Goal: Task Accomplishment & Management: Complete application form

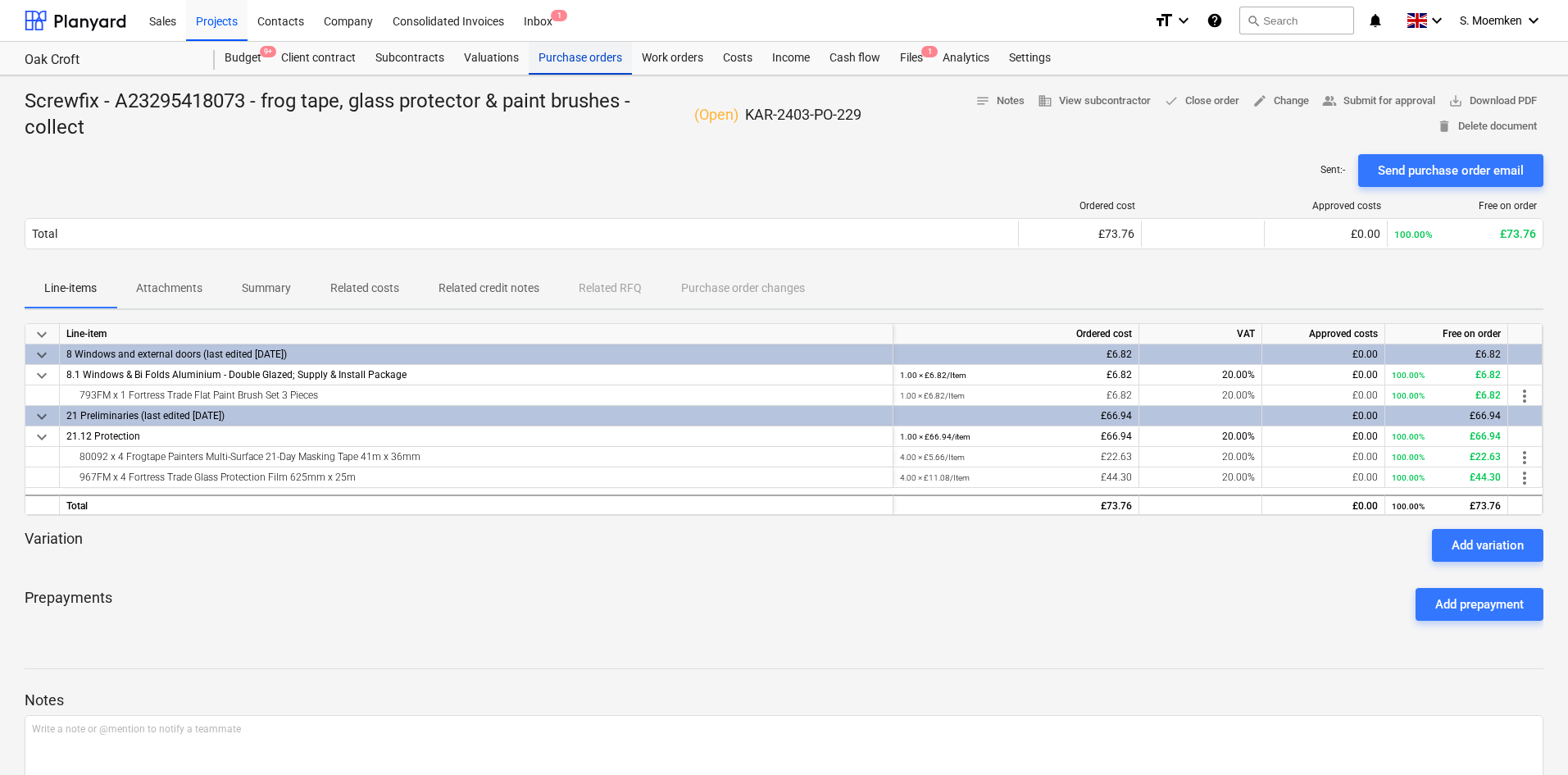
click at [564, 58] on div "Purchase orders" at bounding box center [580, 58] width 104 height 33
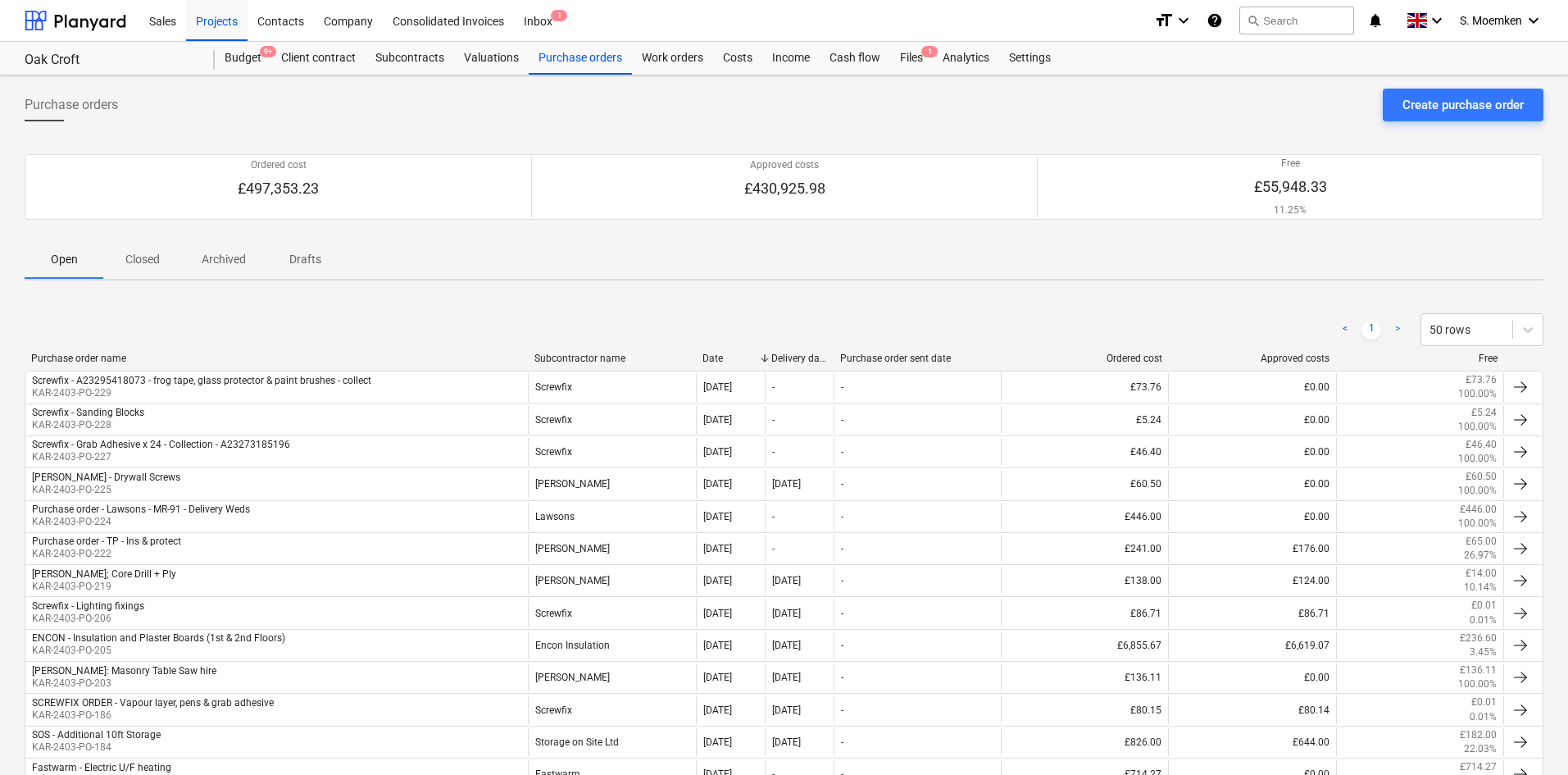
click at [577, 348] on div "< 1 > 50 rows" at bounding box center [784, 330] width 1519 height 46
click at [573, 355] on div "Subcontractor name" at bounding box center [612, 359] width 155 height 12
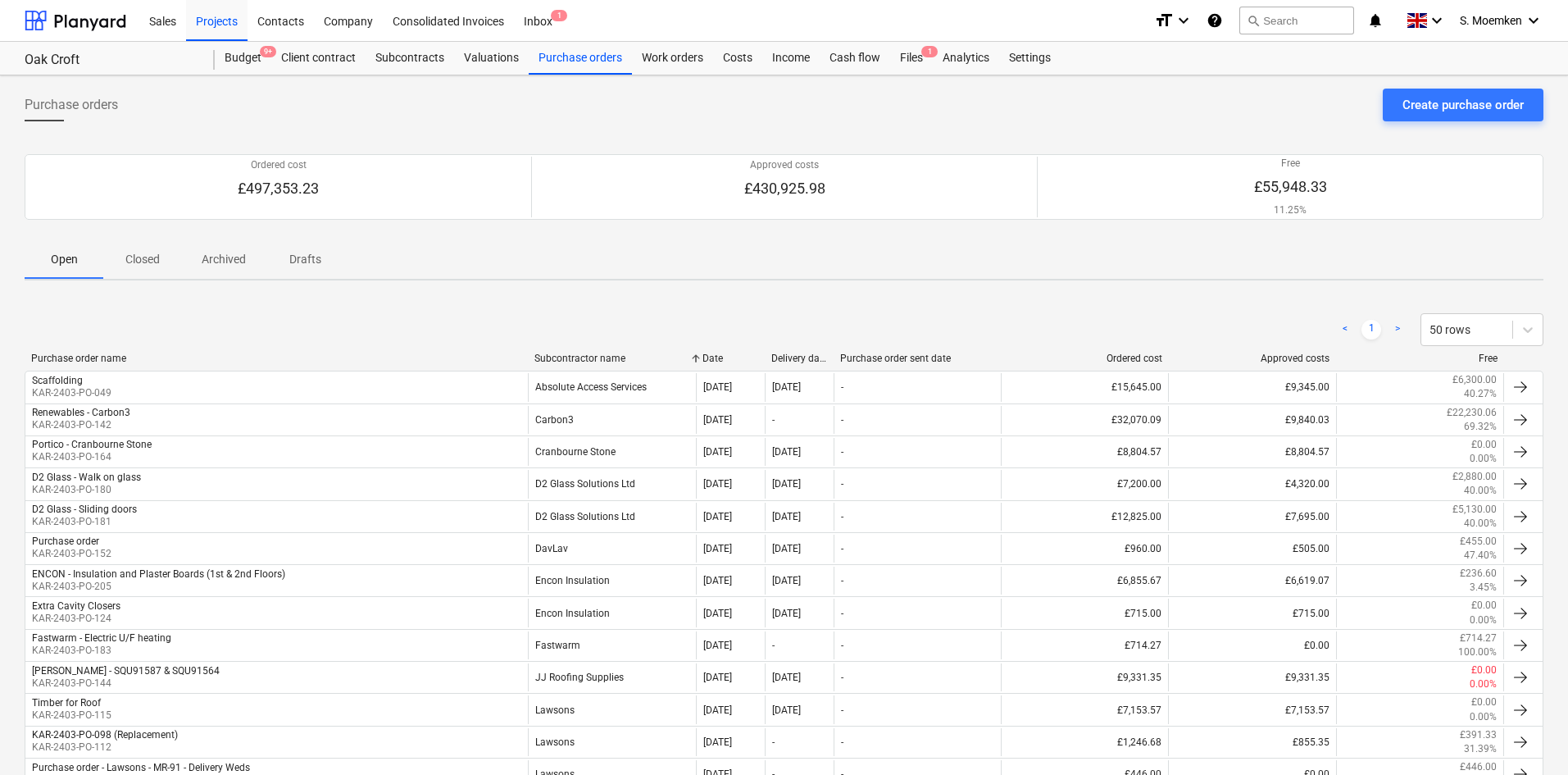
click at [136, 260] on p "Closed" at bounding box center [142, 259] width 40 height 17
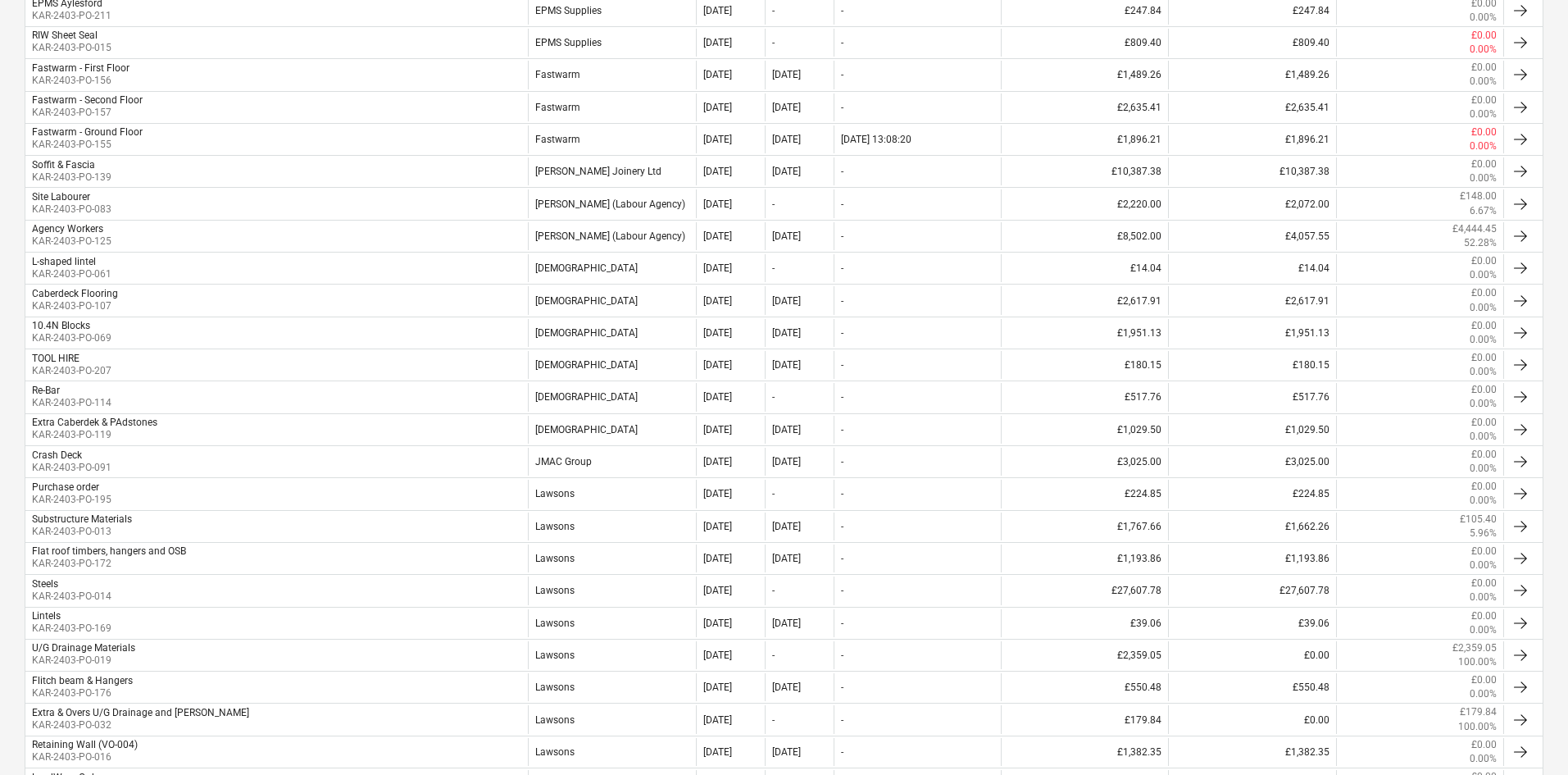
scroll to position [1149, 0]
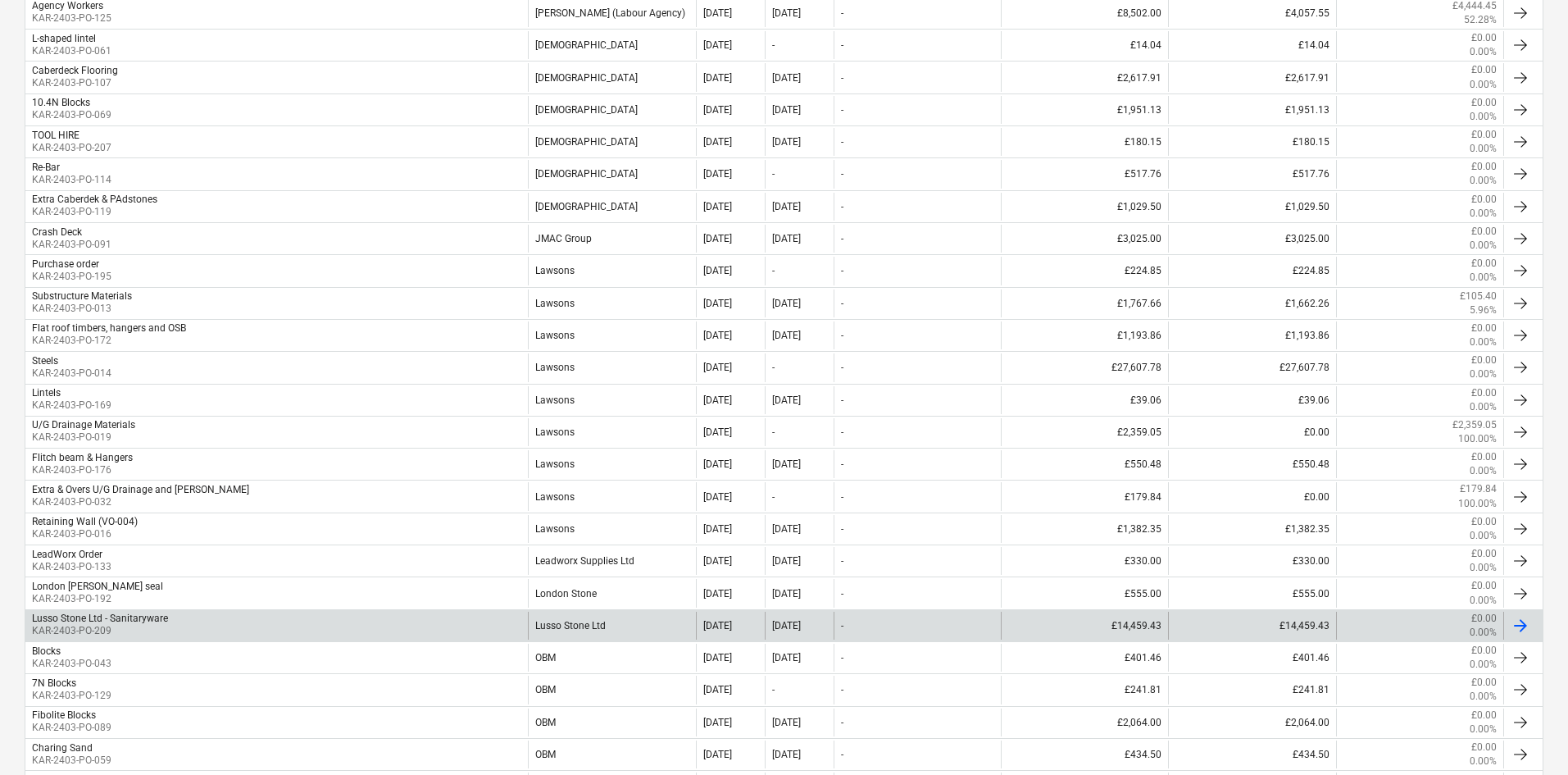
click at [442, 624] on div "Lusso Stone Ltd - Sanitaryware KAR-2403-PO-209" at bounding box center [277, 626] width 503 height 28
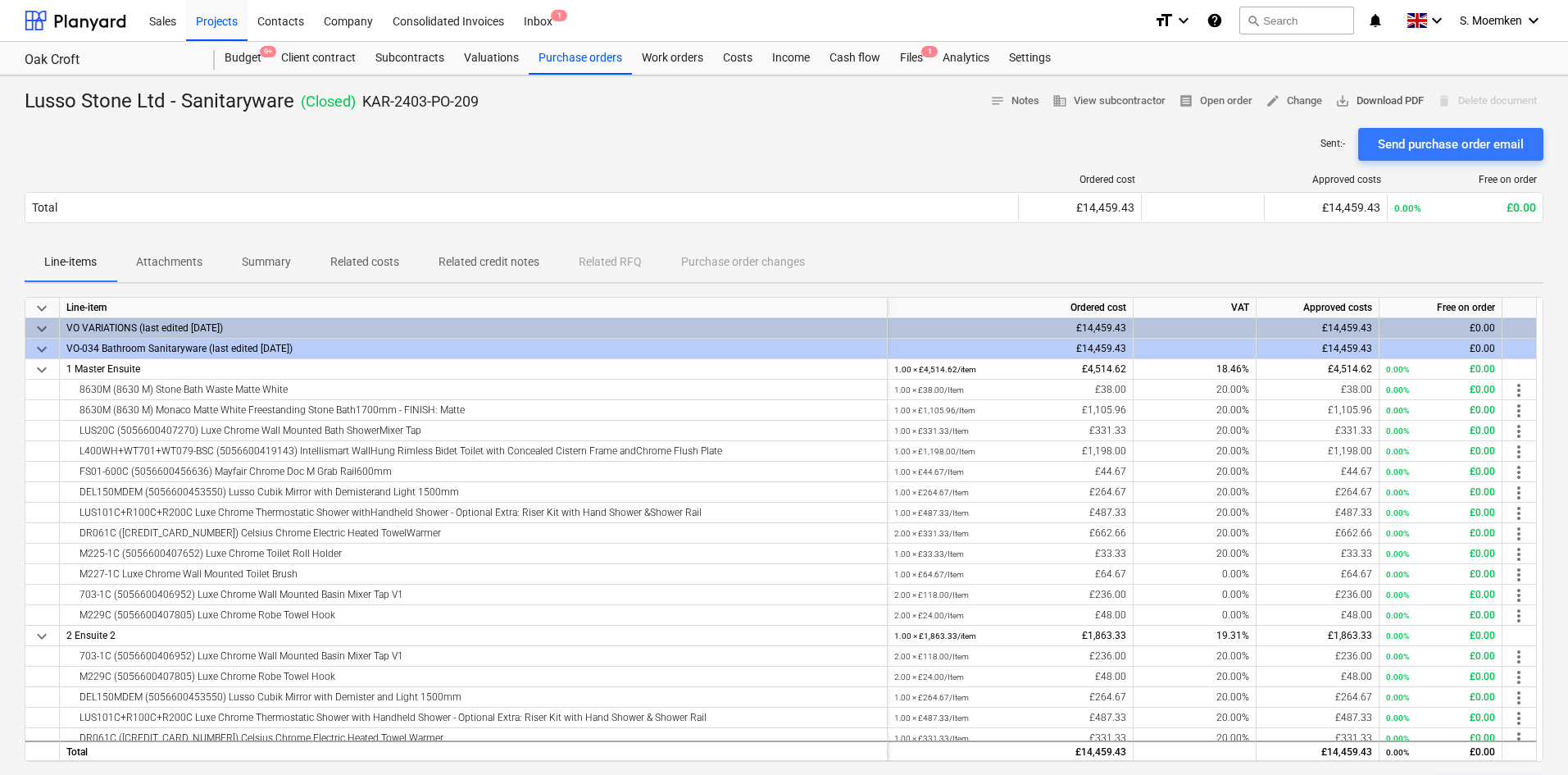
click at [1389, 100] on span "save_alt Download PDF" at bounding box center [1379, 101] width 89 height 19
click at [1036, 230] on div "Ordered cost Approved costs Free on order Total £14,459.43 £14,459.43 0.00% £0.…" at bounding box center [784, 201] width 1519 height 82
click at [751, 48] on div "Costs" at bounding box center [737, 58] width 49 height 33
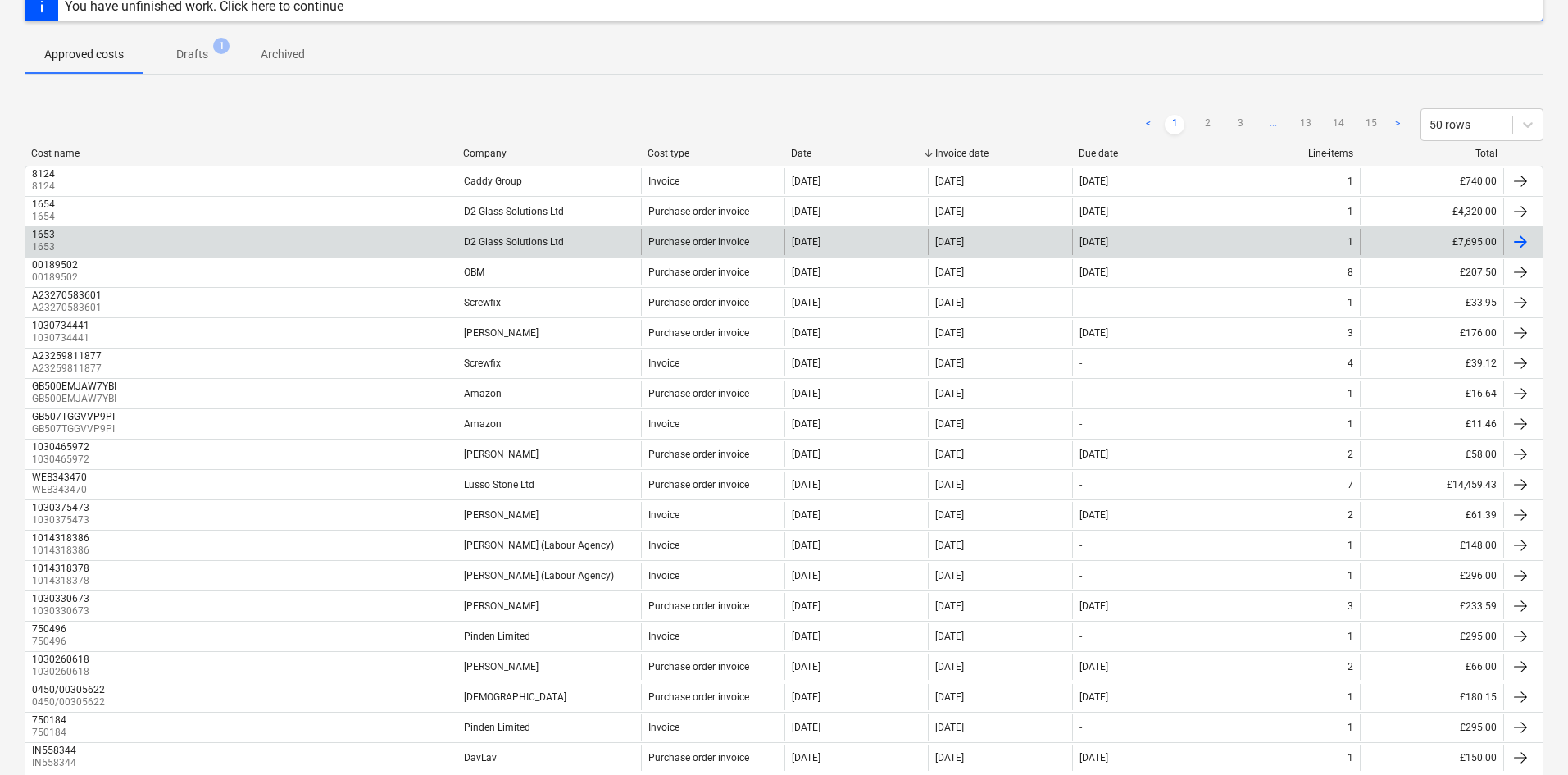
scroll to position [164, 0]
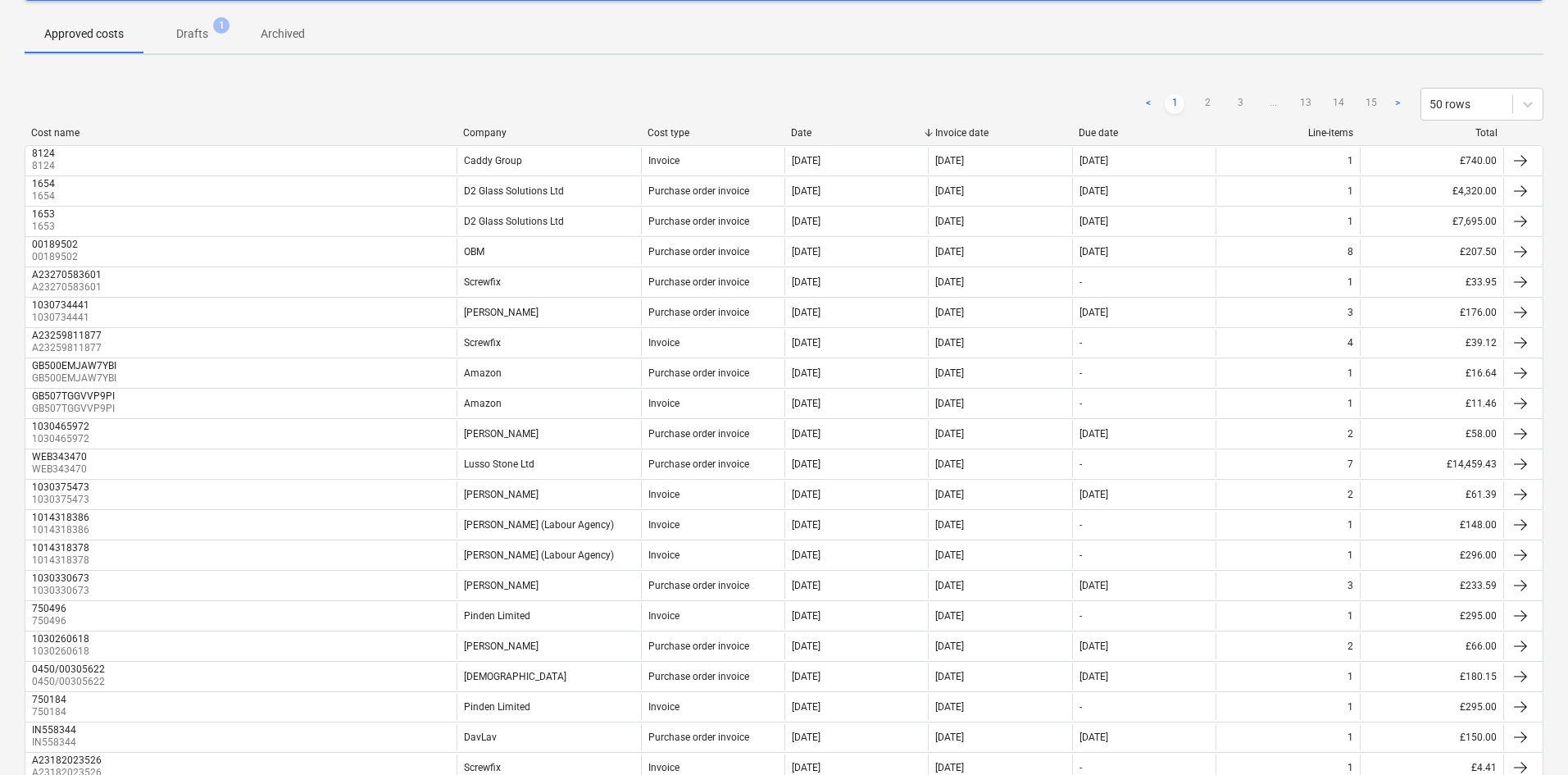
click at [476, 133] on div "Company" at bounding box center [549, 133] width 171 height 12
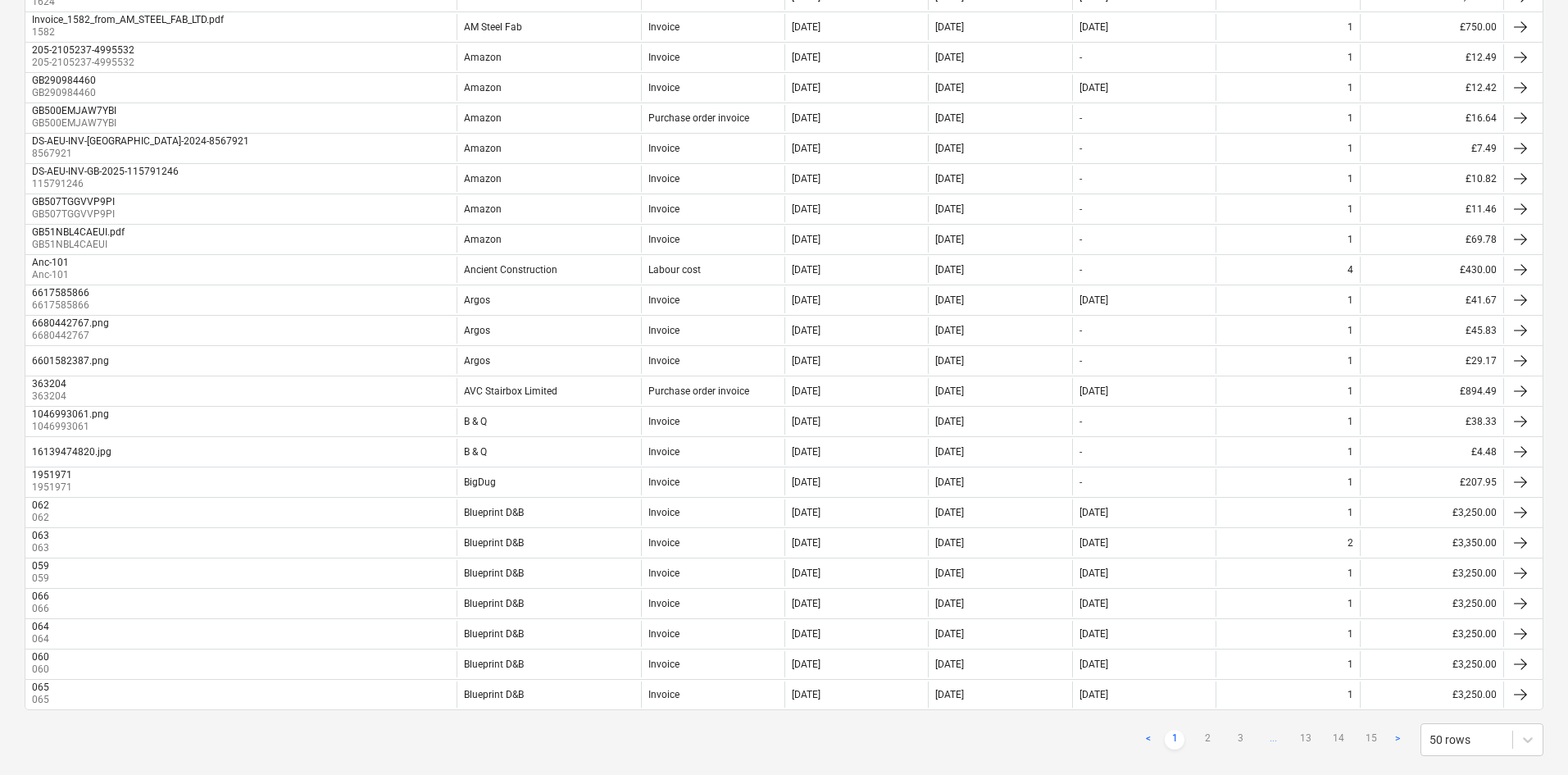
scroll to position [1144, 0]
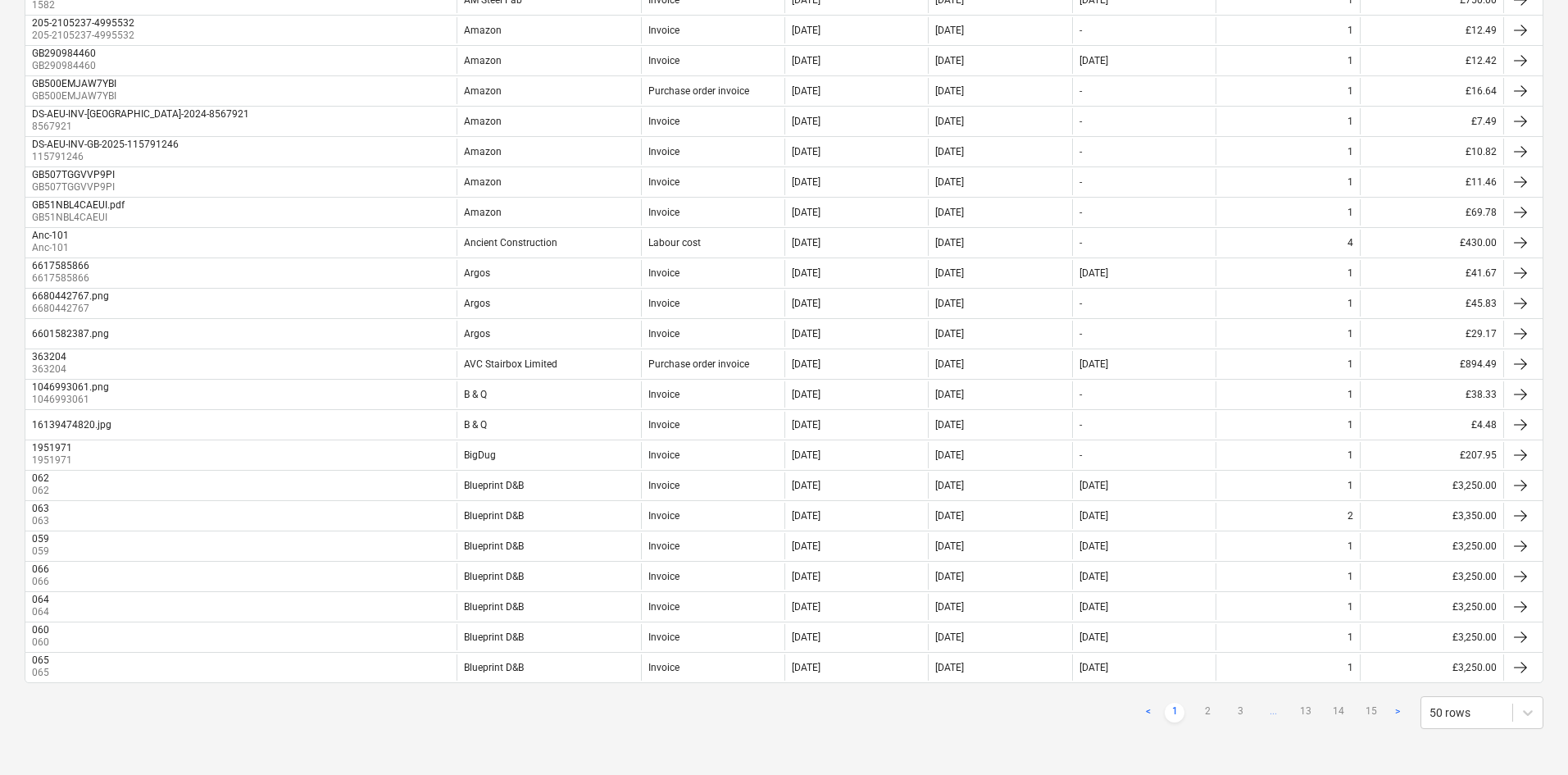
click at [1211, 698] on div "< 1 2 3 ... 13 14 15 > 50 rows" at bounding box center [1341, 712] width 405 height 33
click at [1209, 706] on link "2" at bounding box center [1208, 713] width 20 height 20
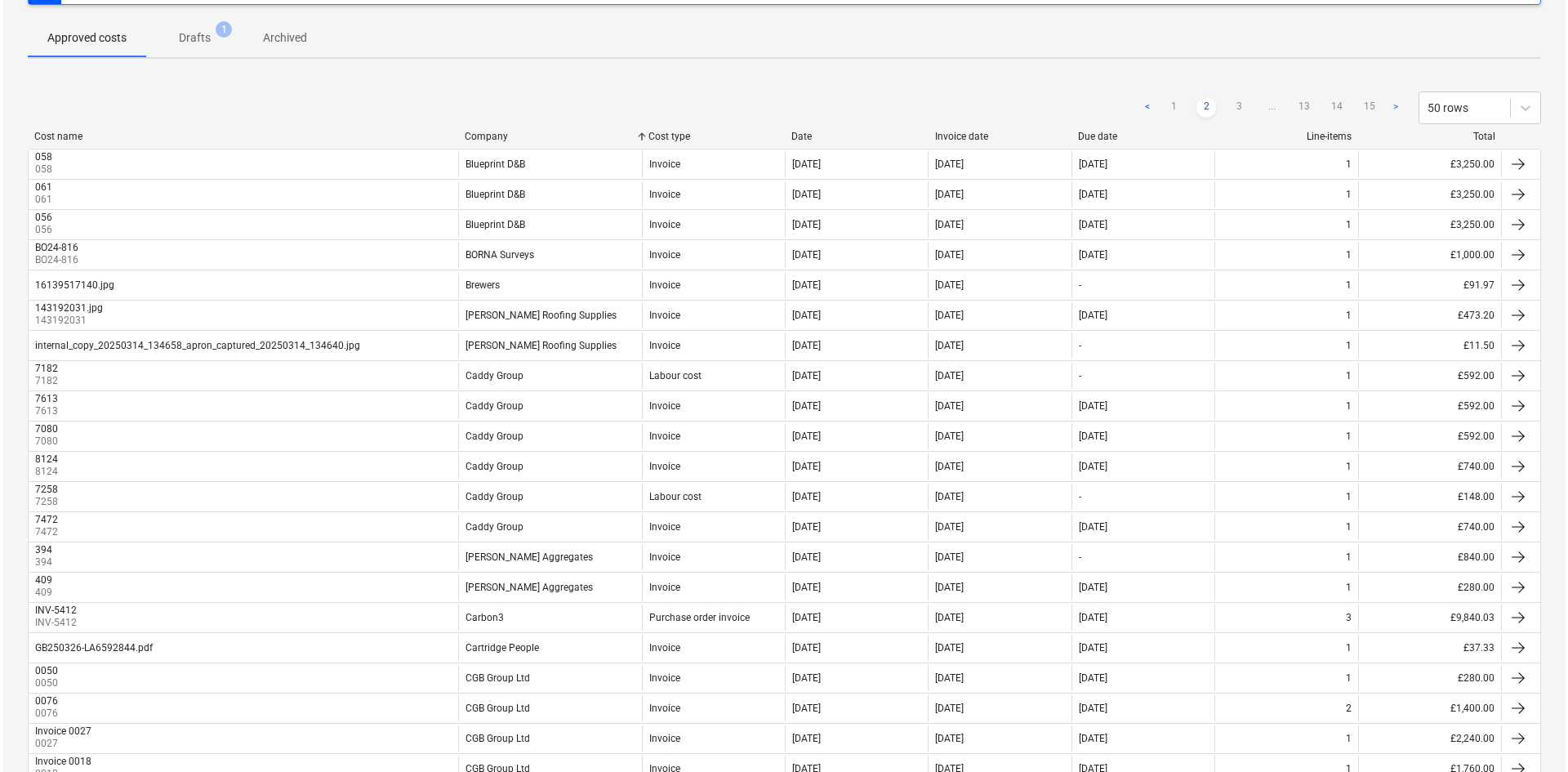
scroll to position [0, 0]
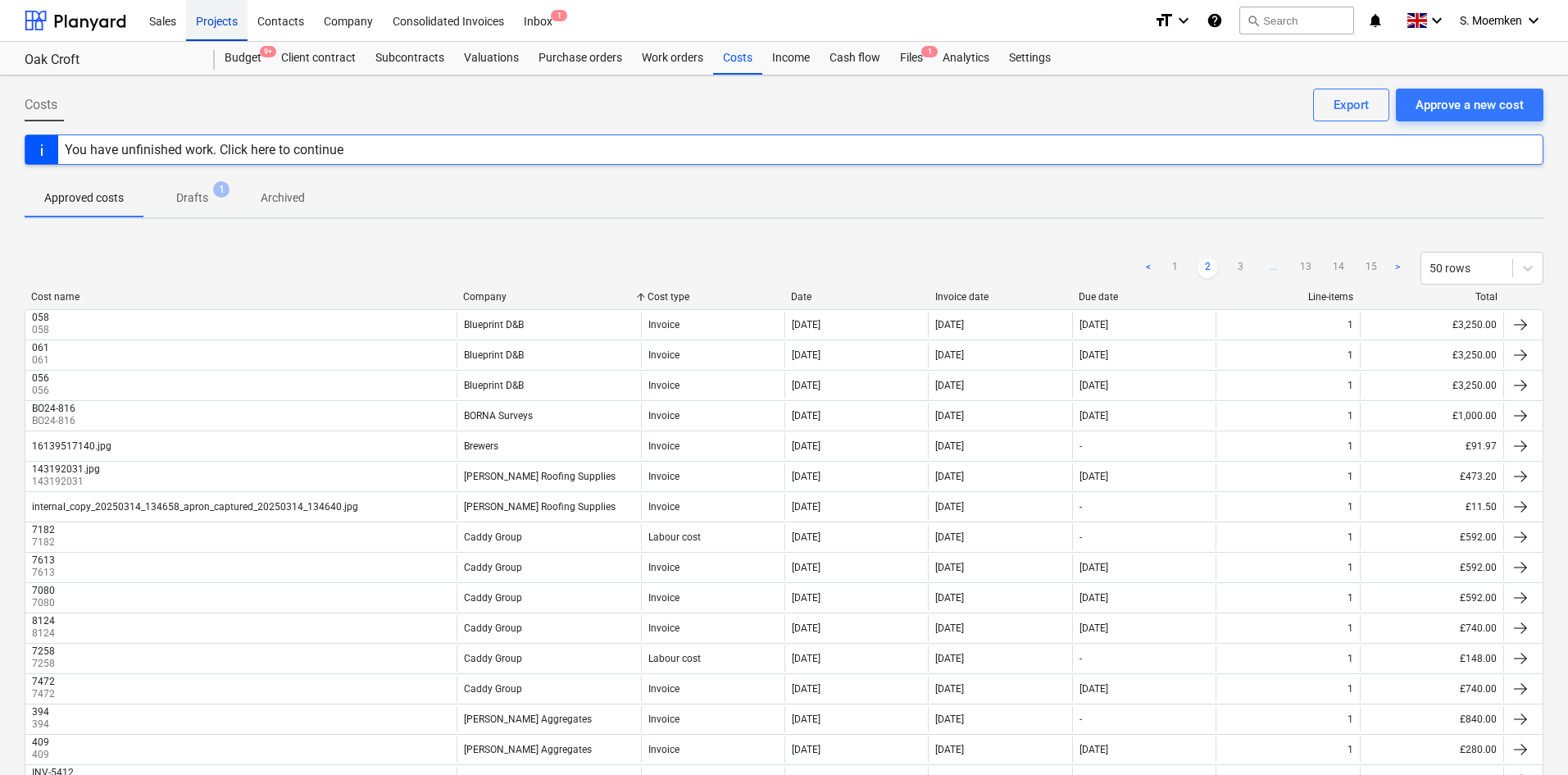
click at [210, 21] on div "Projects" at bounding box center [217, 20] width 62 height 42
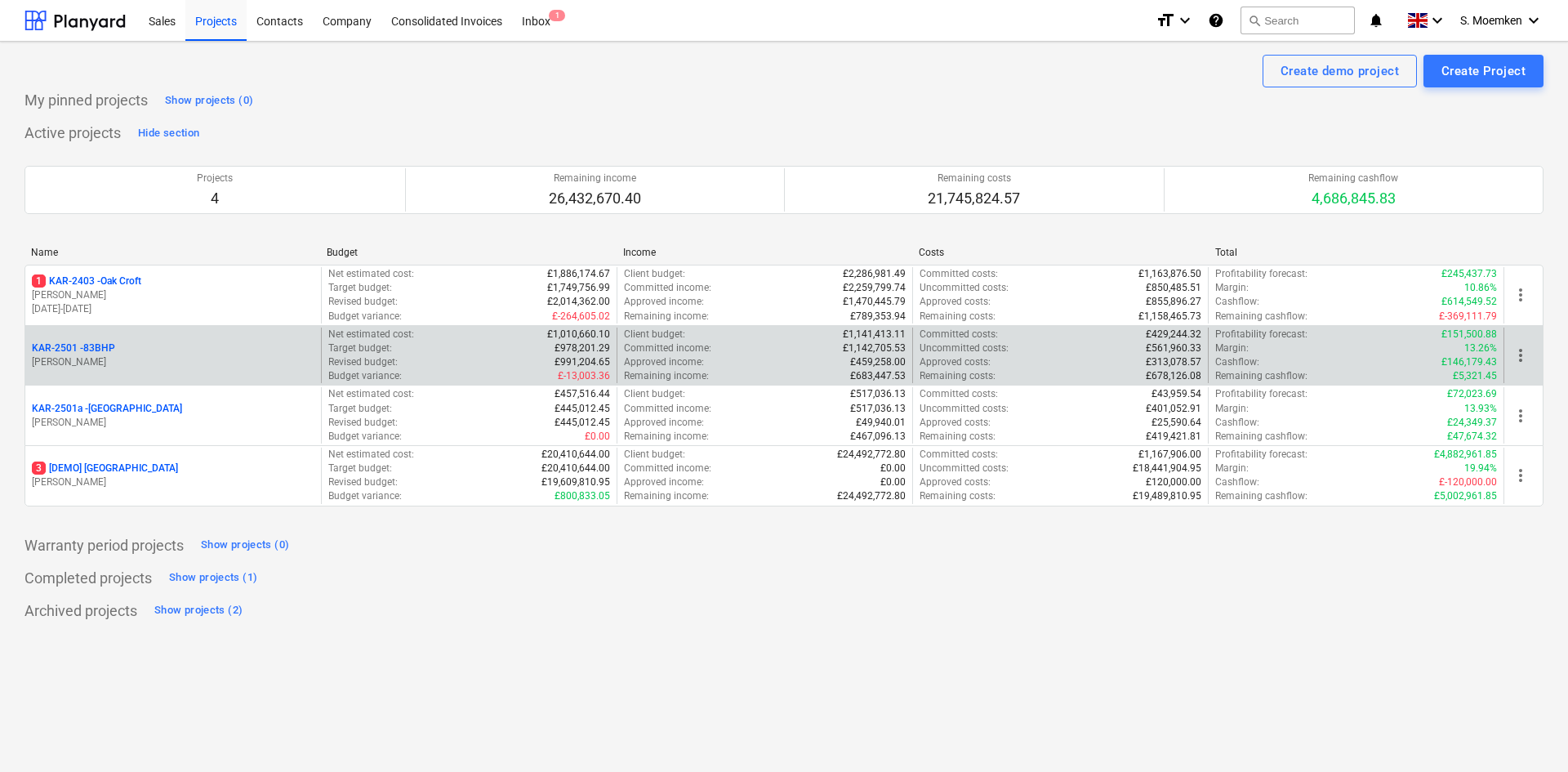
click at [110, 370] on div "KAR-2501 - 83BHP [PERSON_NAME]" at bounding box center [174, 355] width 296 height 57
click at [155, 359] on p "[PERSON_NAME]" at bounding box center [173, 362] width 283 height 14
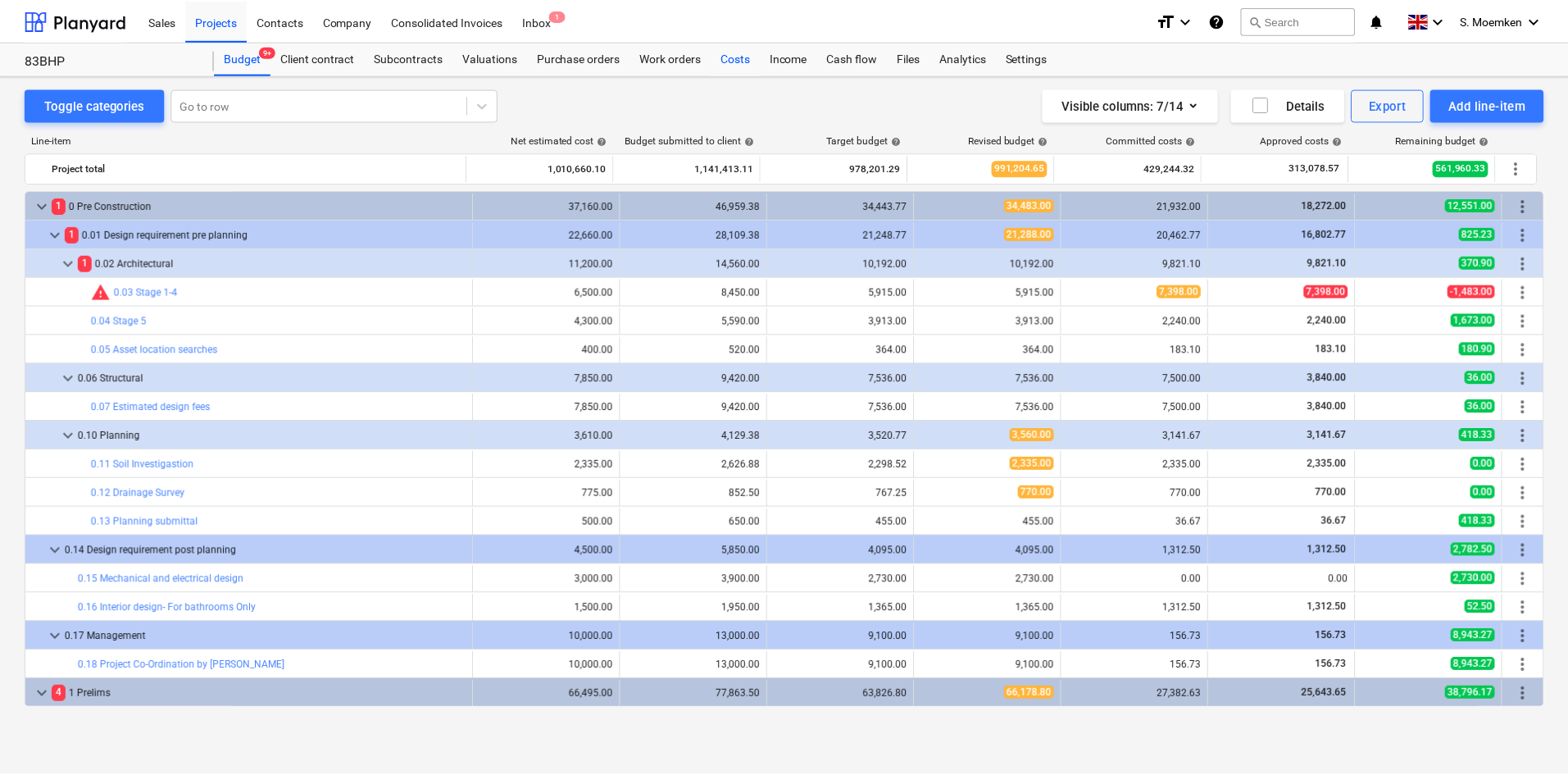
scroll to position [374, 0]
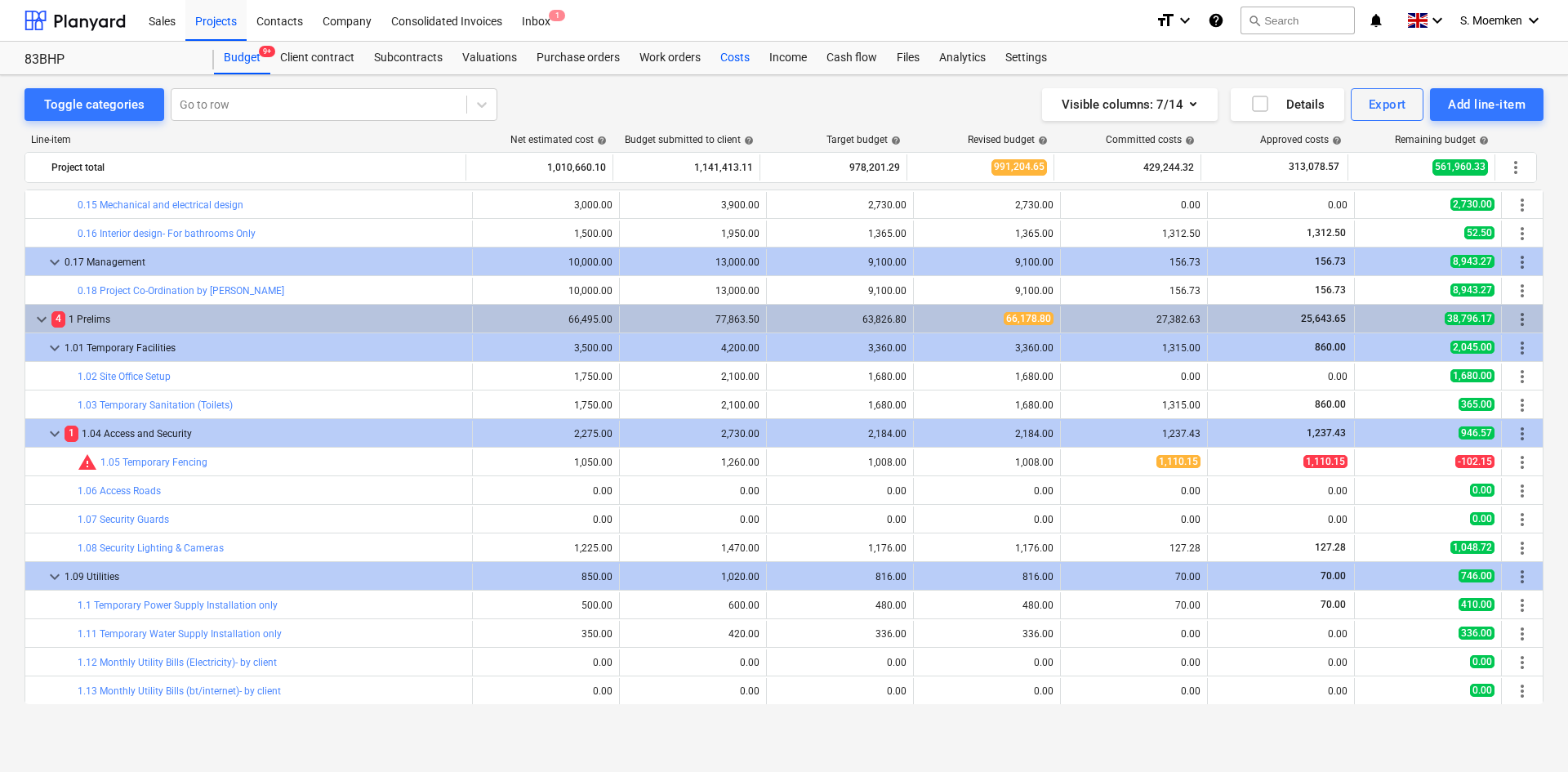
click at [737, 63] on div "Costs" at bounding box center [734, 58] width 49 height 33
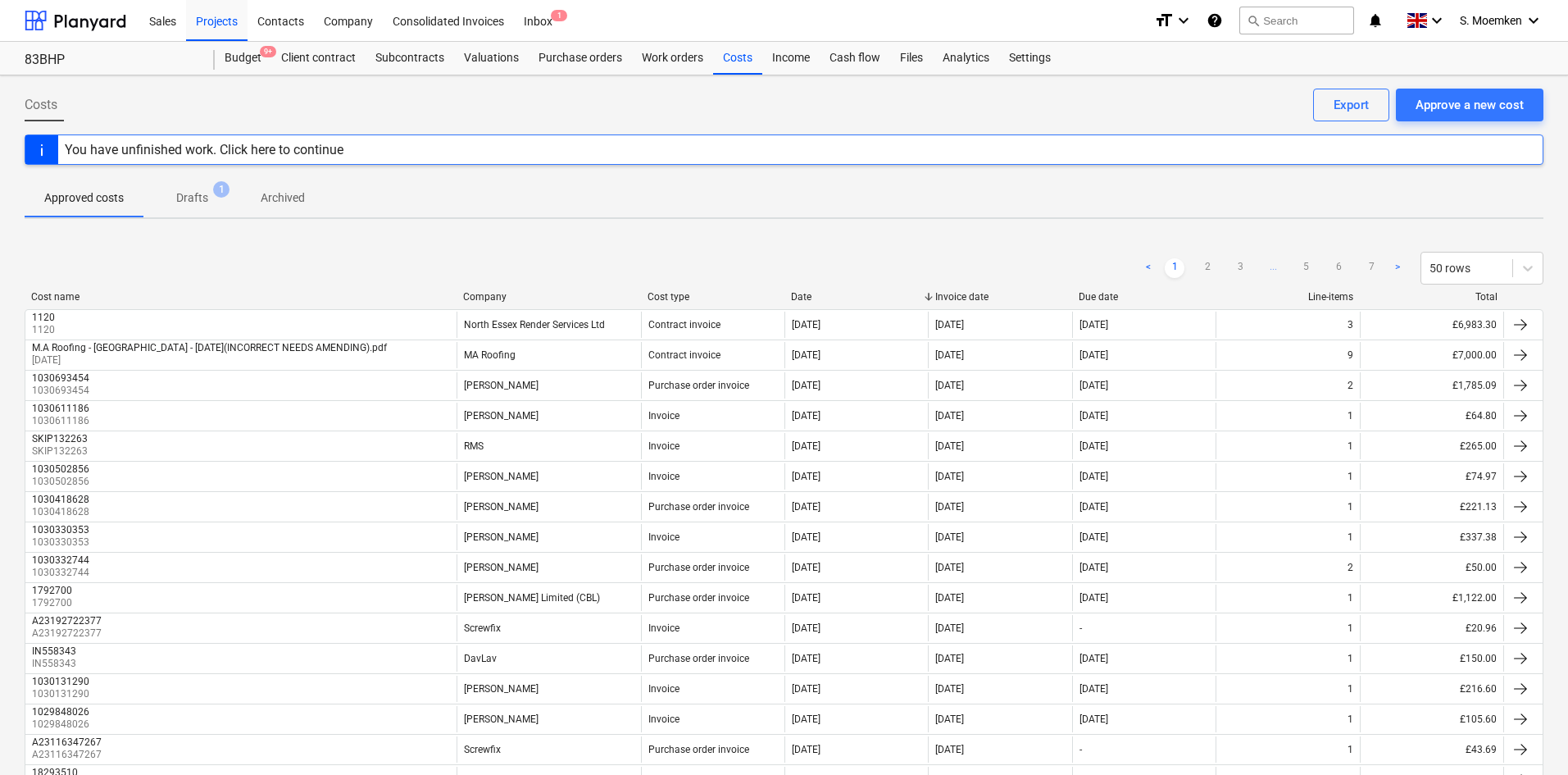
click at [493, 295] on div "Company" at bounding box center [549, 297] width 171 height 12
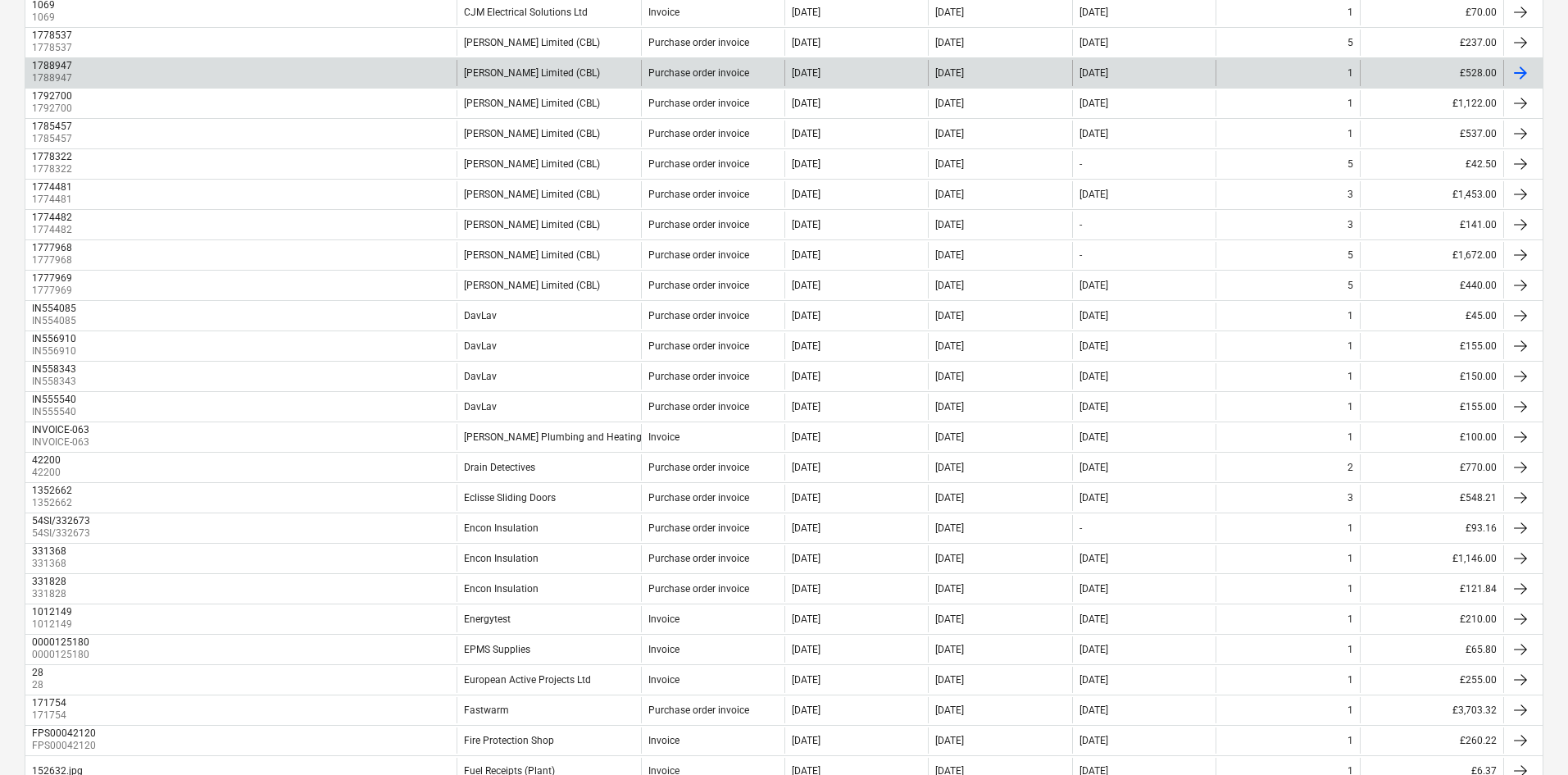
scroll to position [898, 0]
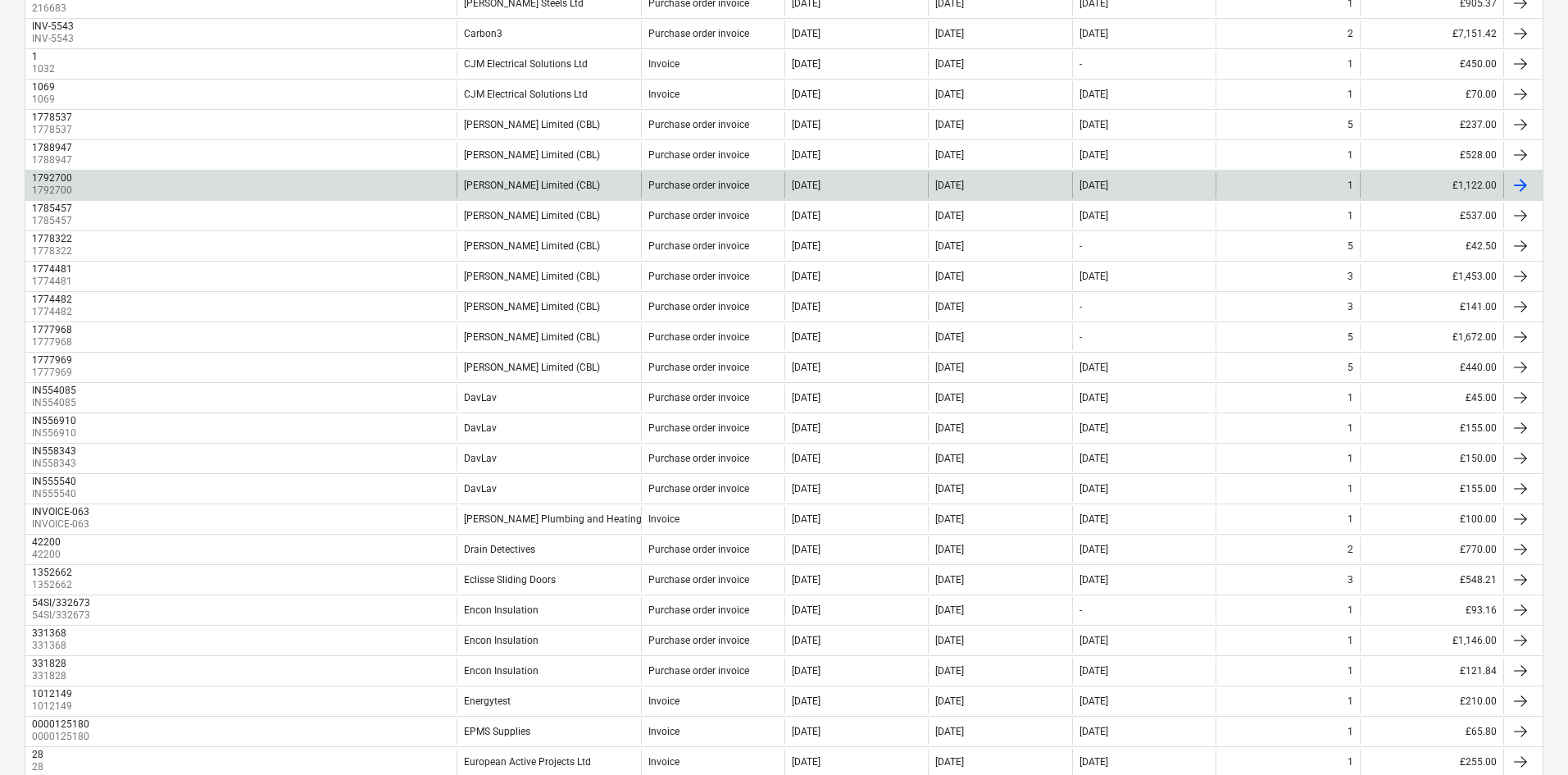
click at [631, 181] on div "[PERSON_NAME] Limited (CBL)" at bounding box center [549, 185] width 184 height 26
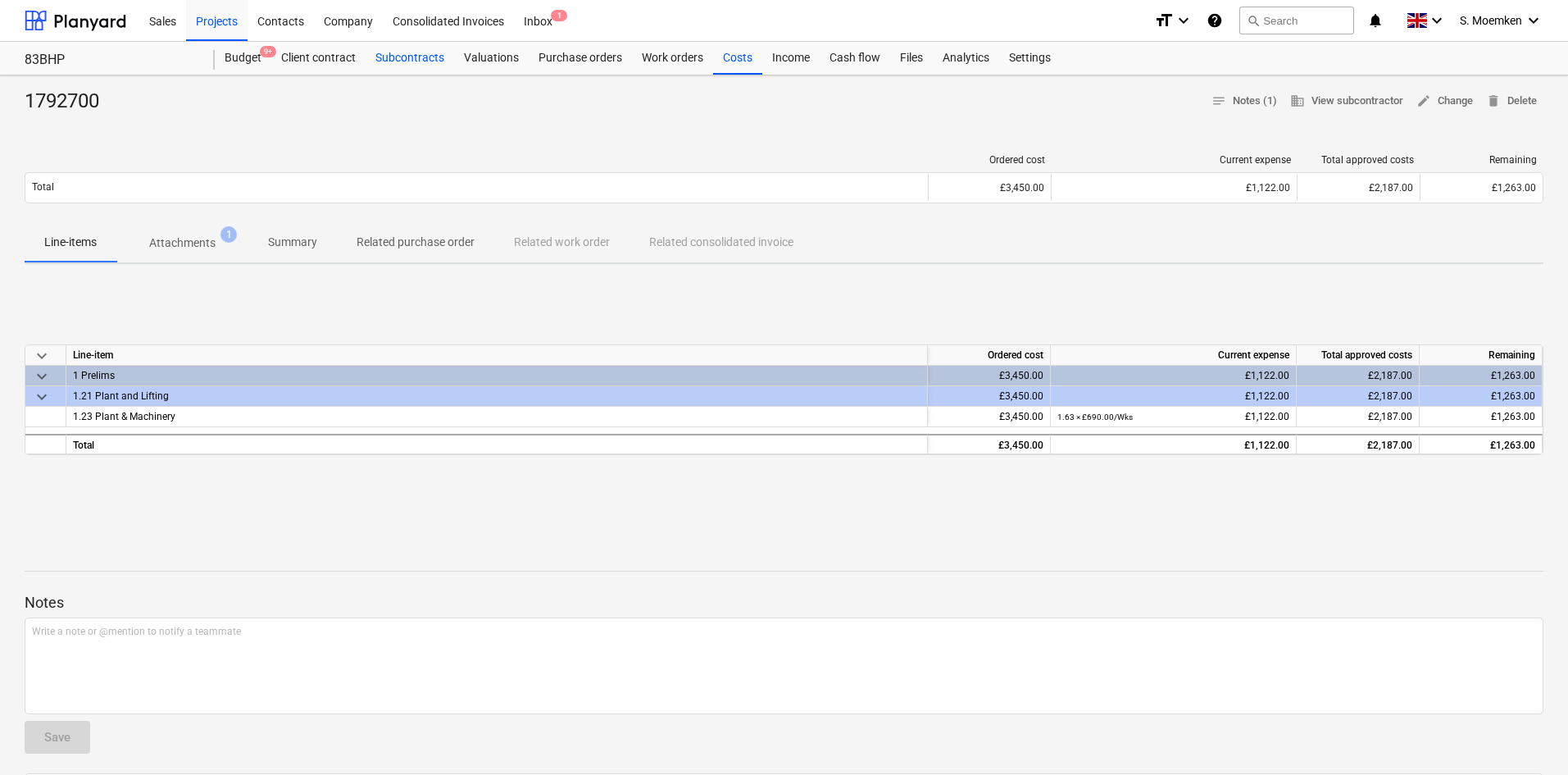
click at [424, 62] on div "Subcontracts" at bounding box center [409, 58] width 89 height 33
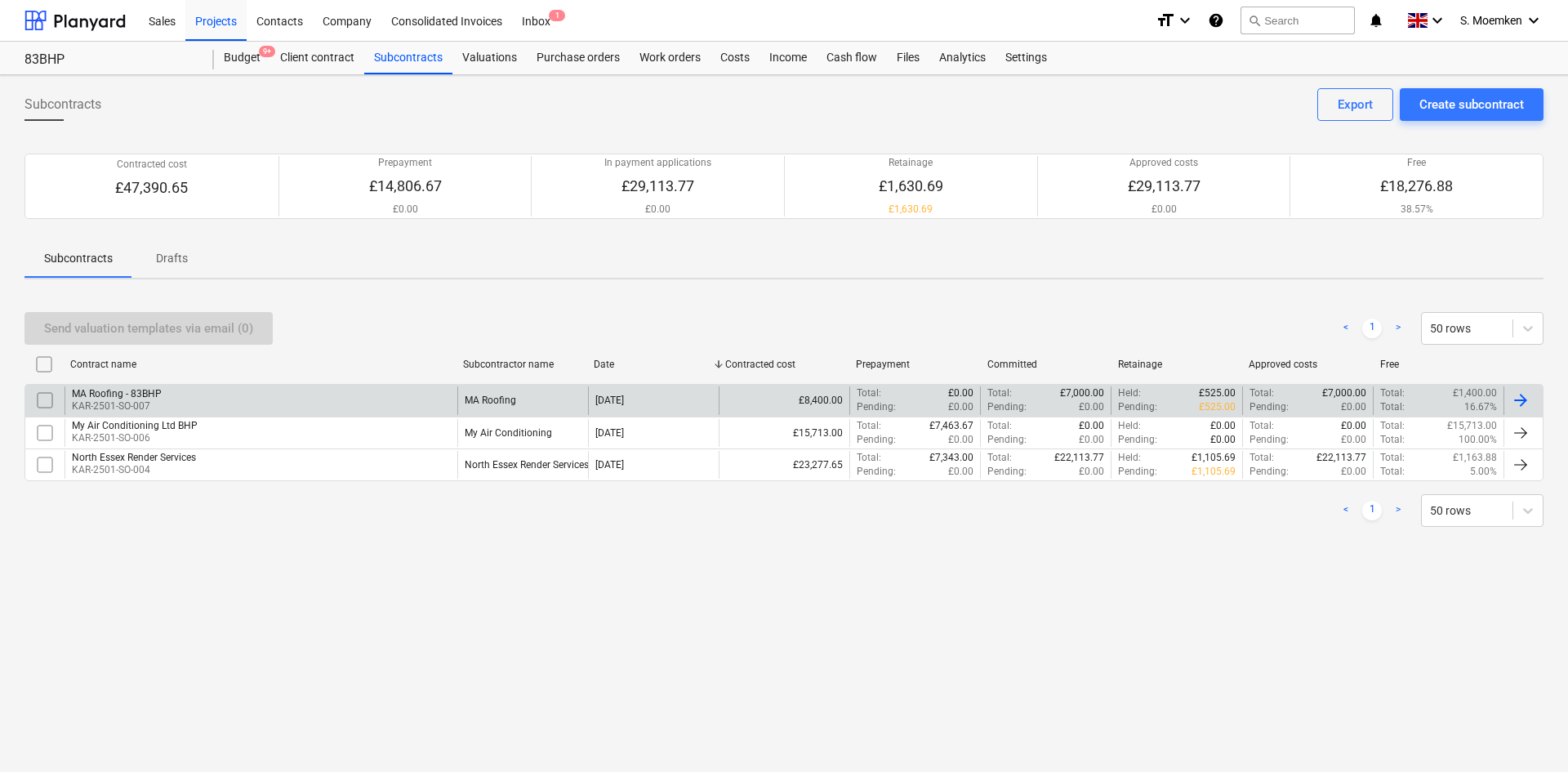
click at [438, 396] on div "MA Roofing - 83BHP KAR-2501-SO-007" at bounding box center [261, 400] width 393 height 28
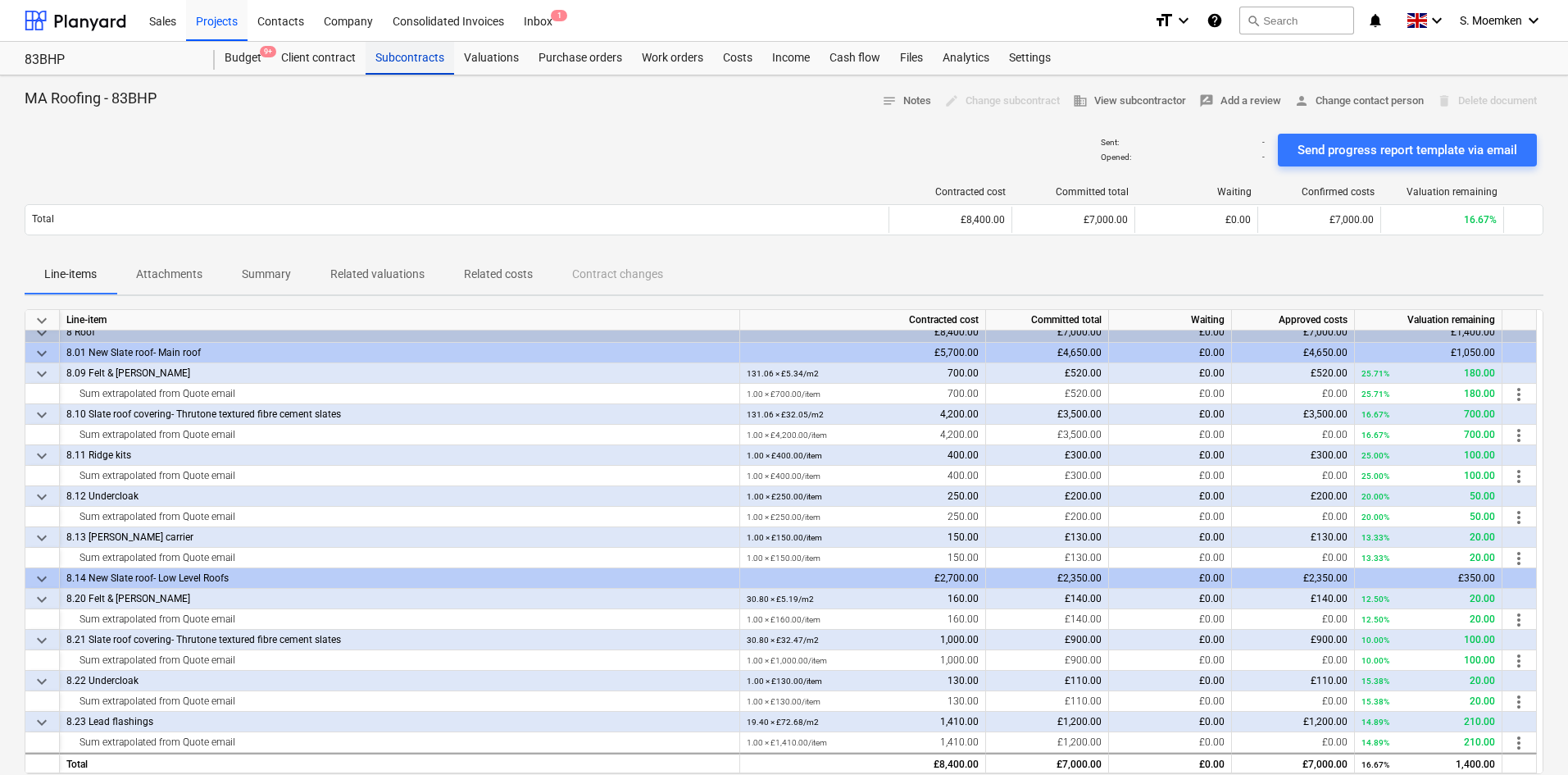
click at [410, 56] on div "Subcontracts" at bounding box center [409, 58] width 89 height 33
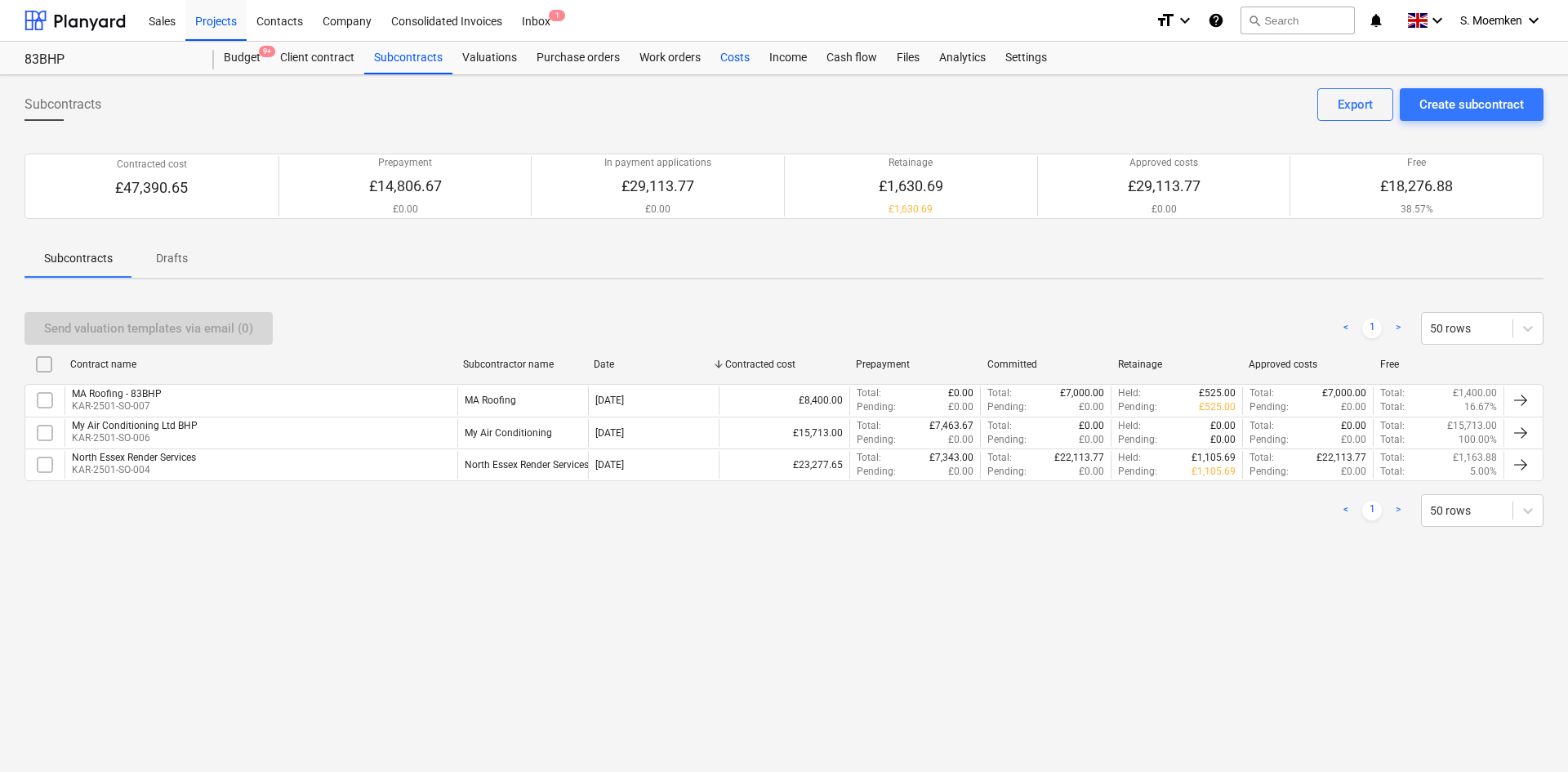
click at [721, 62] on div "Costs" at bounding box center [734, 58] width 49 height 33
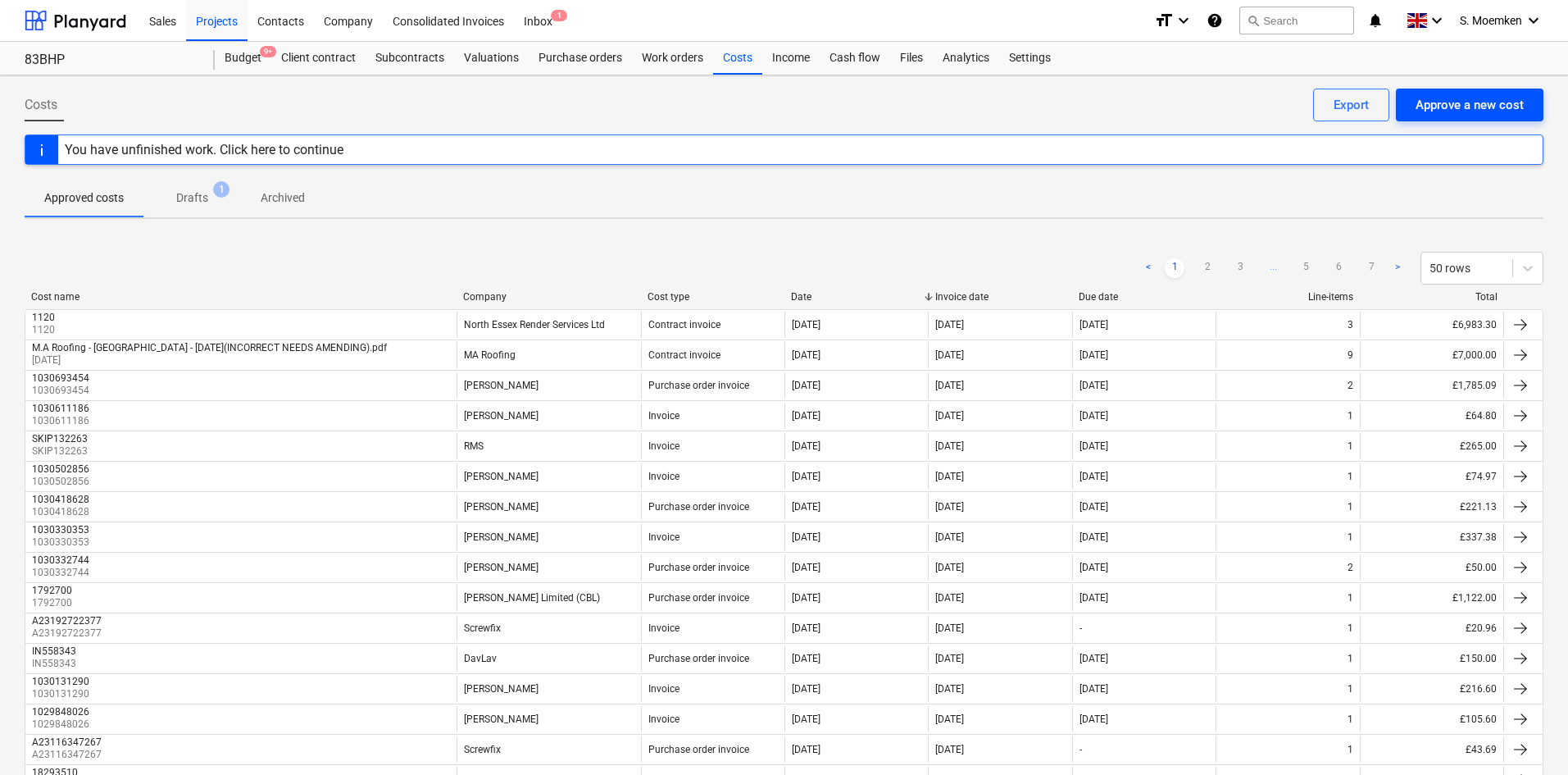
click at [1446, 103] on div "Approve a new cost" at bounding box center [1469, 105] width 109 height 21
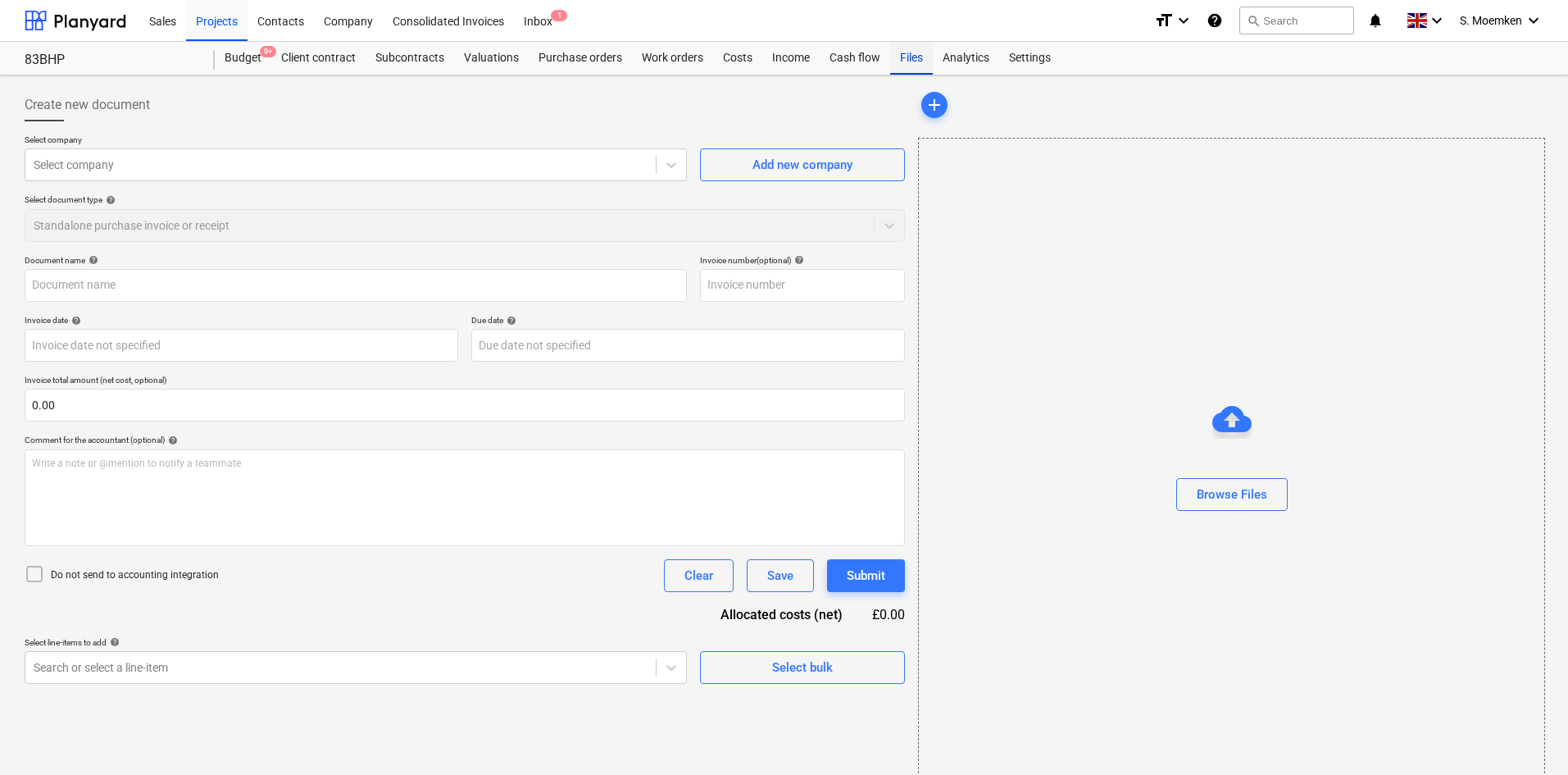
click at [916, 54] on div "Files" at bounding box center [911, 58] width 43 height 33
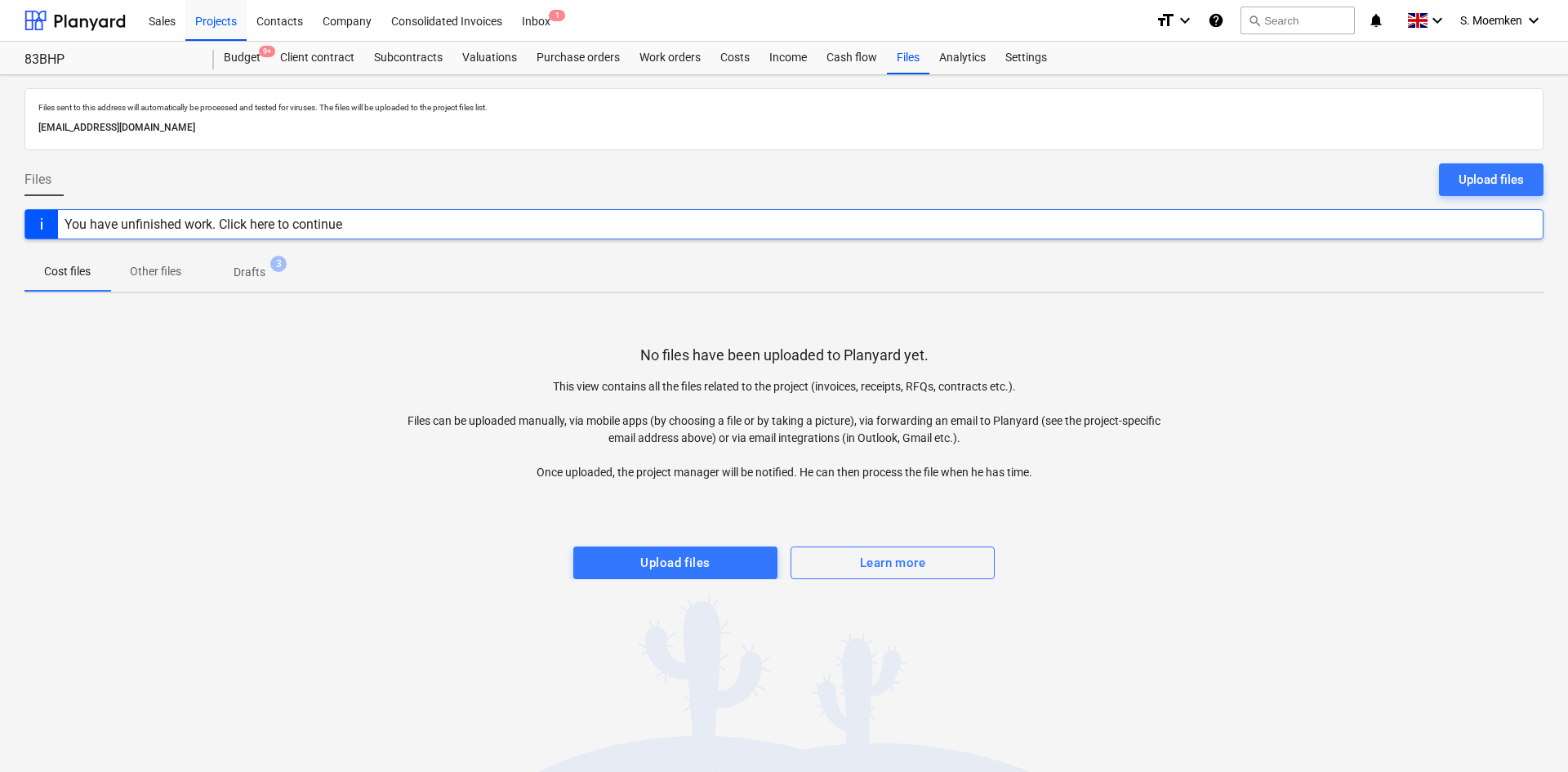
click at [261, 271] on p "Drafts" at bounding box center [249, 272] width 32 height 17
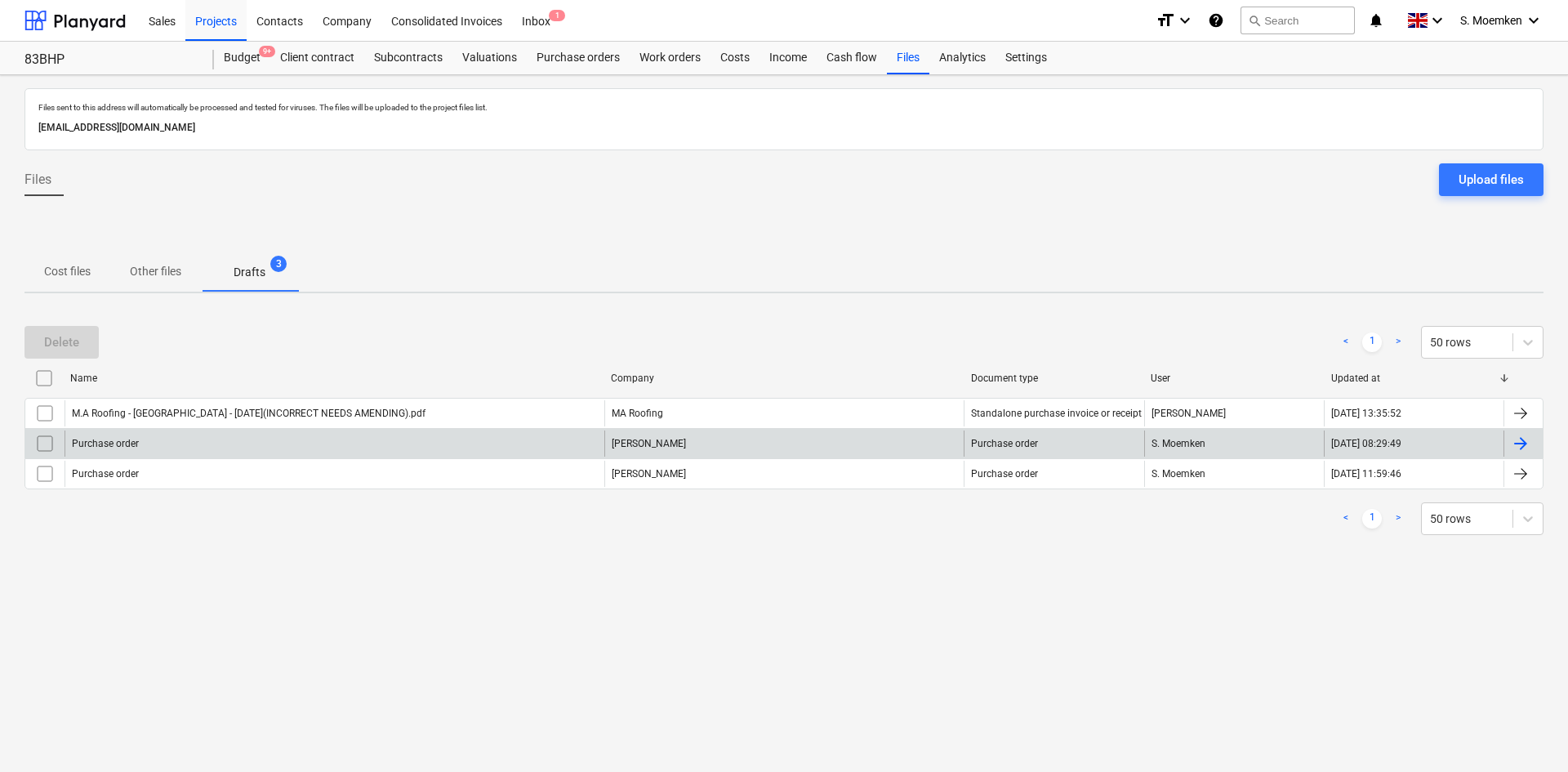
click at [240, 445] on div "Purchase order" at bounding box center [334, 444] width 540 height 26
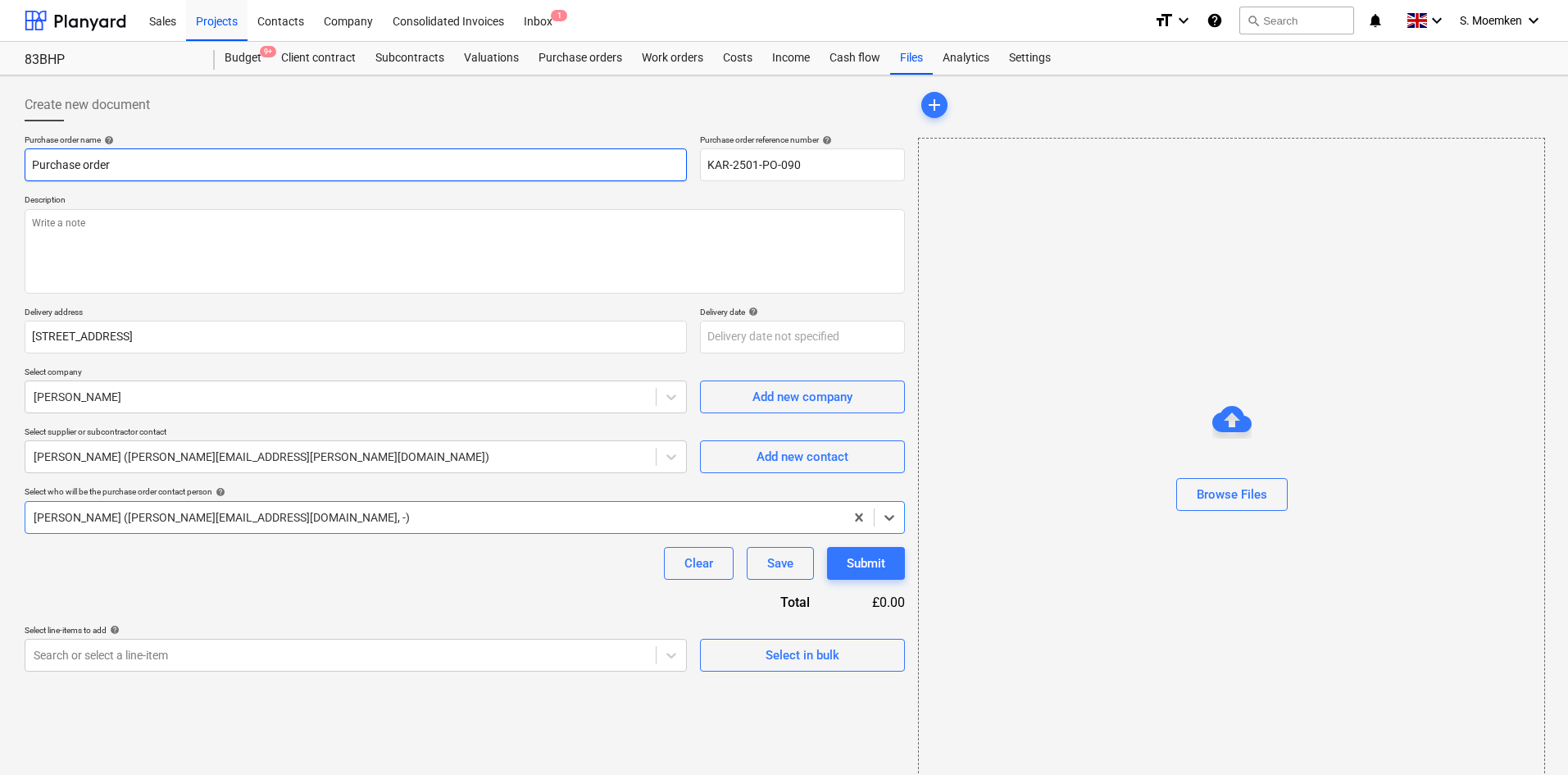
click at [193, 166] on input "Purchase order" at bounding box center [355, 164] width 662 height 33
type textarea "x"
type input "Purchase ord"
type textarea "x"
type input "Purchase or"
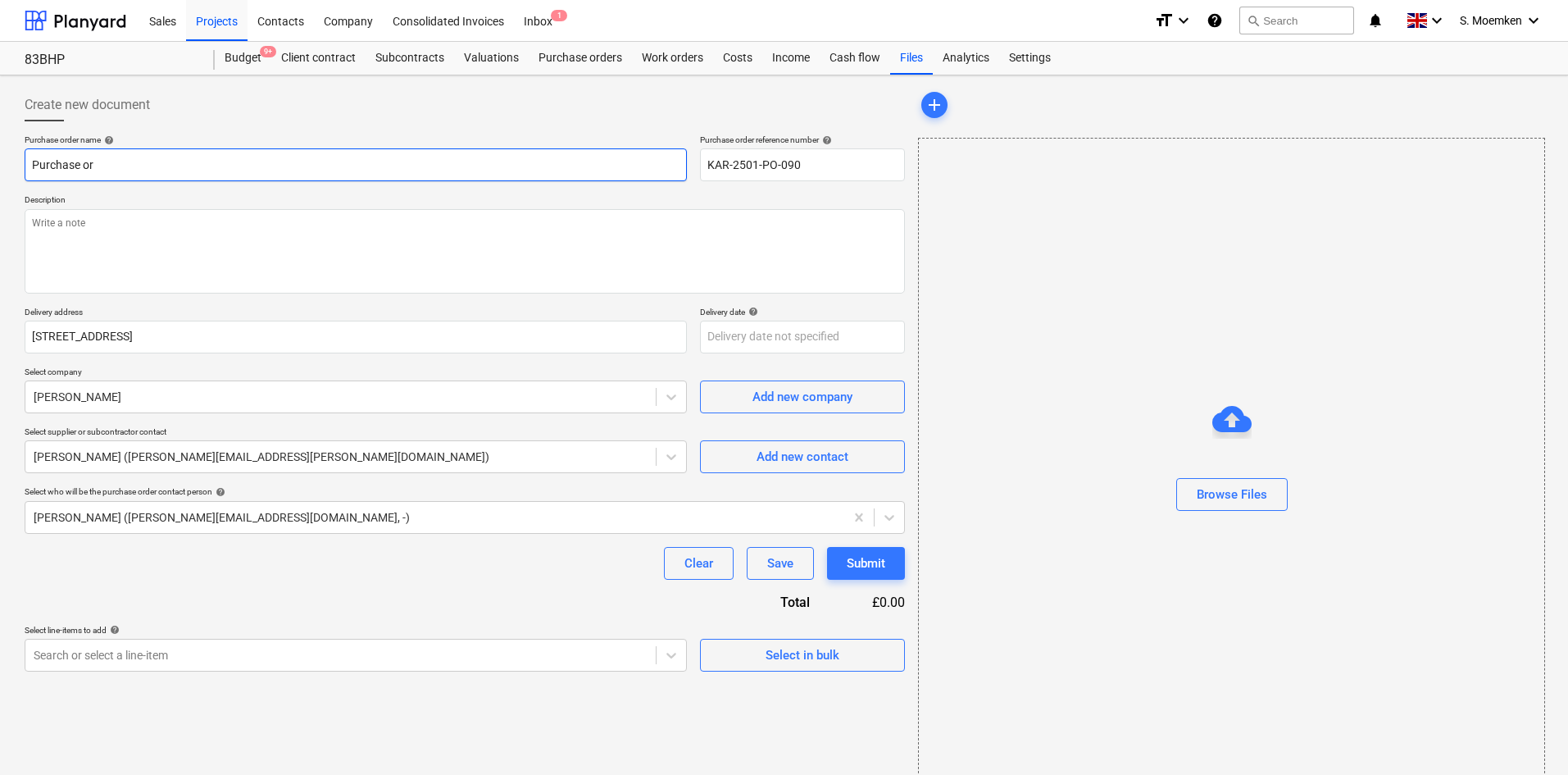
type textarea "x"
type input "Purchase o"
type textarea "x"
type input "Purchase"
type textarea "x"
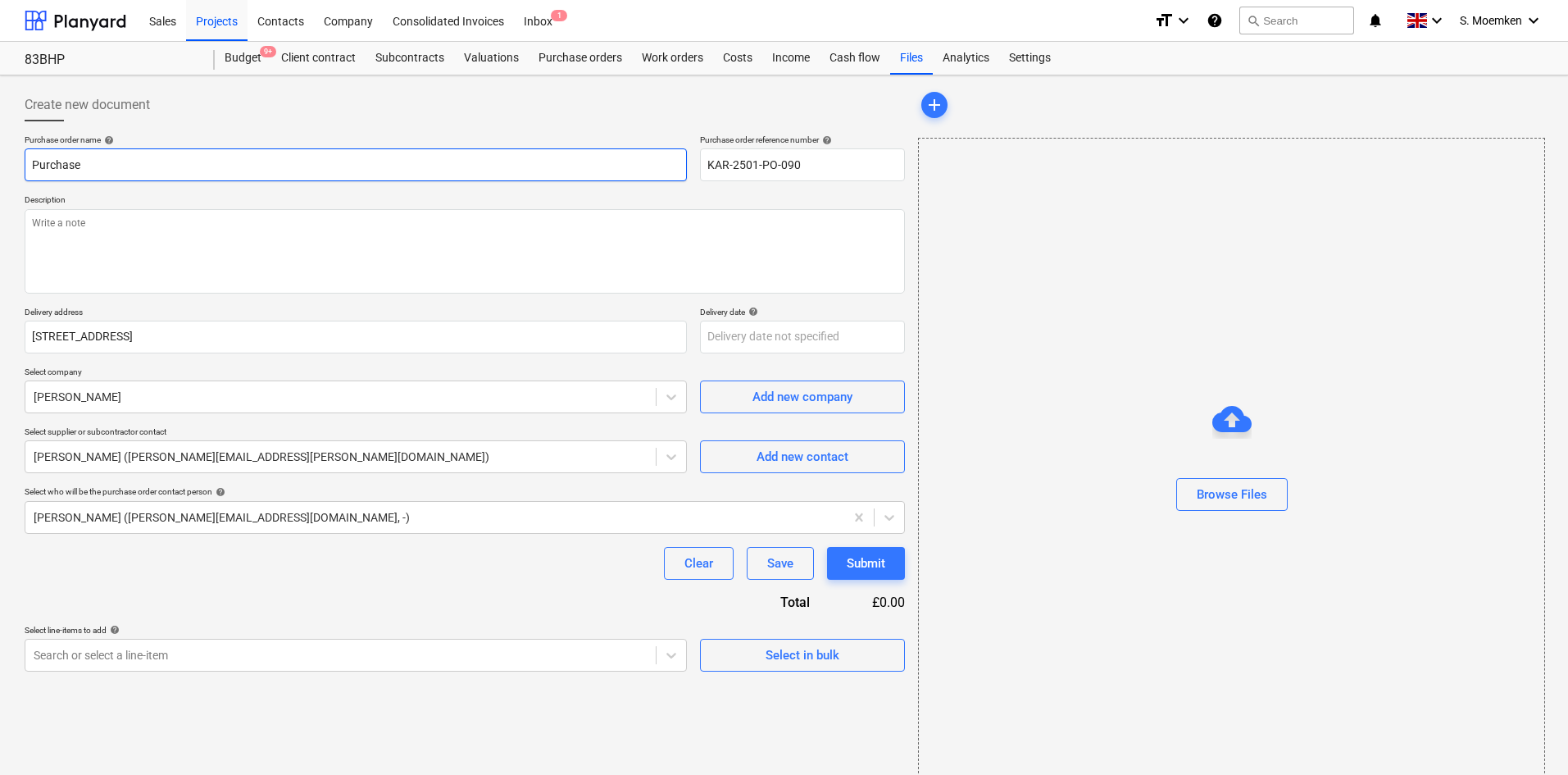
type input "Purchase"
type textarea "x"
type input "Purchas"
type textarea "x"
type input "Purcha"
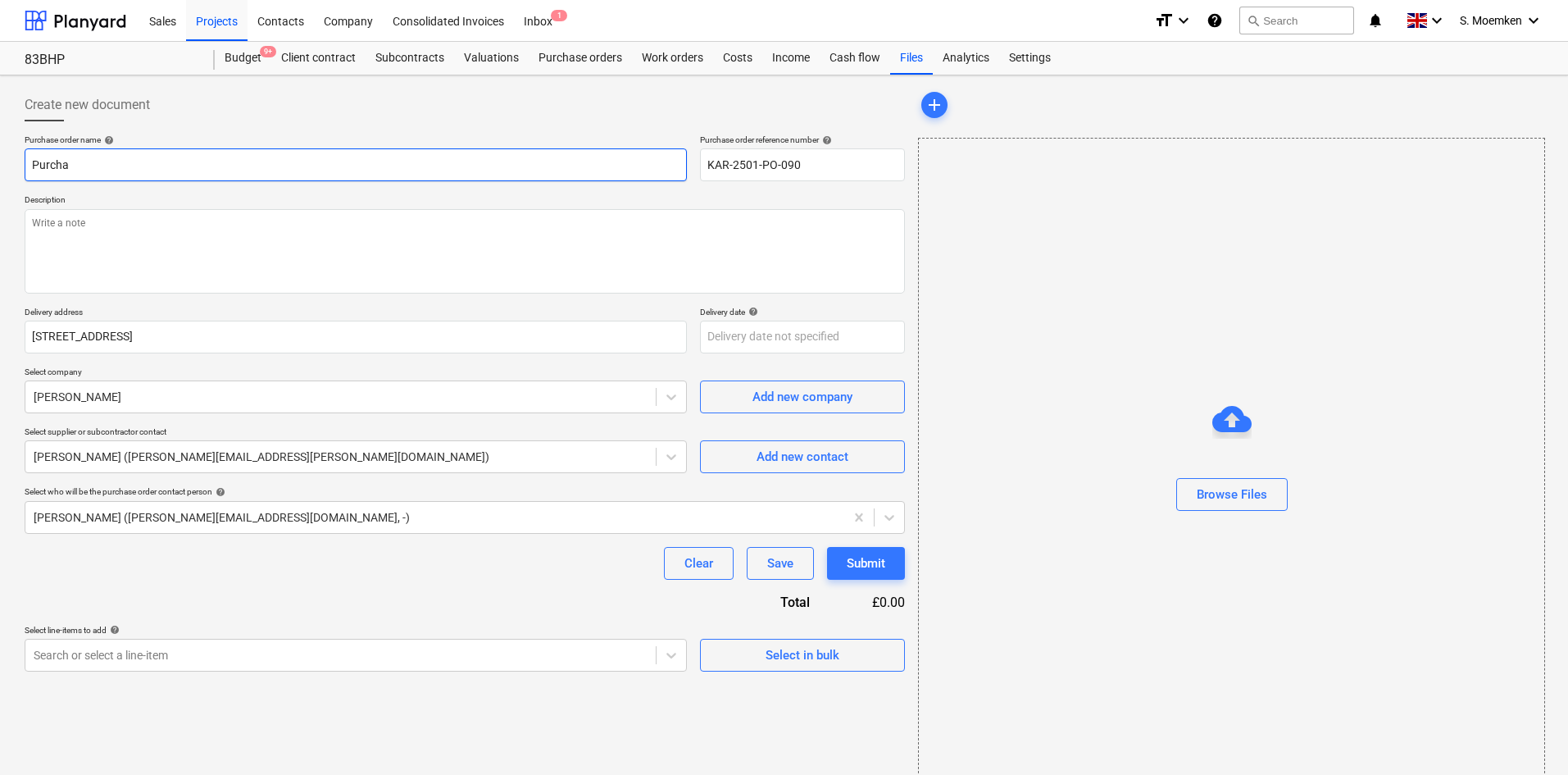
type textarea "x"
type input "Purch"
type textarea "x"
type input "Purc"
type textarea "x"
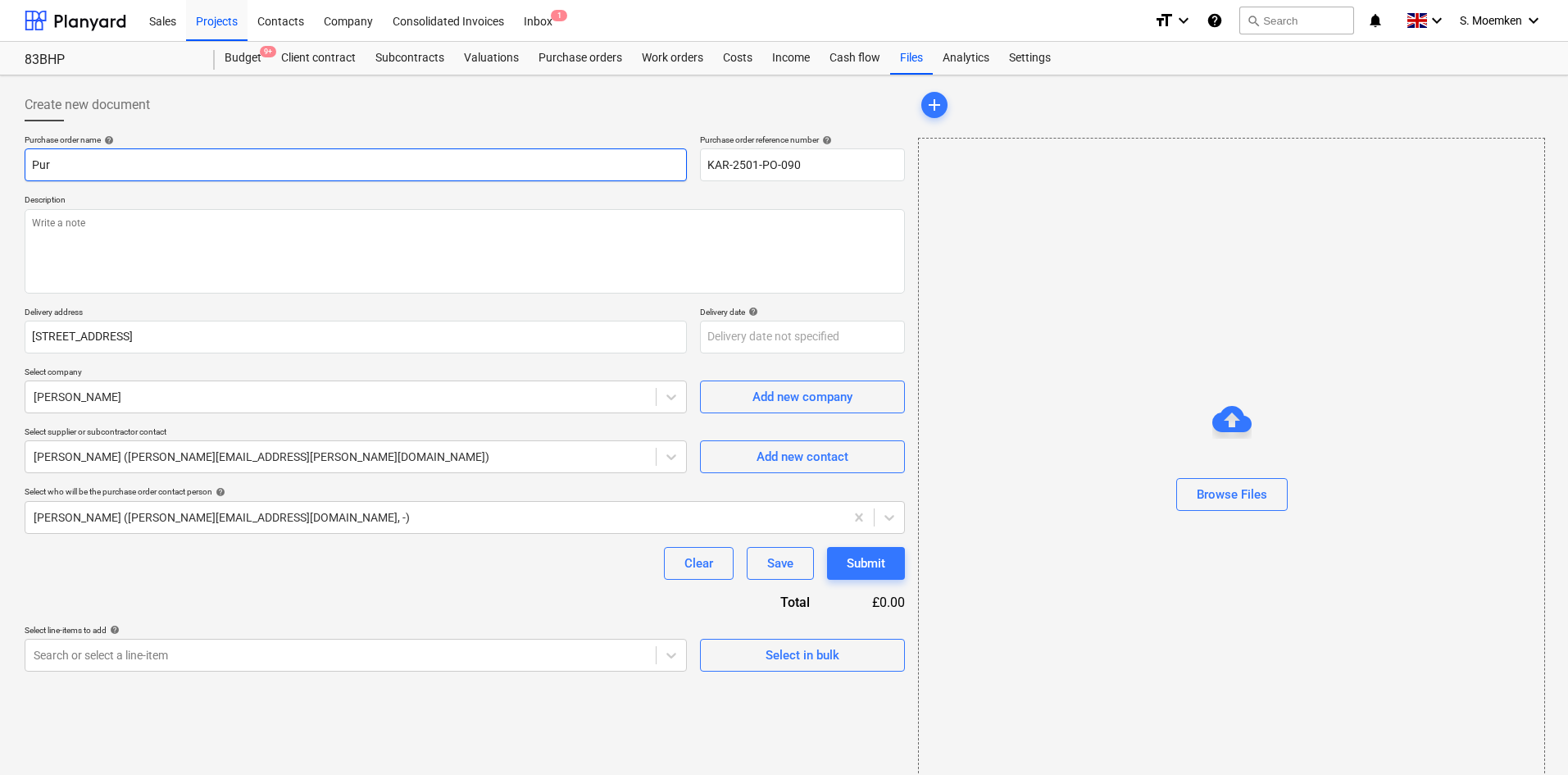
type input "Pu"
type textarea "x"
type input "P"
type textarea "x"
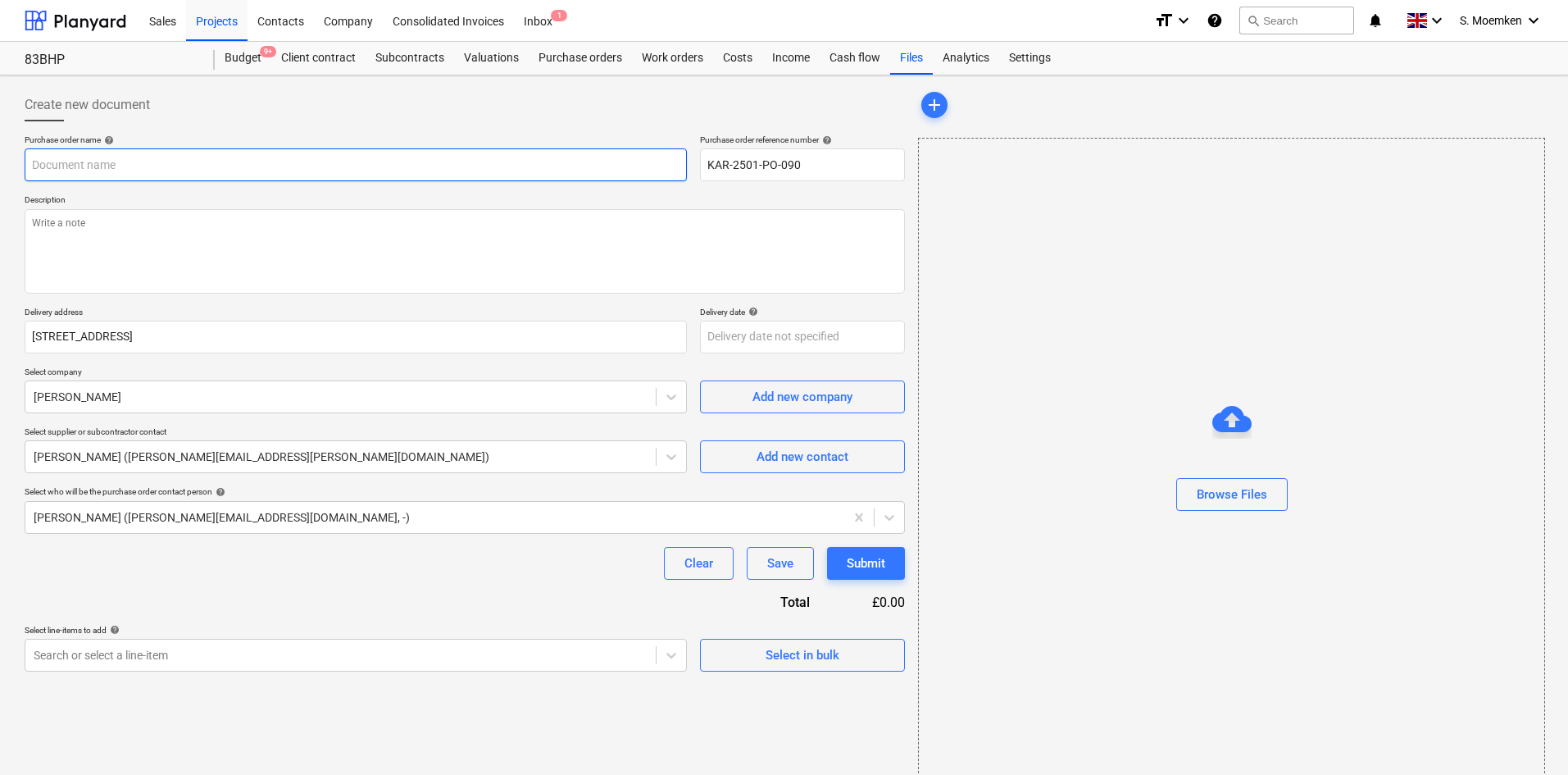
type input "S"
type textarea "x"
type input "Sc"
type textarea "x"
type input "Scr"
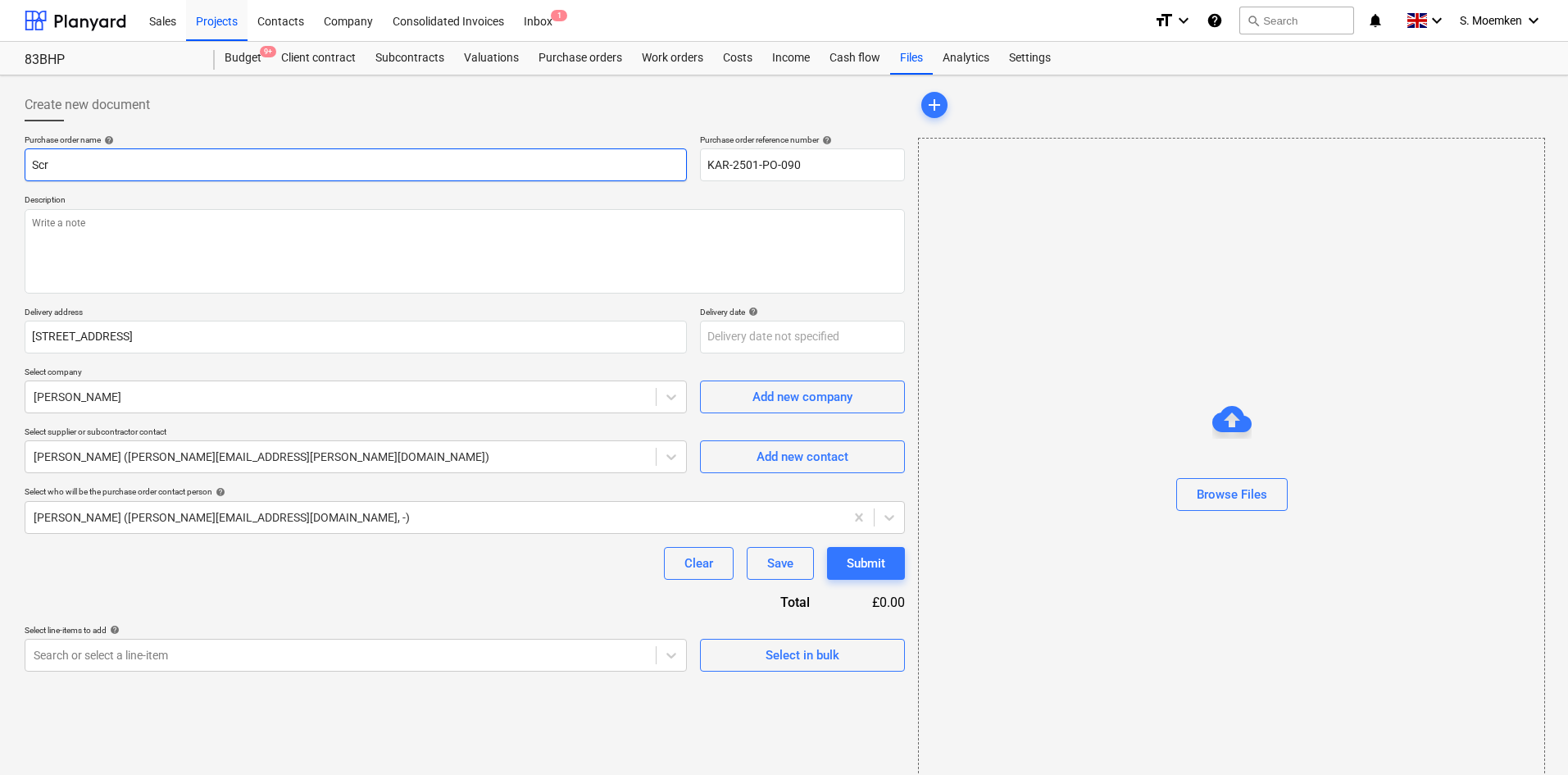
type textarea "x"
type input "Scre"
type textarea "x"
type input "Screw"
type textarea "x"
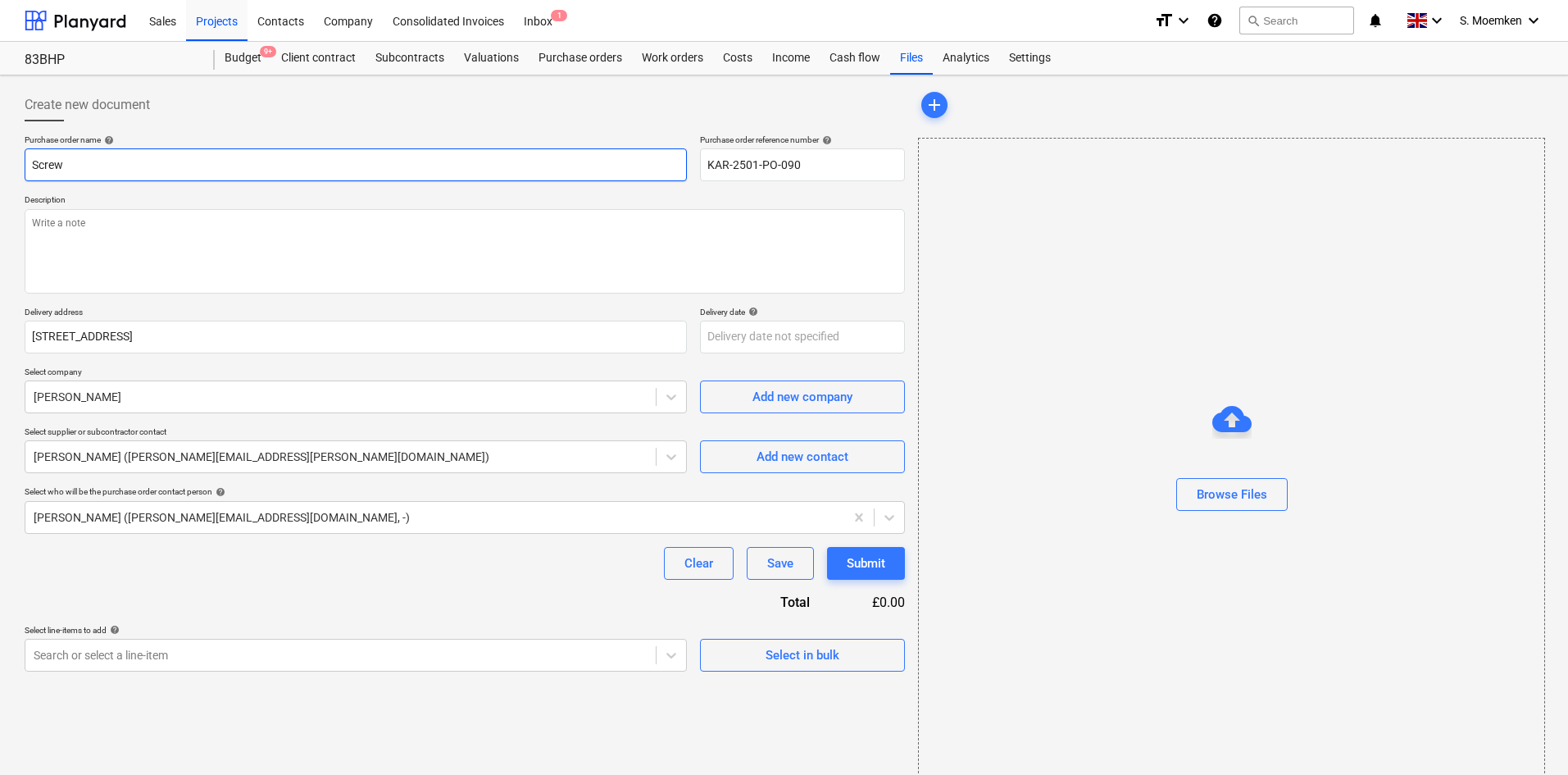
type input "Screwf"
type textarea "x"
type input "Screwfi"
type textarea "x"
type input "Screwfix"
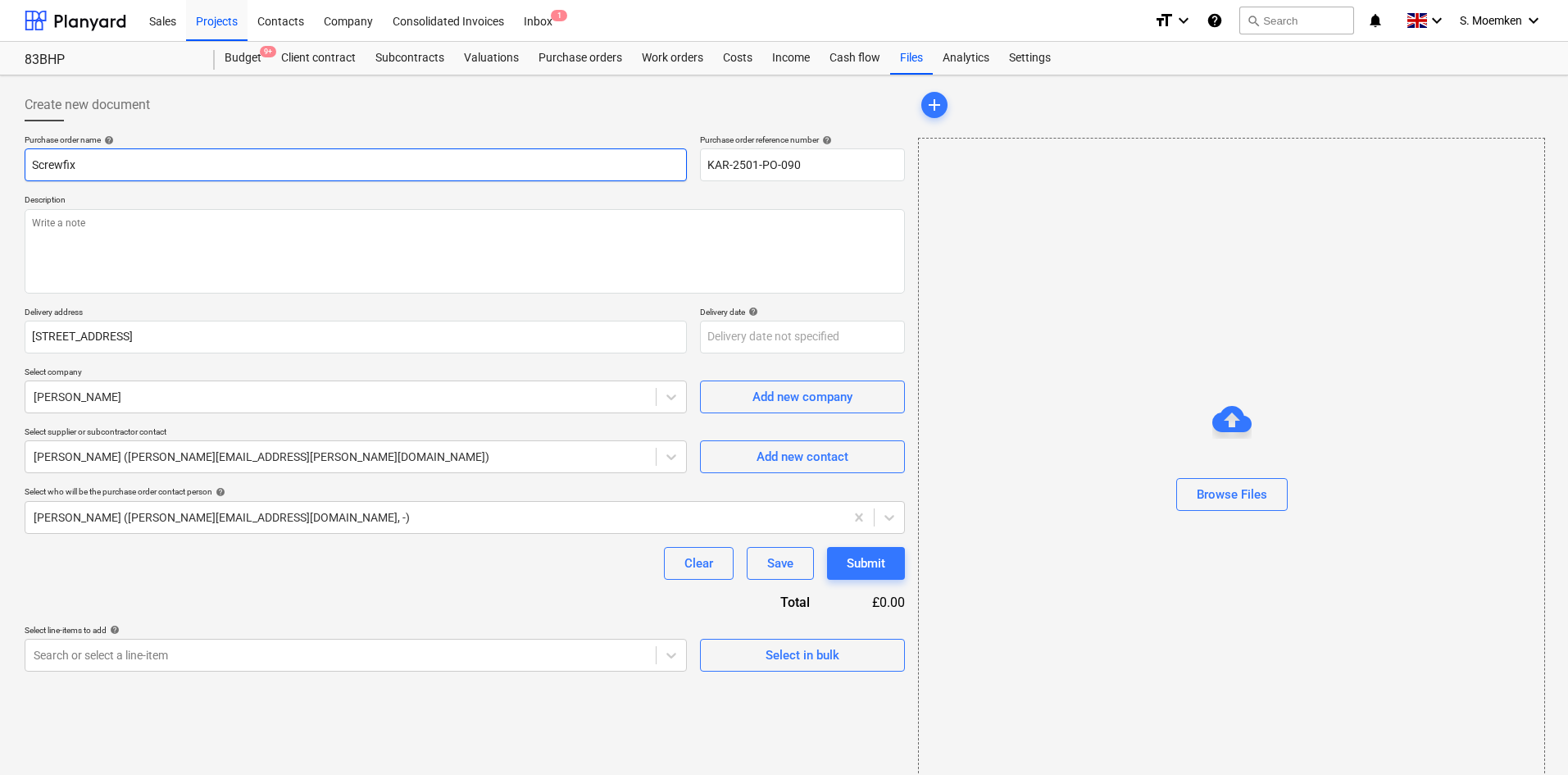
type textarea "x"
type input "Screwfix"
type textarea "x"
type input "Screwfix -"
type textarea "x"
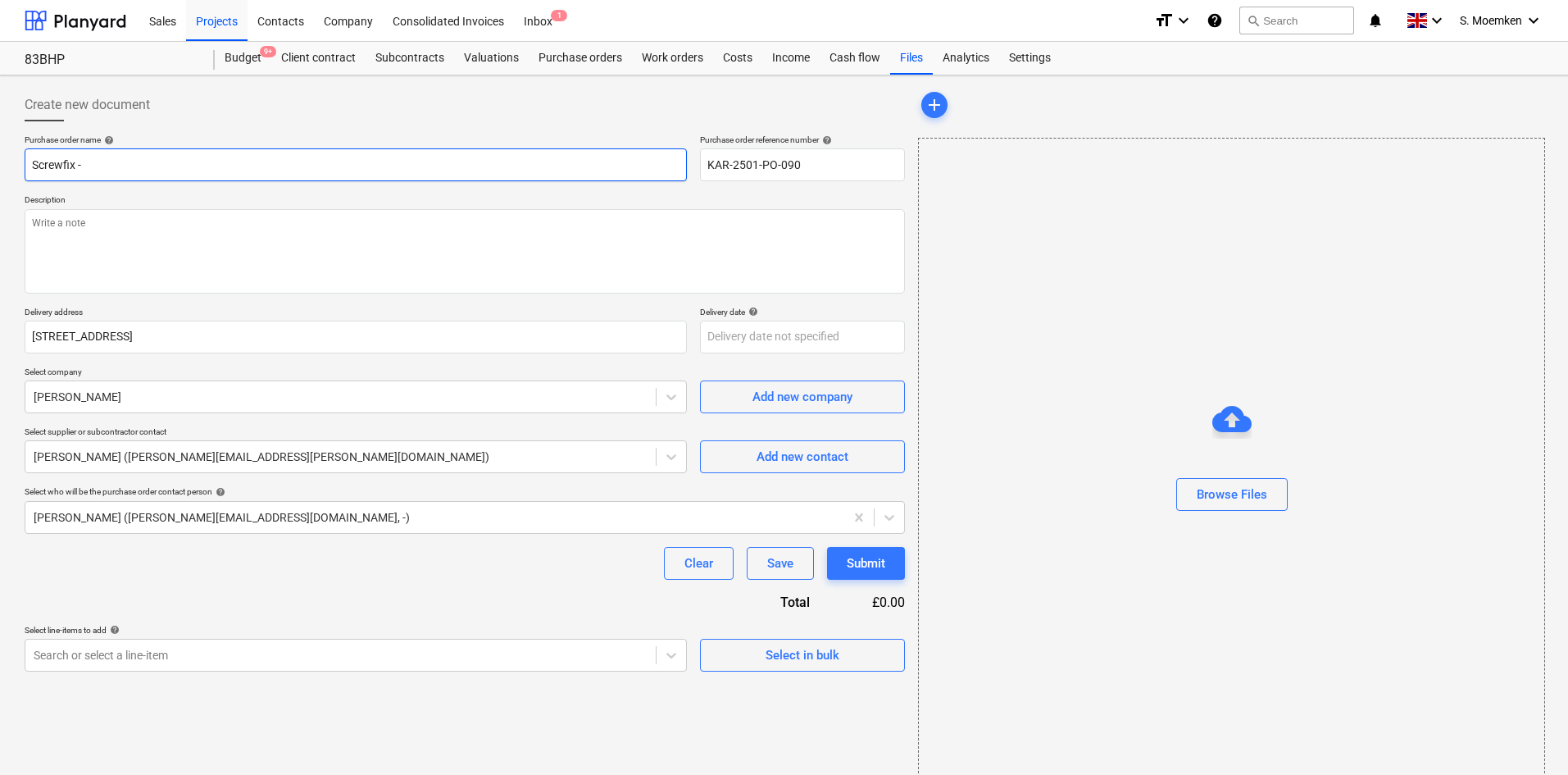
type input "Screwfix -"
type textarea "x"
type input "Screwfix - D"
type textarea "x"
type input "Screwfix - Dr"
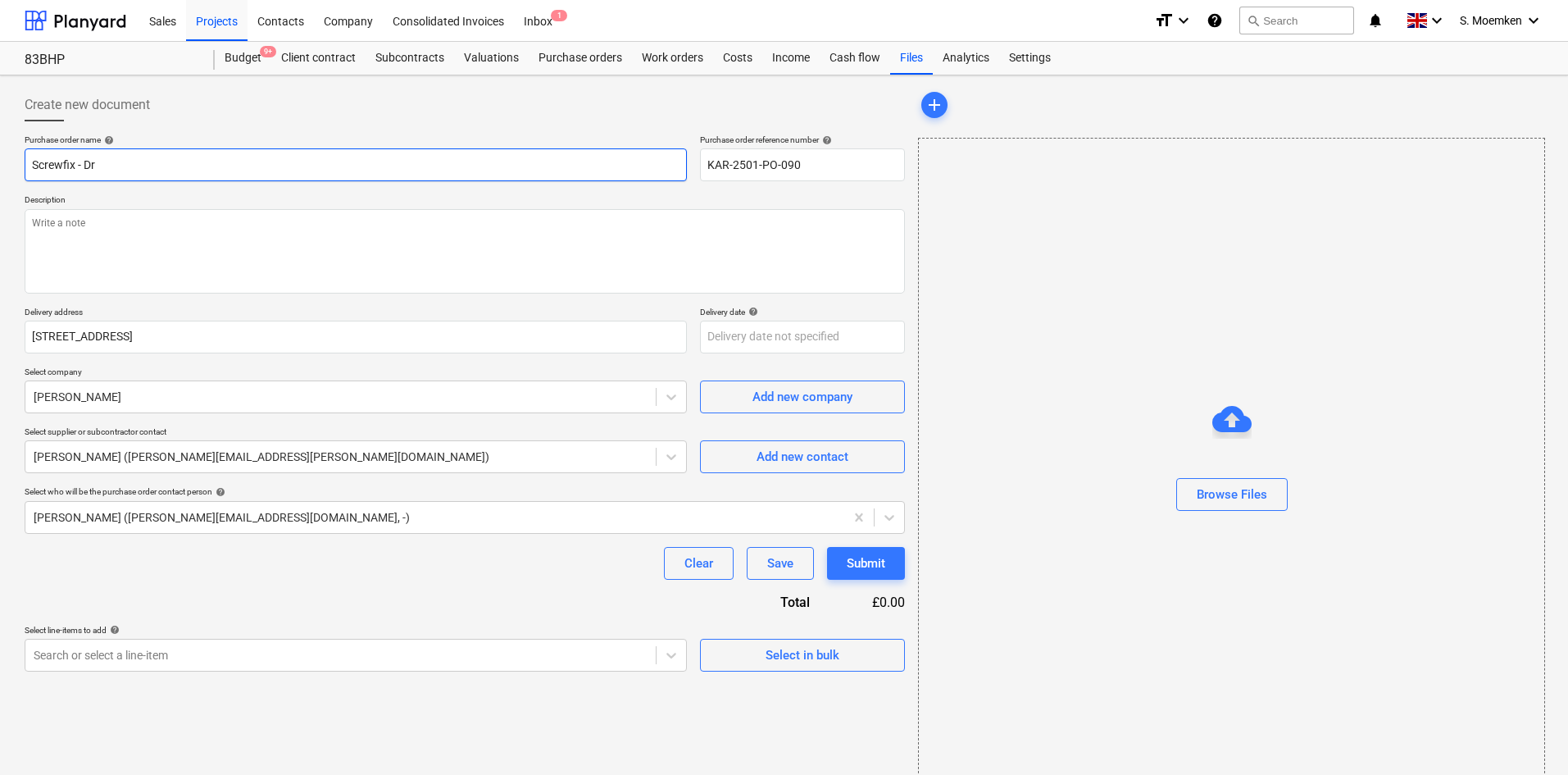
type textarea "x"
type input "Screwfix - Dri"
type textarea "x"
type input "Screwfix - Dril"
type textarea "x"
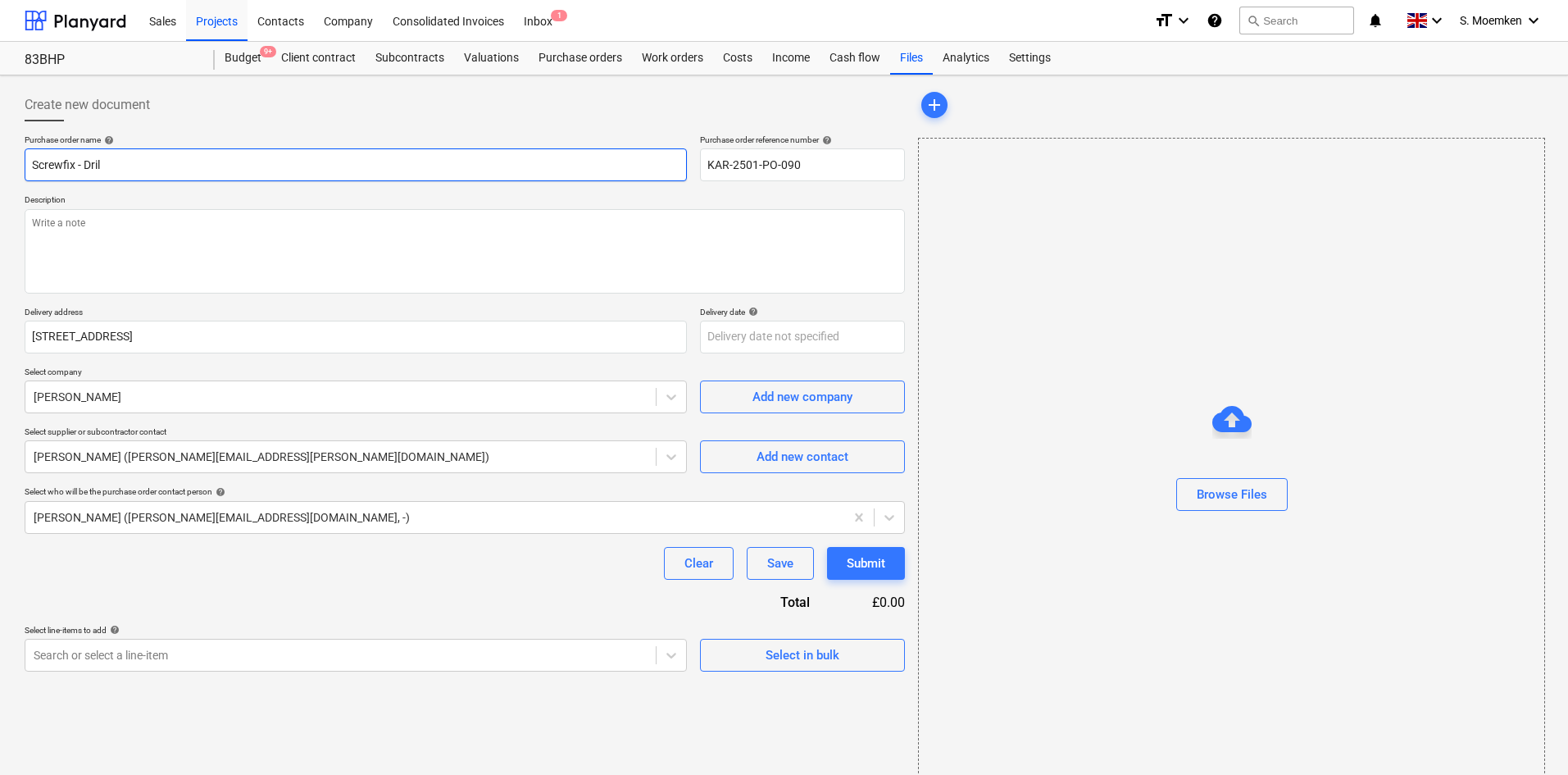
type input "Screwfix - Drill"
type textarea "x"
type input "Screwfix - Drill"
type textarea "x"
type input "Screwfix - Drill B"
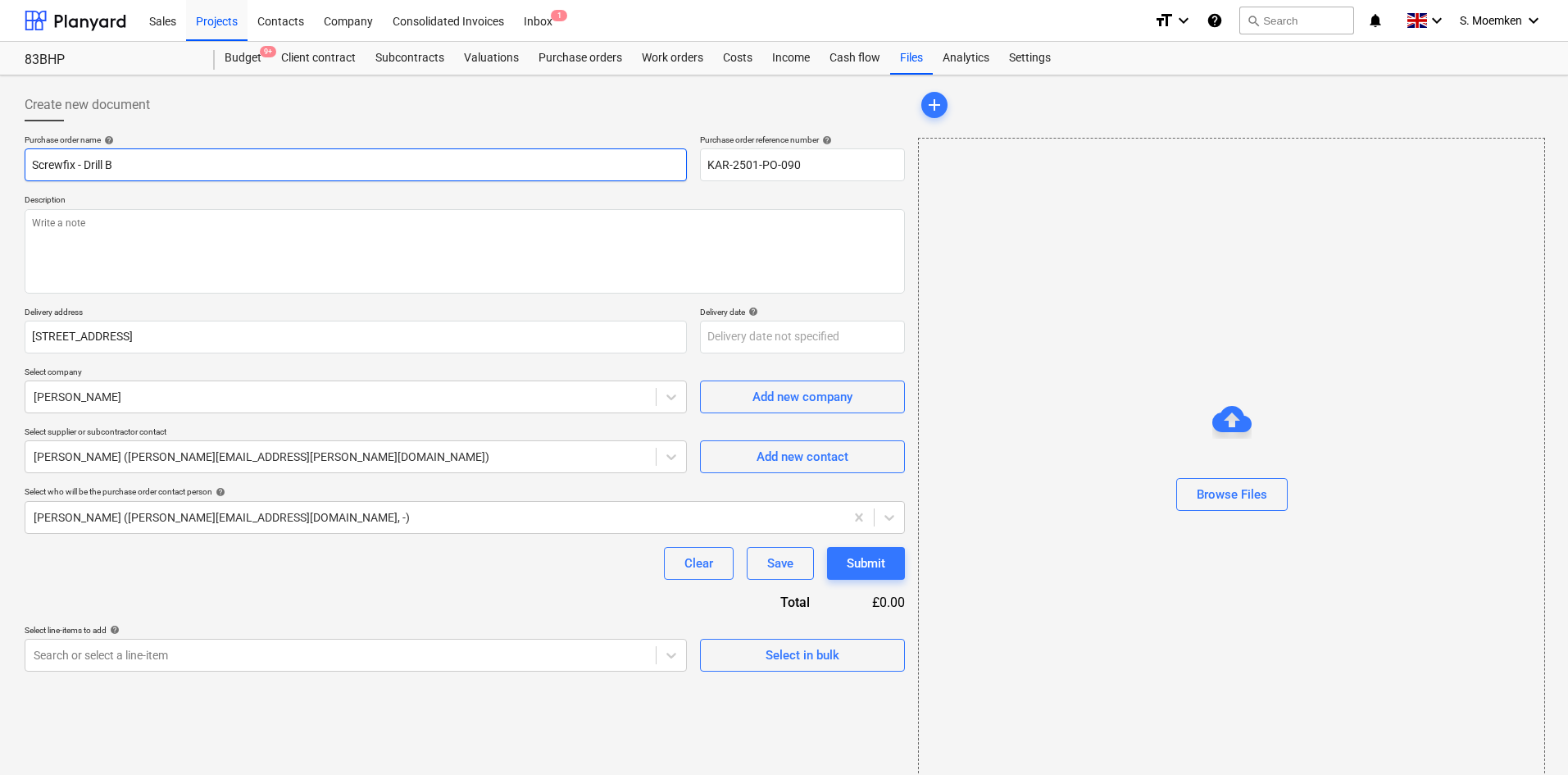
type textarea "x"
type input "Screwfix - Drill Bi"
type textarea "x"
type input "Screwfix - Drill Bit"
type textarea "x"
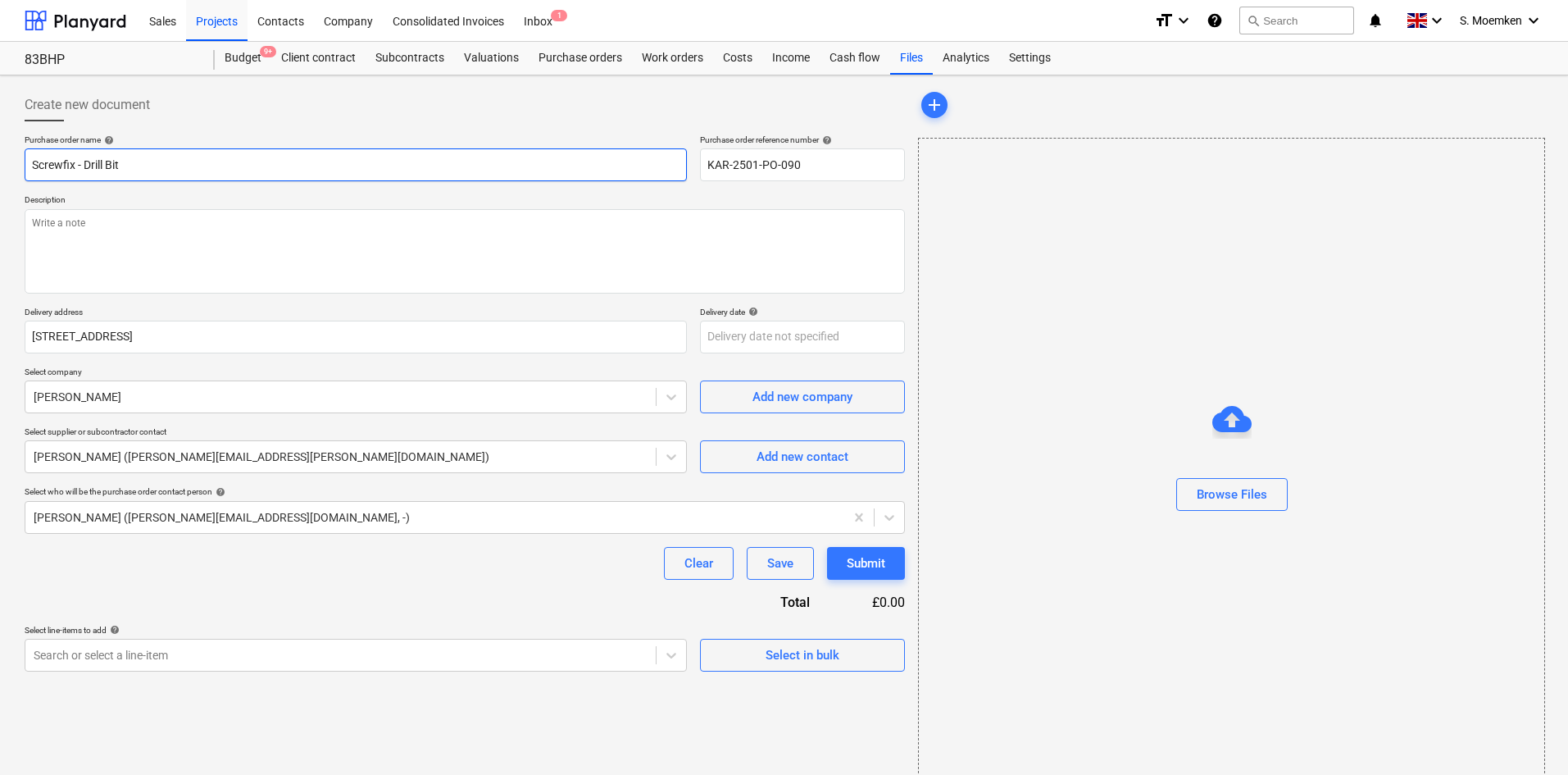
type input "Screwfix - Drill Bits"
type textarea "x"
type input "Screwfix - Drill Bits"
type textarea "x"
type input "Screwfix - Drill Bits &"
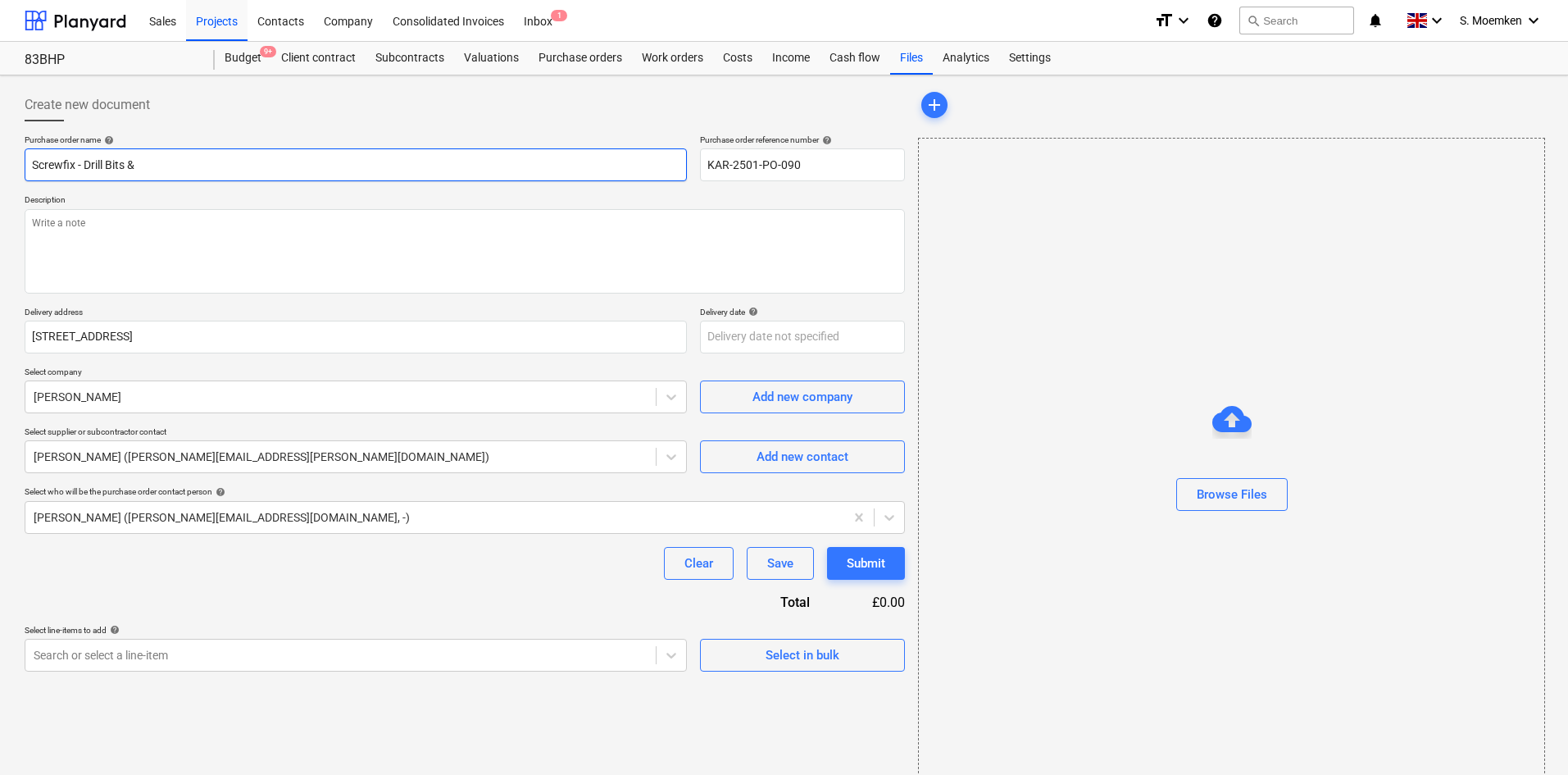
type textarea "x"
type input "Screwfix - Drill Bits &"
type textarea "x"
type input "Screwfix - Drill Bits & S"
type textarea "x"
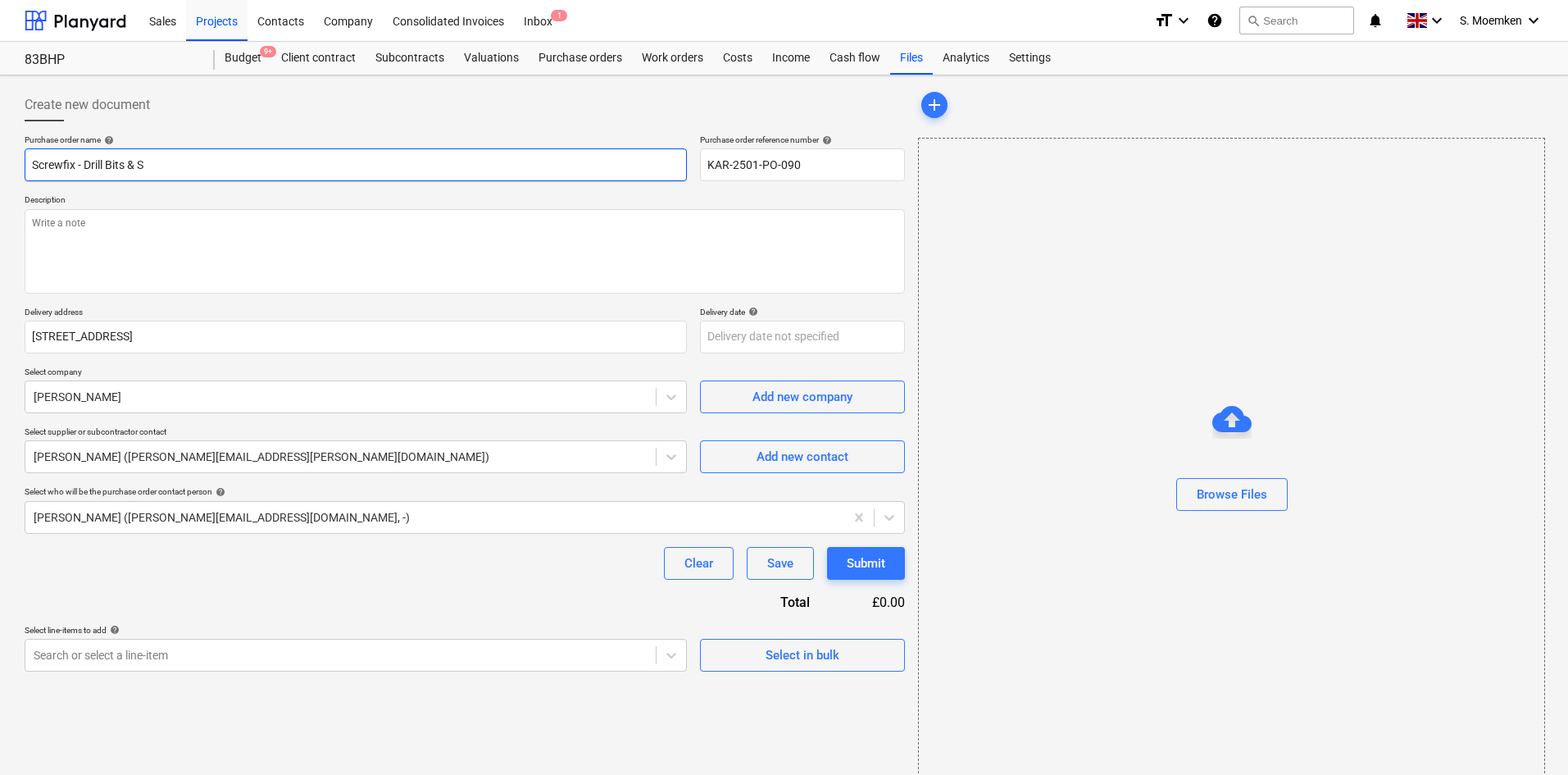
type input "Screwfix - Drill Bits & St"
type textarea "x"
type input "Screwfix - Drill Bits & Sta"
type textarea "x"
type input "Screwfix - Drill Bits & Stap"
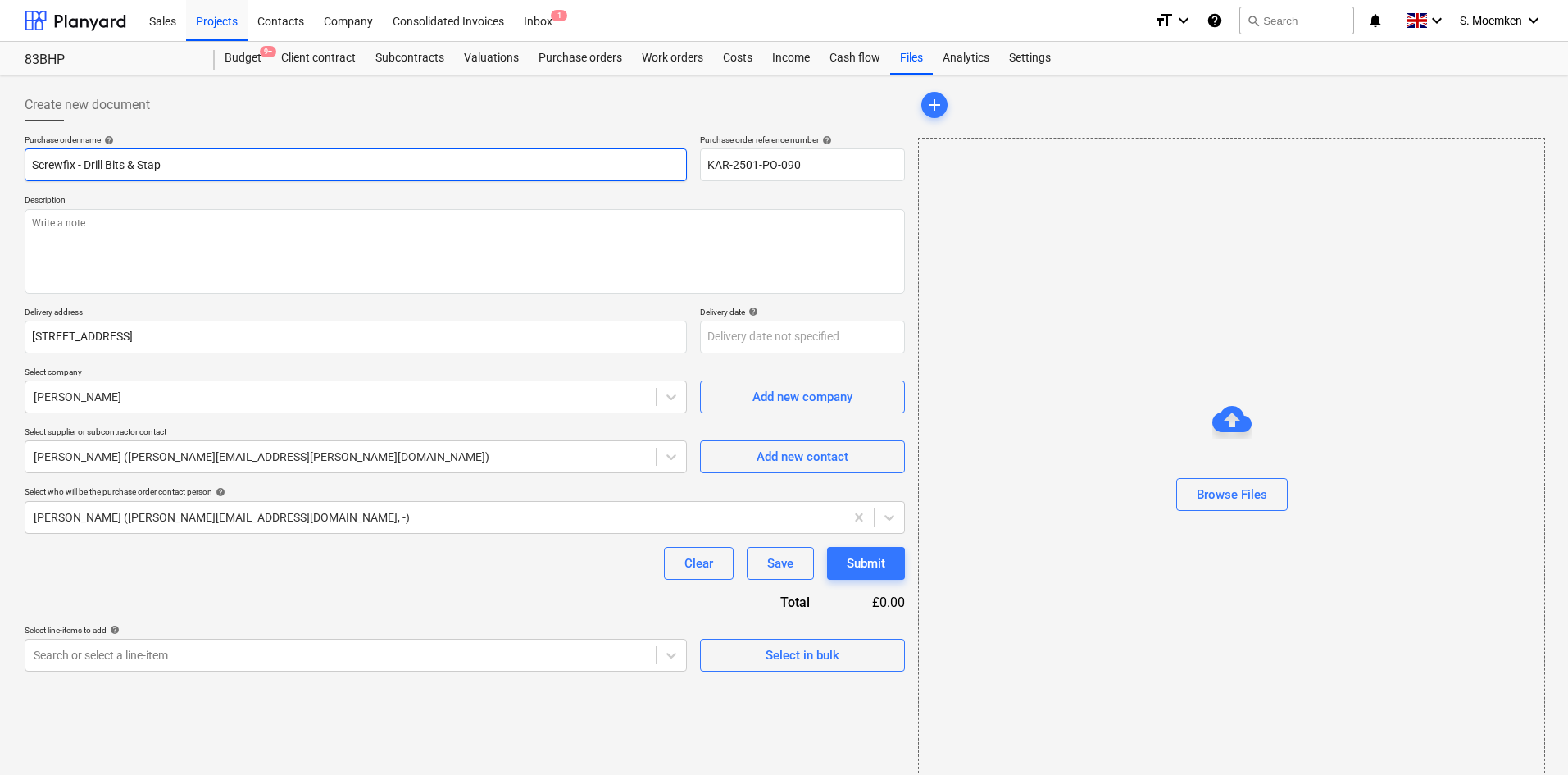
type textarea "x"
type input "Screwfix - Drill Bits & Stapl"
type textarea "x"
type input "Screwfix - Drill Bits & Staple"
type textarea "x"
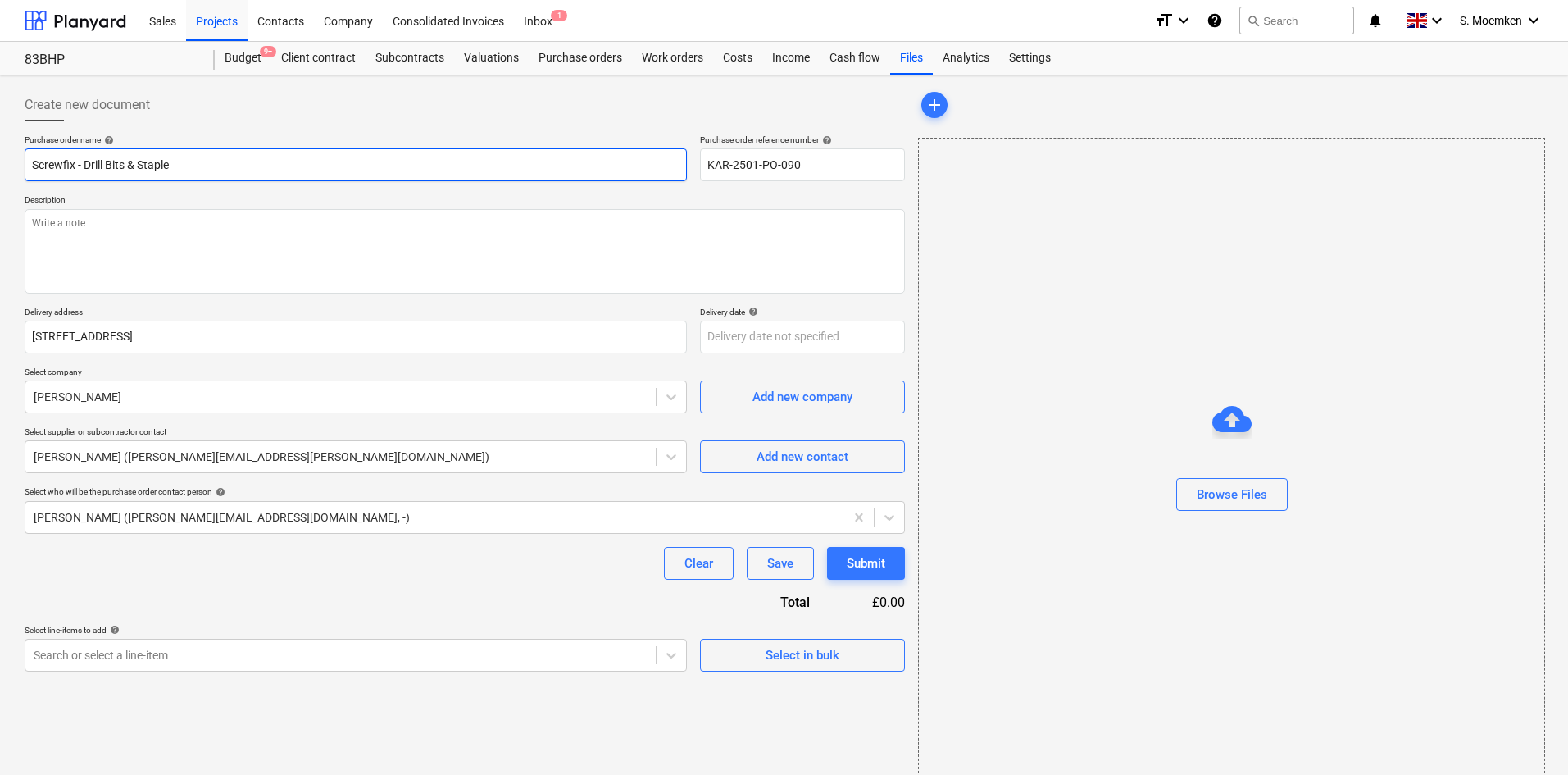
type input "Screwfix - Drill Bits & Staples"
type textarea "x"
type input "Screwfix - Drill Bits & Staples"
type textarea "x"
type input "Screwfix - Drill Bits & Staples -"
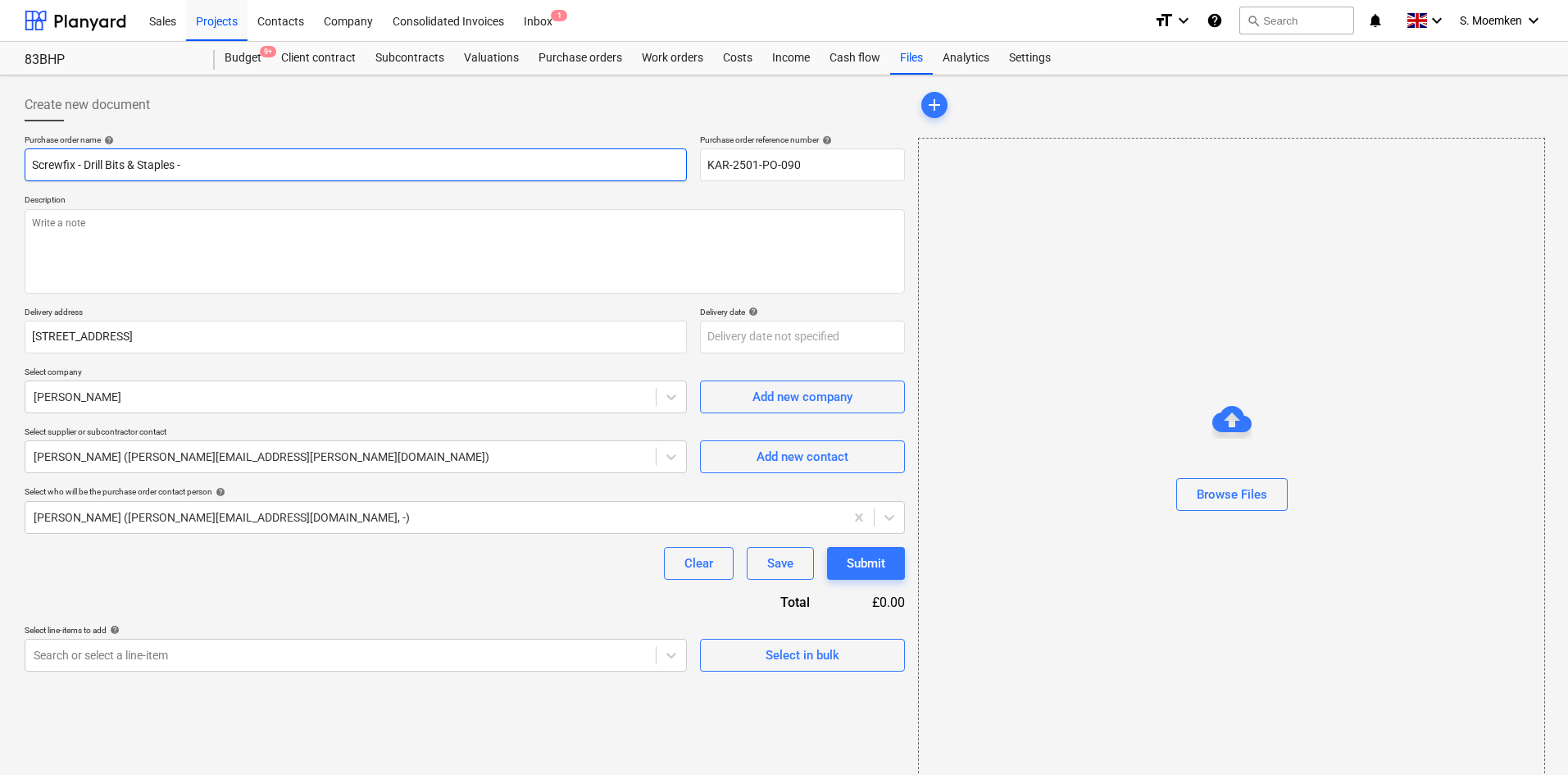
type textarea "x"
type input "Screwfix - Drill Bits & Staples -"
type textarea "x"
type input "Screwfix - Drill Bits & Staples - C"
type textarea "x"
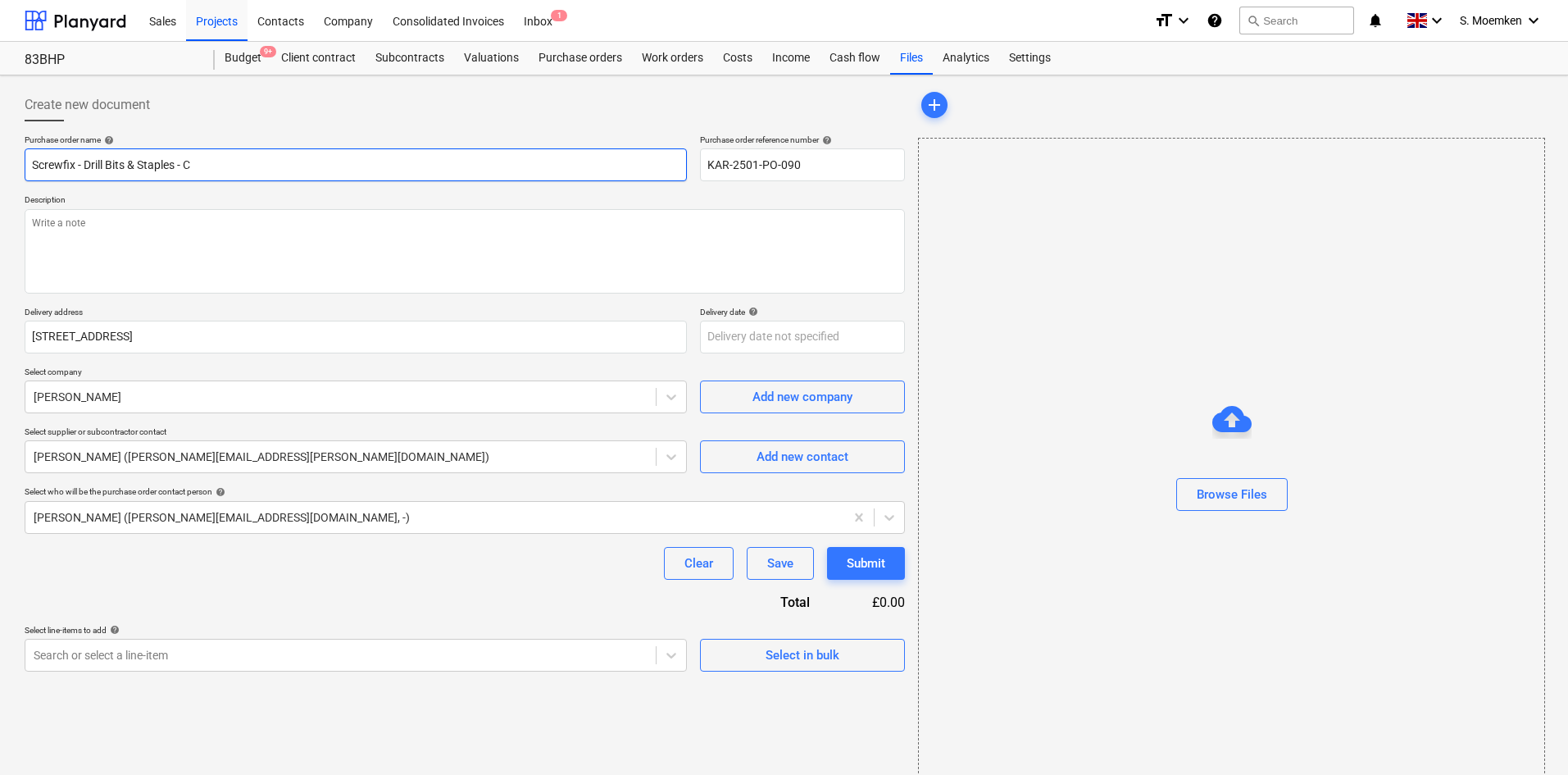
type input "Screwfix - Drill Bits & Staples - Co"
type textarea "x"
type input "Screwfix - Drill Bits & Staples - Col"
type textarea "x"
type input "Screwfix - Drill Bits & Staples - Coll"
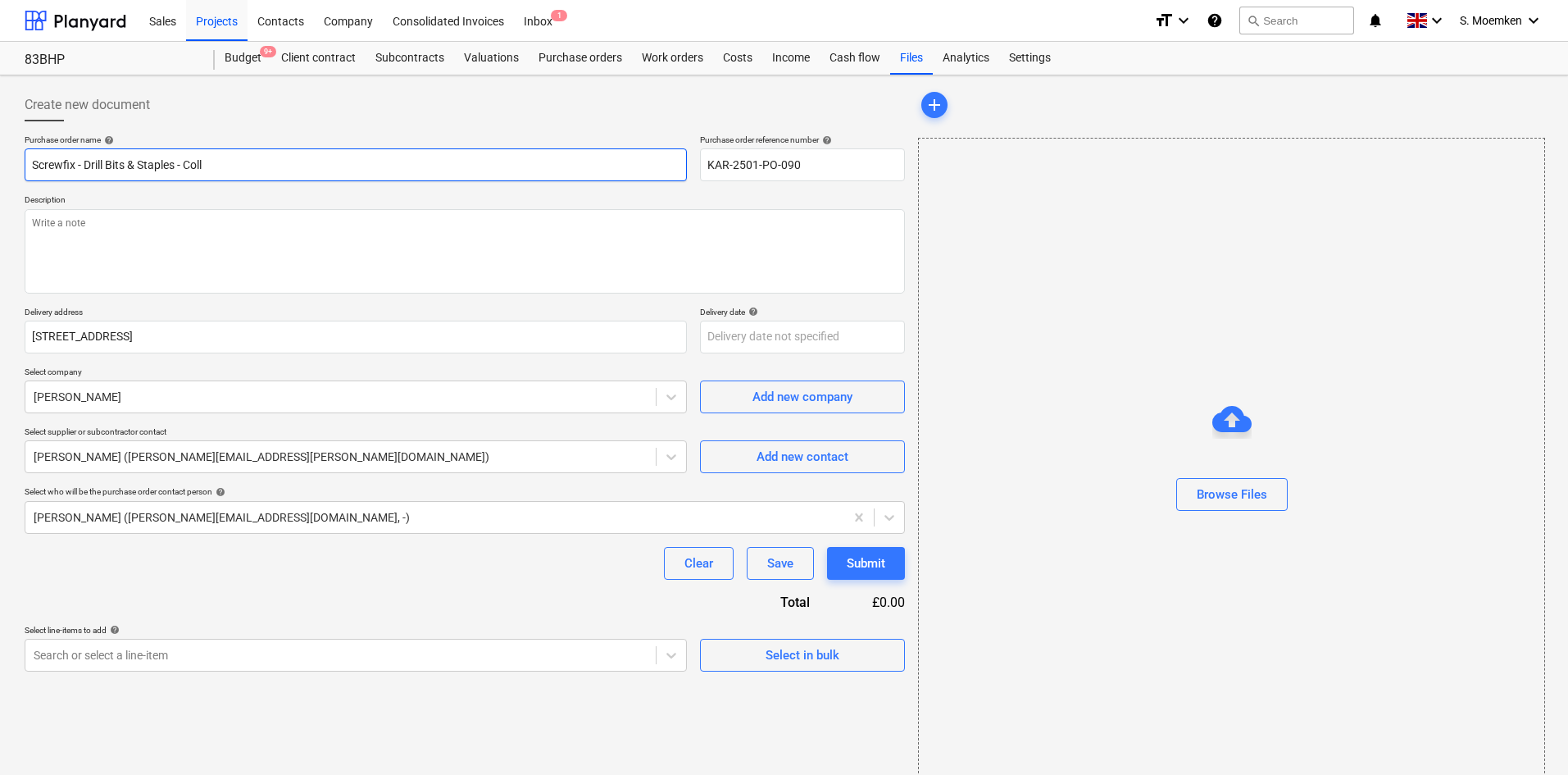
type textarea "x"
type input "Screwfix - Drill Bits & Staples - Colle"
type textarea "x"
type input "Screwfix - Drill Bits & Staples - Collec"
type textarea "x"
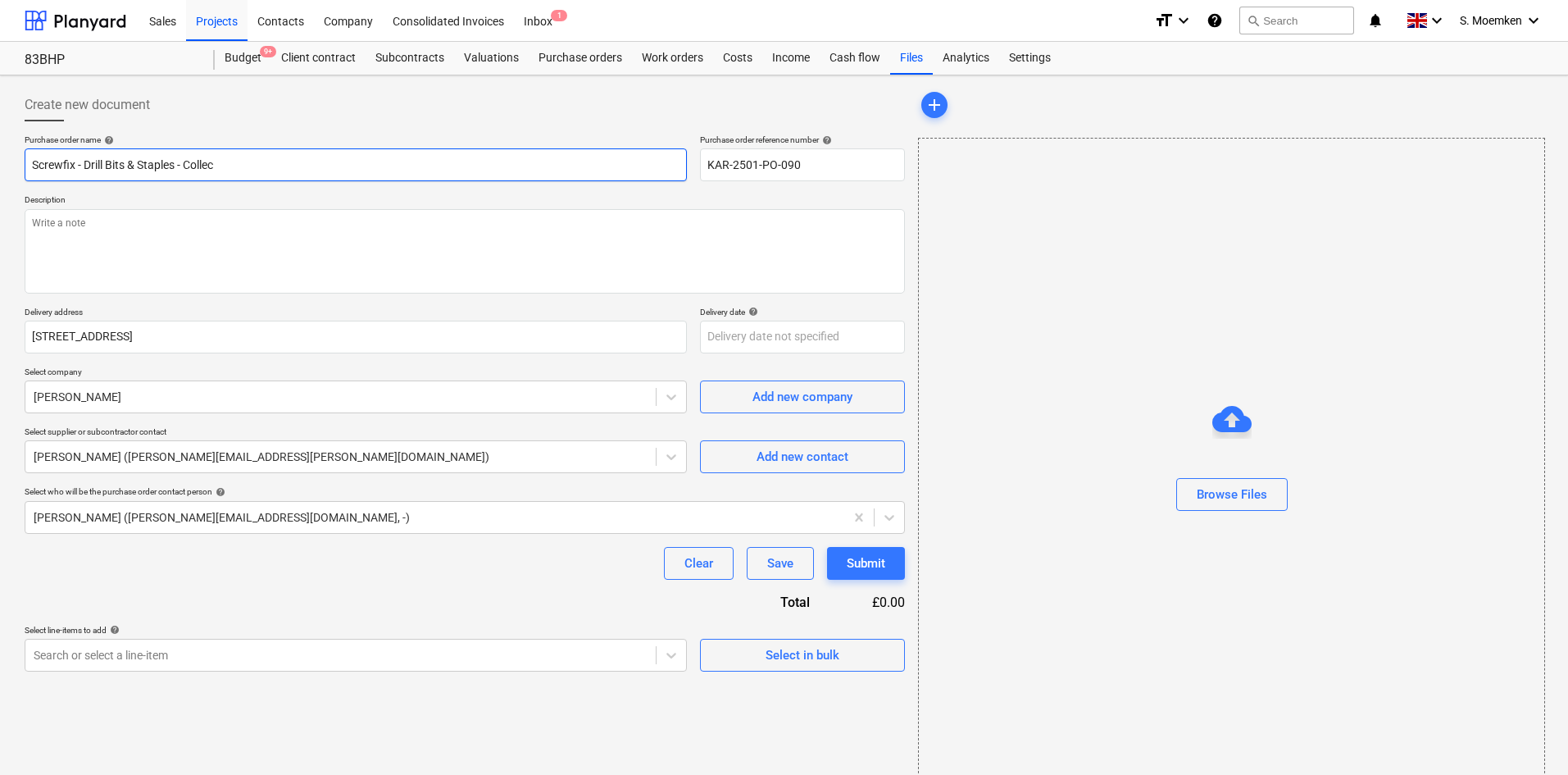
type input "Screwfix - Drill Bits & Staples - Collect"
type textarea "x"
type input "Screwfix - Drill Bits & Staples - Collect"
type textarea "x"
type input "Screwfix - Drill Bits & Staples - Collect H"
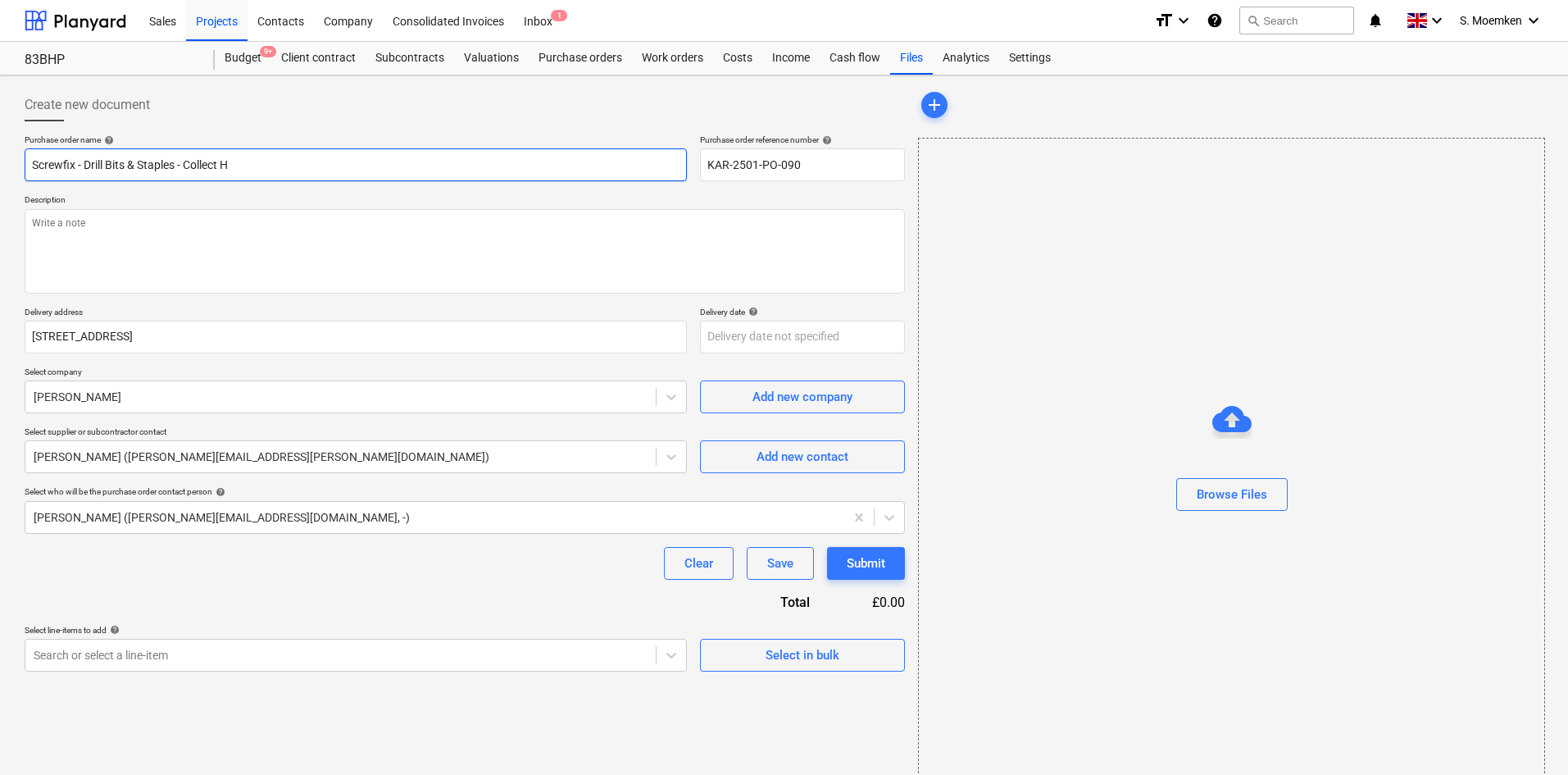
type textarea "x"
type input "Screwfix - Drill Bits & Staples - Collect Hi"
type textarea "x"
type input "Screwfix - Drill Bits & Staples - Collect Hit"
type textarea "x"
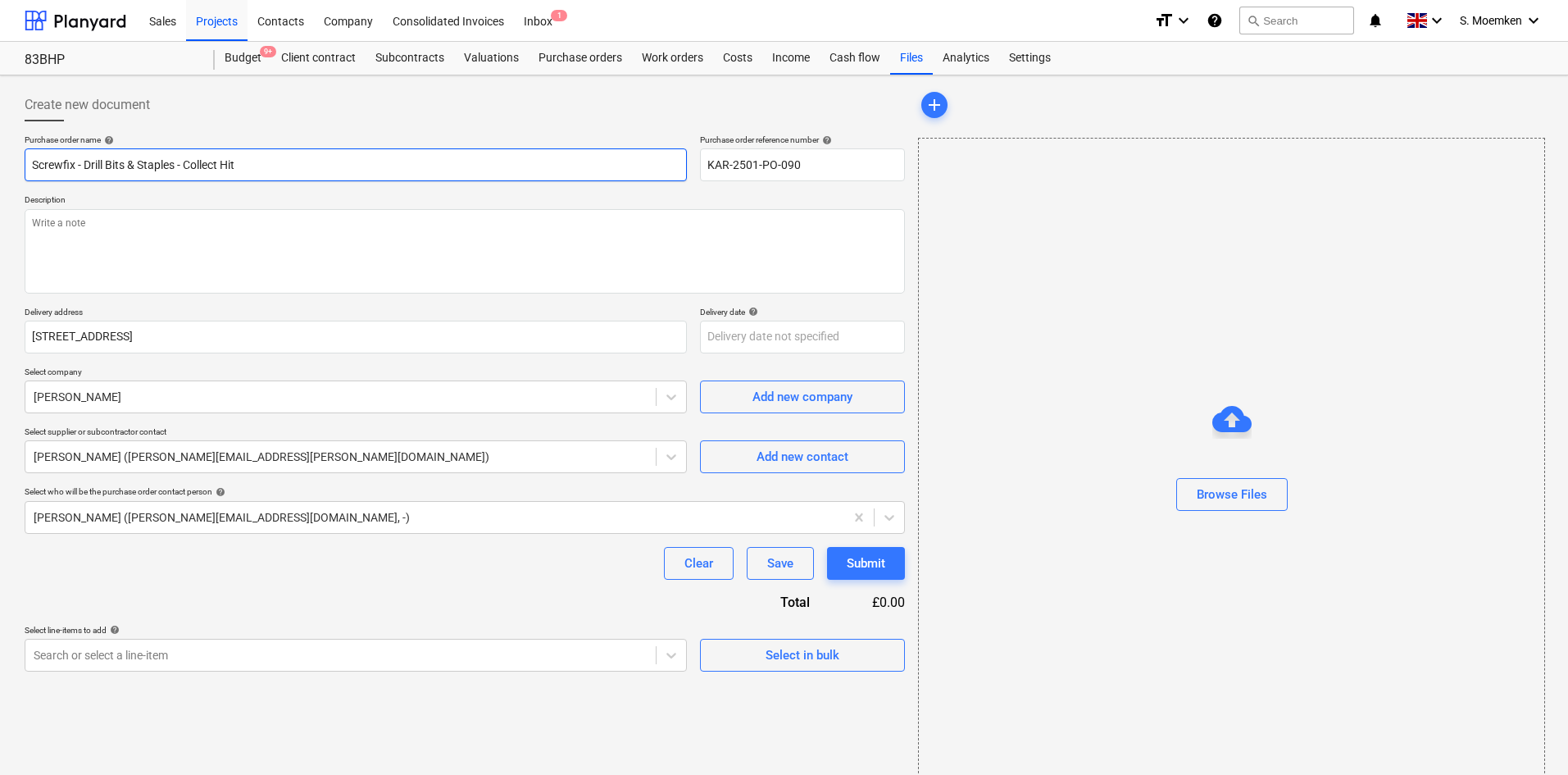
type input "Screwfix - Drill Bits & Staples - Collect Hith"
type textarea "x"
type input "Screwfix - Drill Bits & Staples - Collect Hithe"
type textarea "x"
type input "Screwfix - Drill Bits & Staples - Collect Hither"
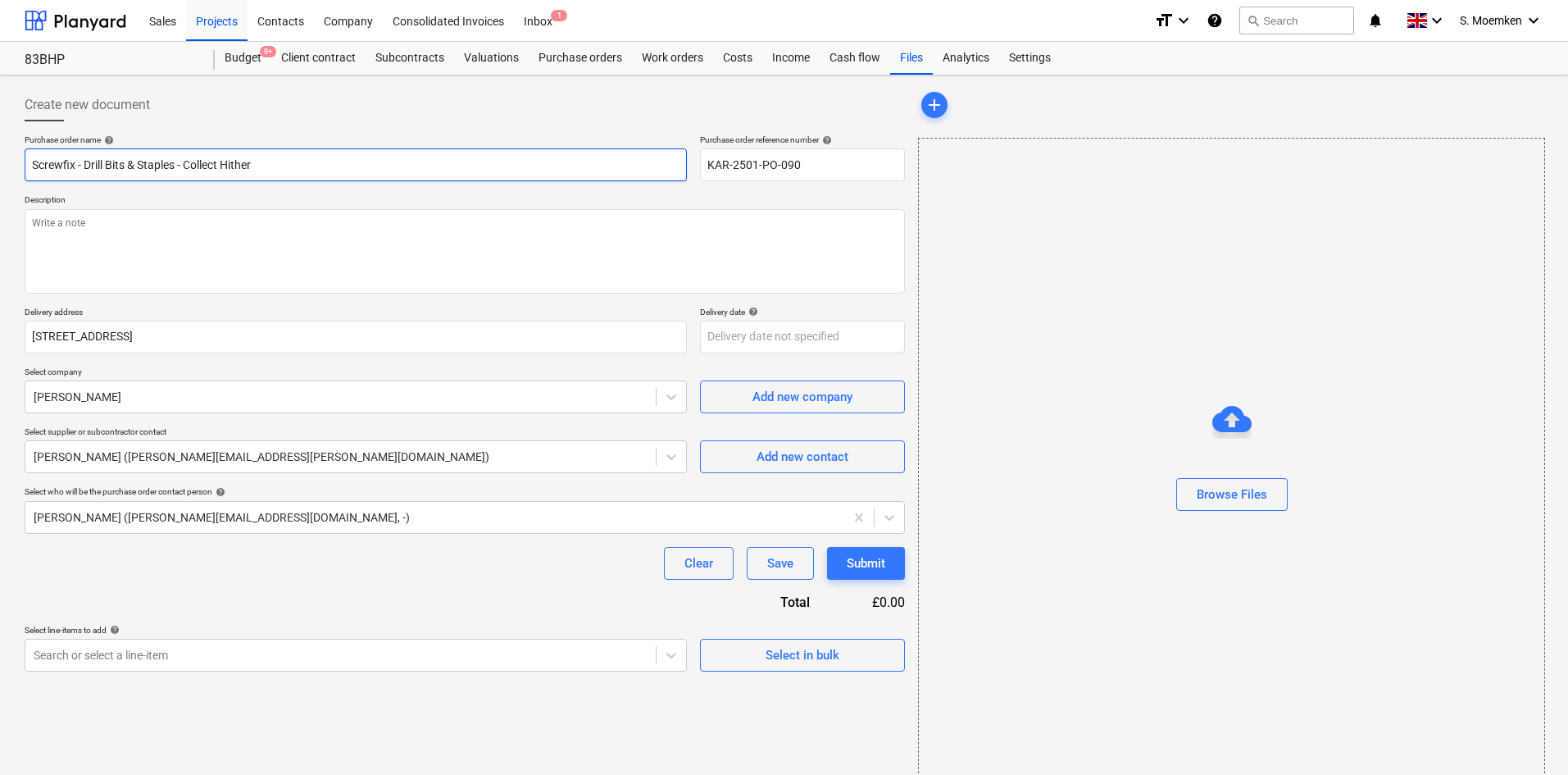
type textarea "x"
type input "Screwfix - Drill Bits & Staples - Collect Hither"
type textarea "x"
type input "Screwfix - Drill Bits & Staples - Collect Hither G"
type textarea "x"
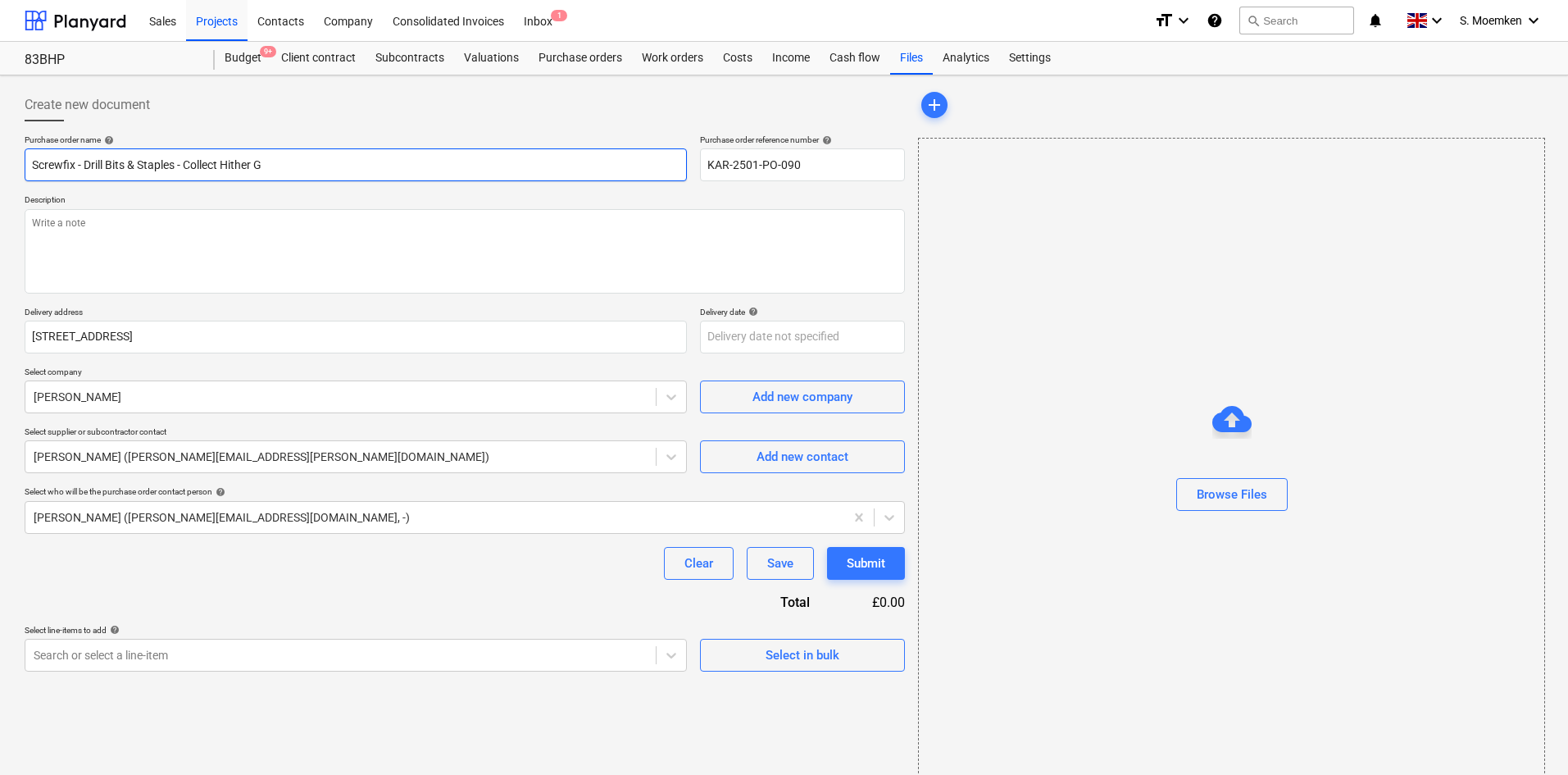
type input "Screwfix - Drill Bits & Staples - Collect Hither Gr"
type textarea "x"
type input "Screwfix - Drill Bits & Staples - Collect Hither Gre"
type textarea "x"
type input "Screwfix - Drill Bits & Staples - Collect Hither Gree"
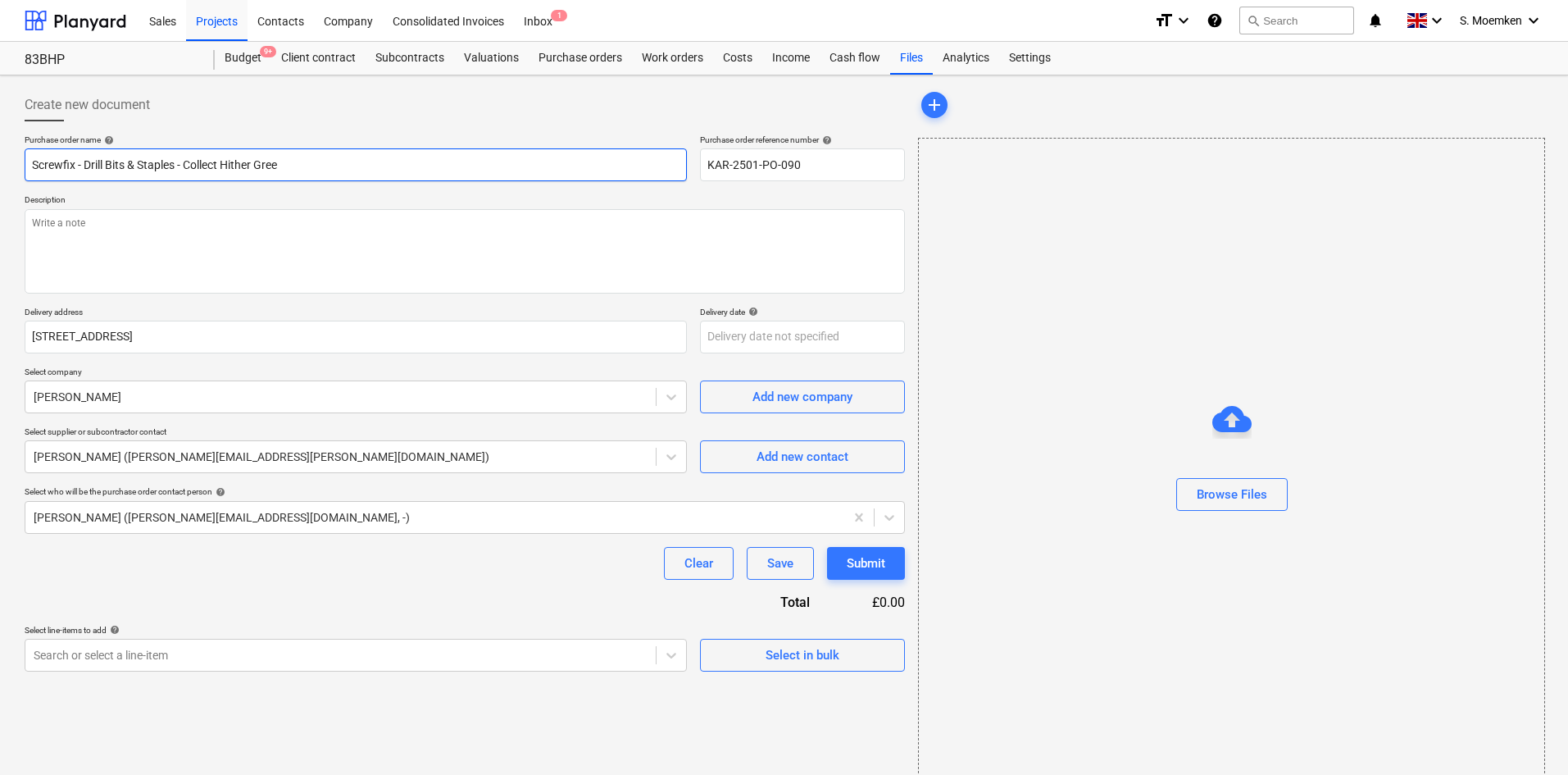
type textarea "x"
type input "Screwfix - Drill Bits & Staples - Collect Hither Green"
type textarea "x"
type input "Screwfix - Drill Bits & Staples - Collect Hither Green"
type textarea "x"
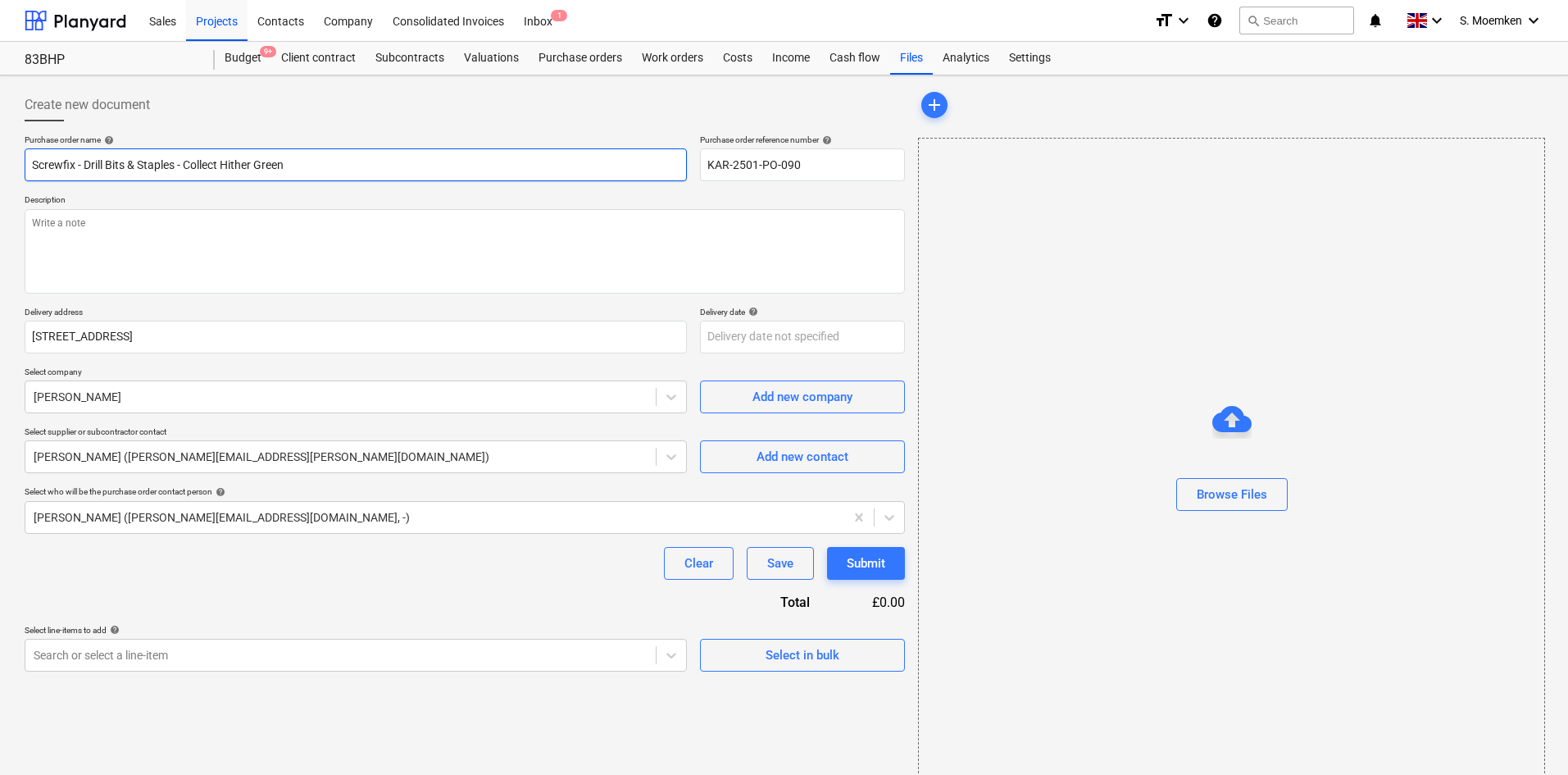
type input "Screwfix - Drill Bits & Staples - Collect Hither Green -"
type textarea "x"
type input "Screwfix - Drill Bits & Staples - Collect Hither Green -"
type textarea "x"
type input "Screwfix - Drill Bits & Staples - Collect Hither Green - G"
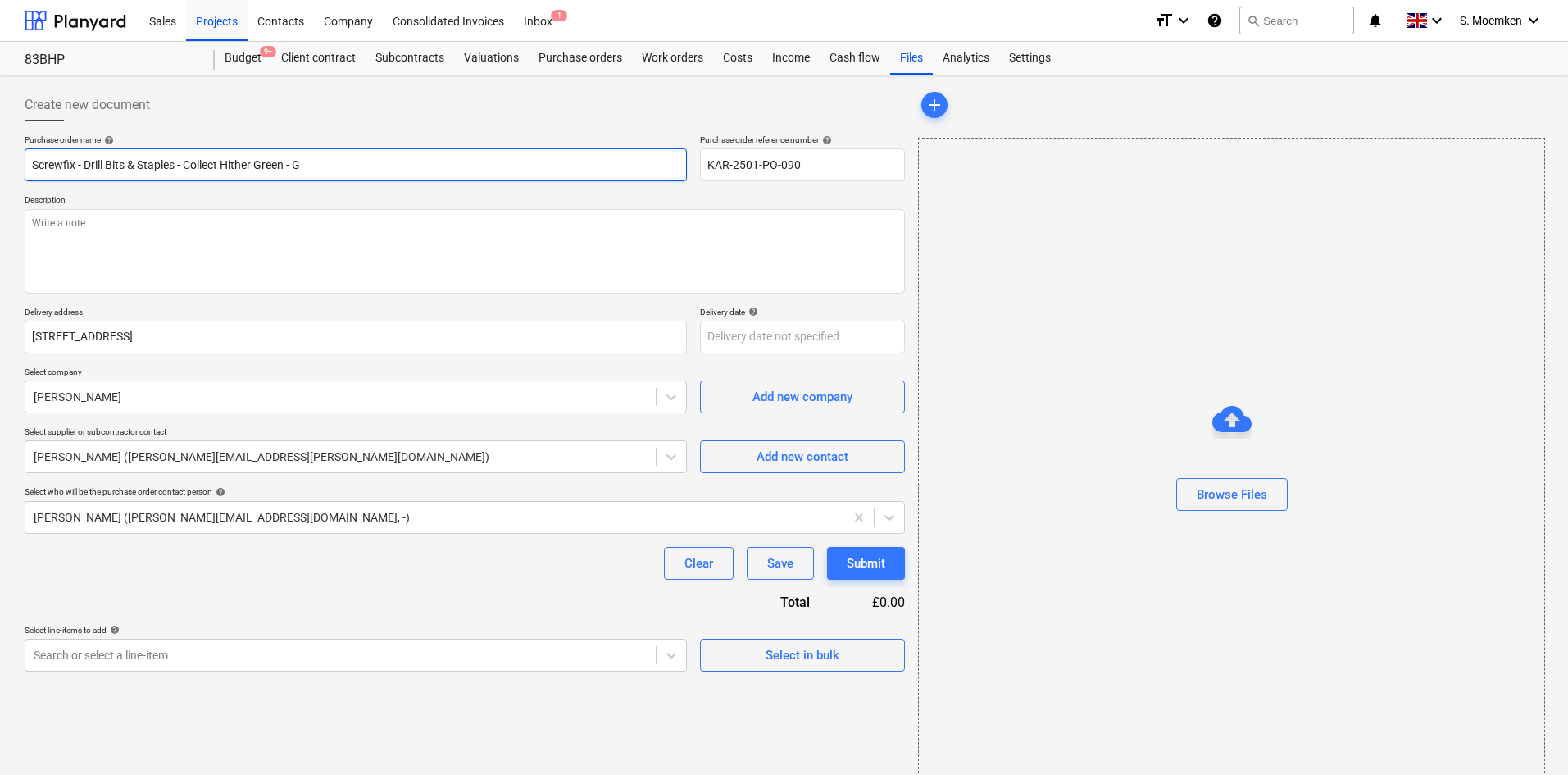
type textarea "x"
type input "Screwfix - Drill Bits & Staples - Collect Hither Green - Go"
type textarea "x"
type input "Screwfix - Drill Bits & Staples - Collect Hither Green - Gol"
type textarea "x"
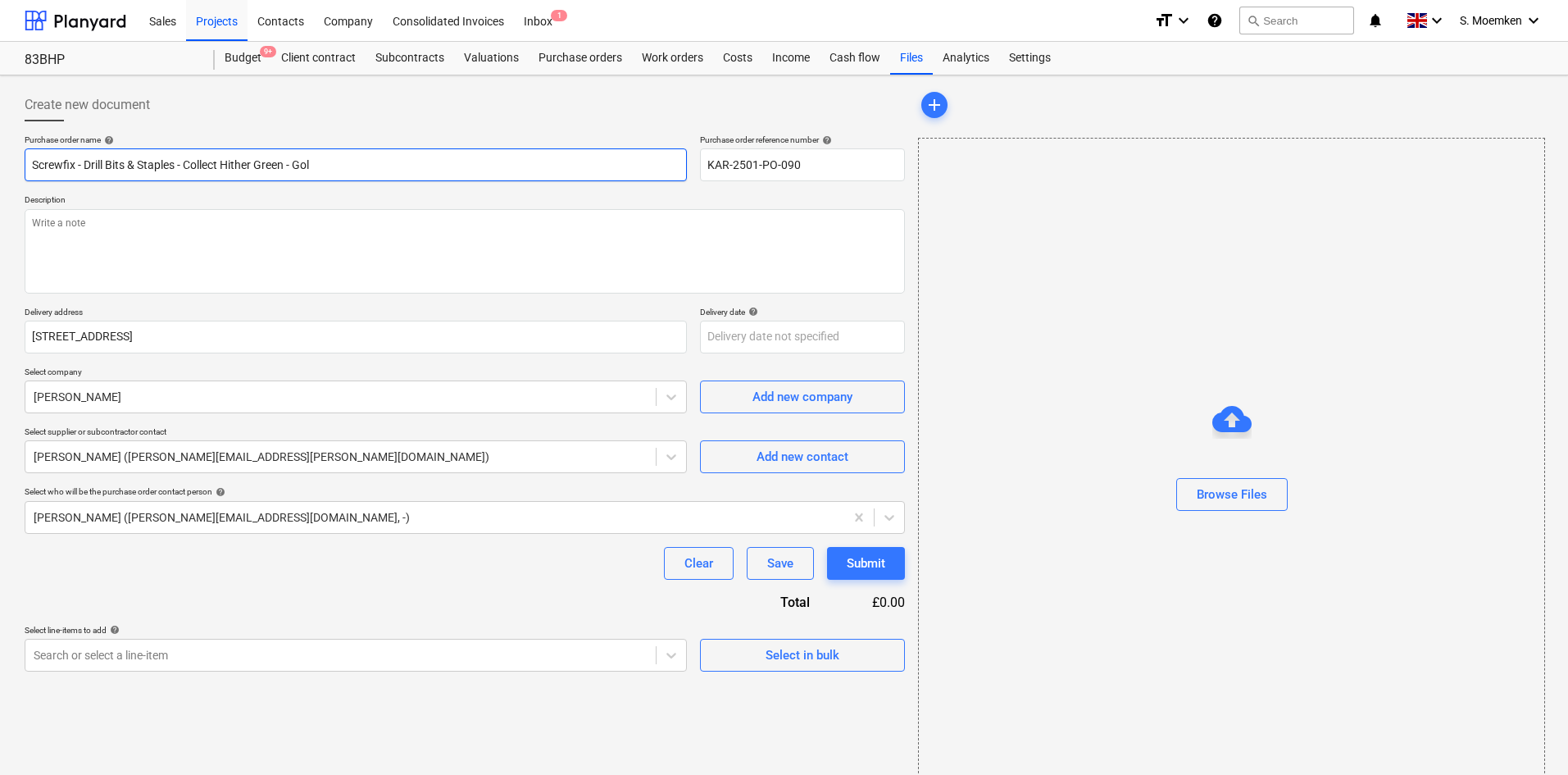
type input "Screwfix - Drill Bits & Staples - Collect Hither Green - Golf"
type textarea "x"
type input "Screwfix - Drill Bits & Staples - Collect Hither Green - Golf"
type textarea "x"
type input "Screwfix - Drill Bits & Staples - Collect Hither Green - Golf ST"
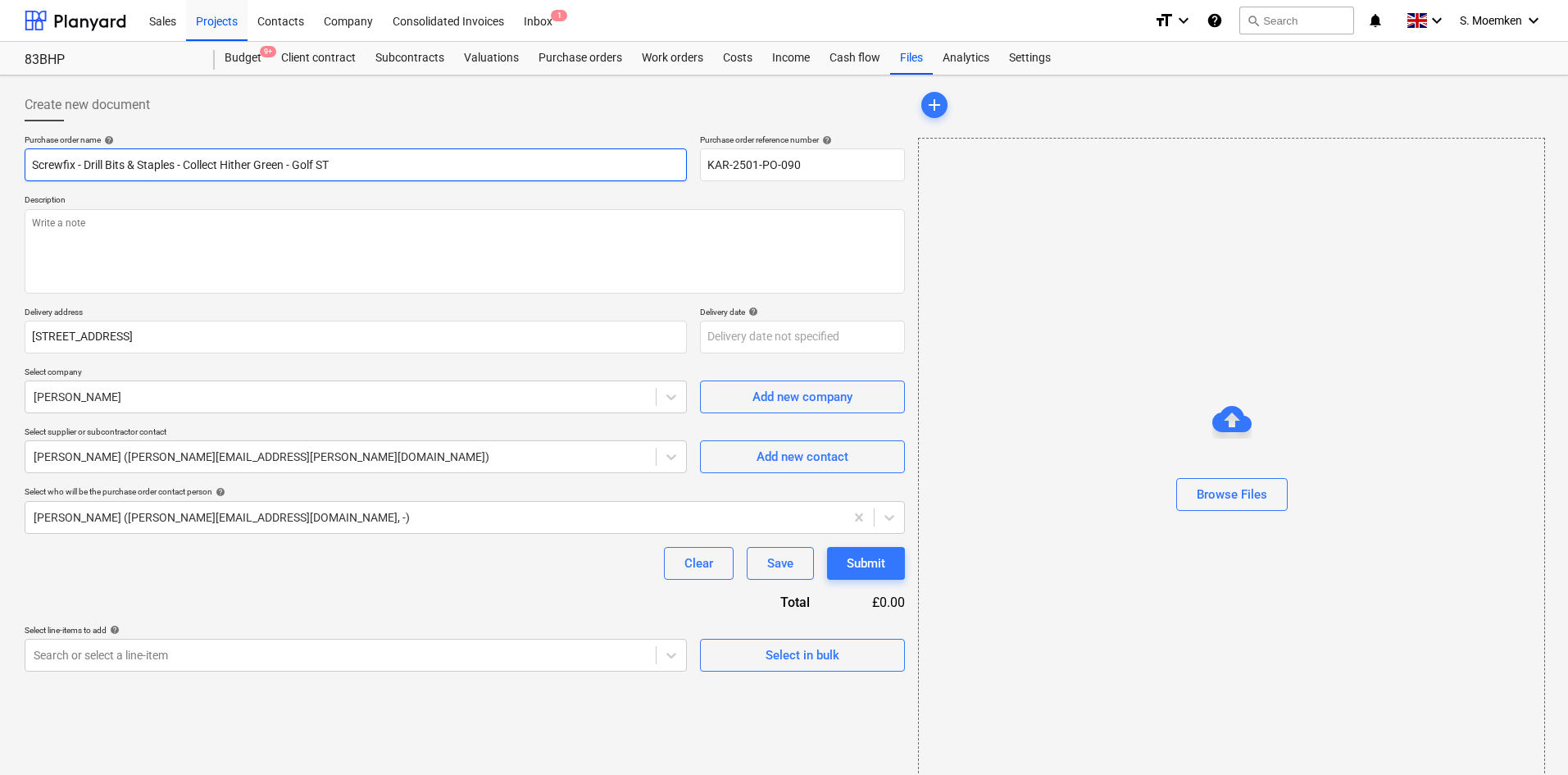
type textarea "x"
type input "Screwfix - Drill Bits & Staples - Collect Hither Green - Golf STu"
type textarea "x"
type input "Screwfix - Drill Bits & Staples - Collect Hither Green - Golf STud"
type textarea "x"
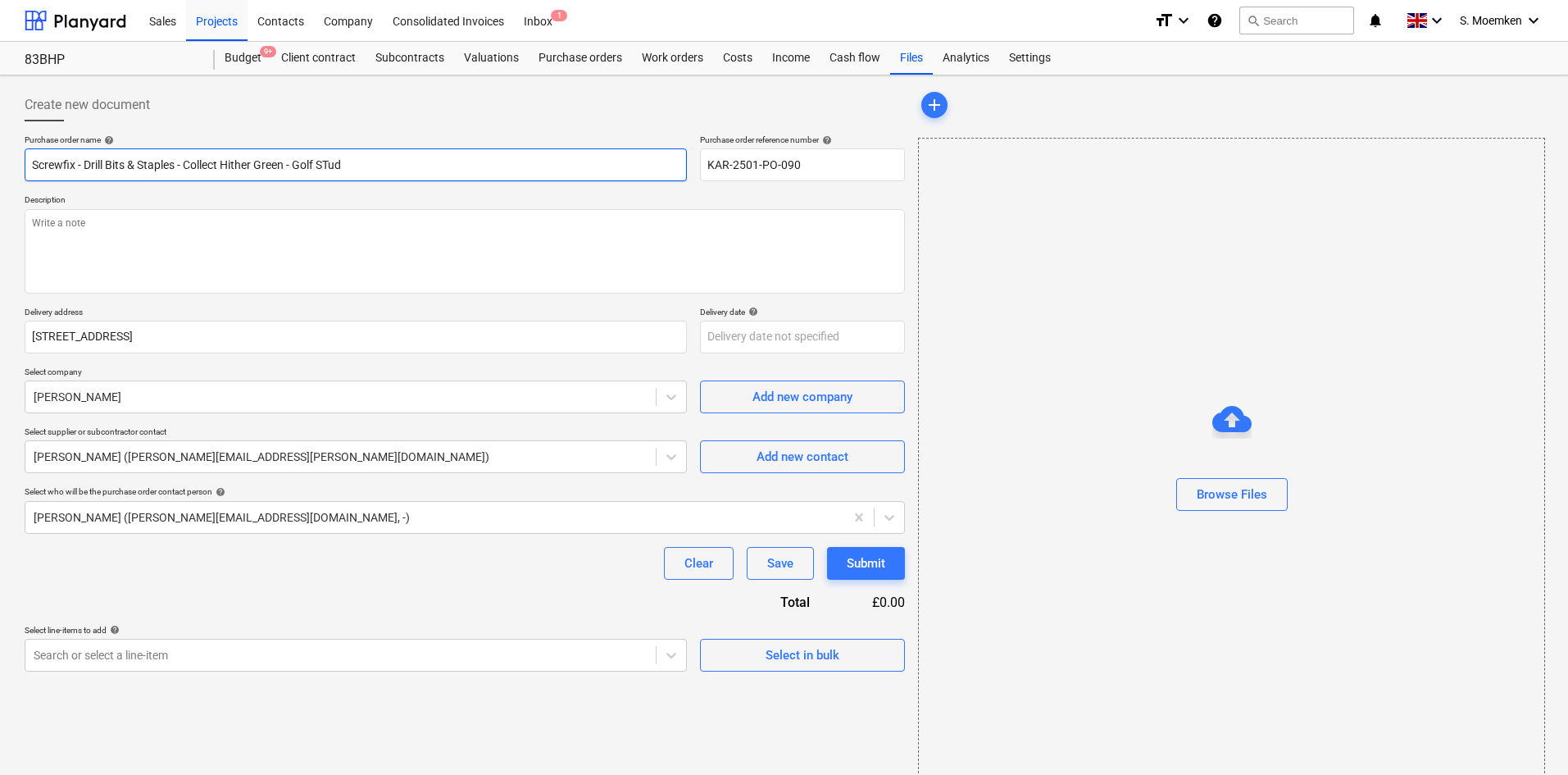
type input "Screwfix - Drill Bits & Staples - Collect Hither Green - Golf STudi"
type textarea "x"
type input "Screwfix - Drill Bits & Staples - Collect Hither Green - Golf STudio"
type textarea "x"
drag, startPoint x: 368, startPoint y: 161, endPoint x: 299, endPoint y: 163, distance: 69.0
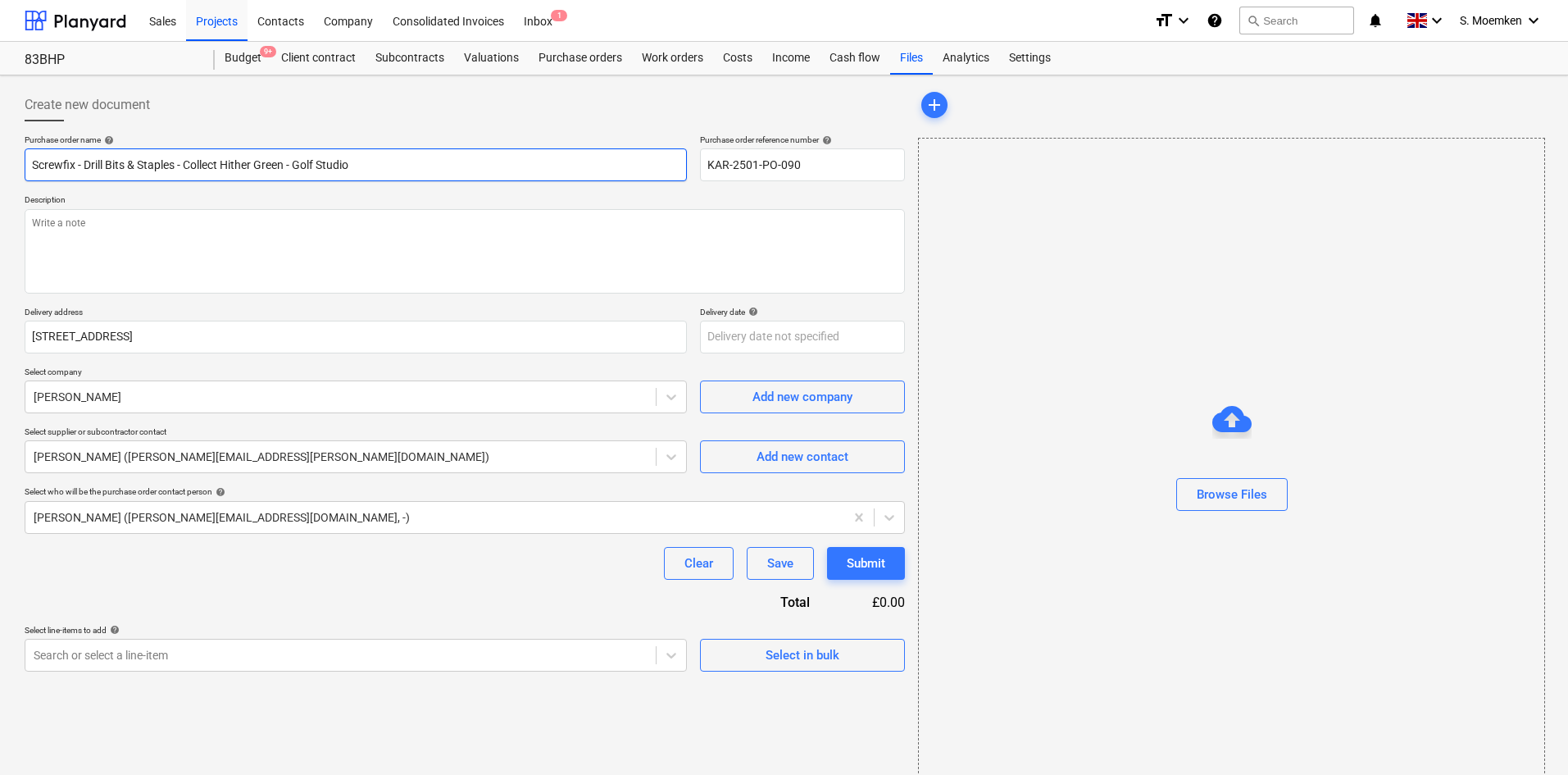
click at [299, 163] on input "Screwfix - Drill Bits & Staples - Collect Hither Green - Golf Studio" at bounding box center [355, 164] width 662 height 33
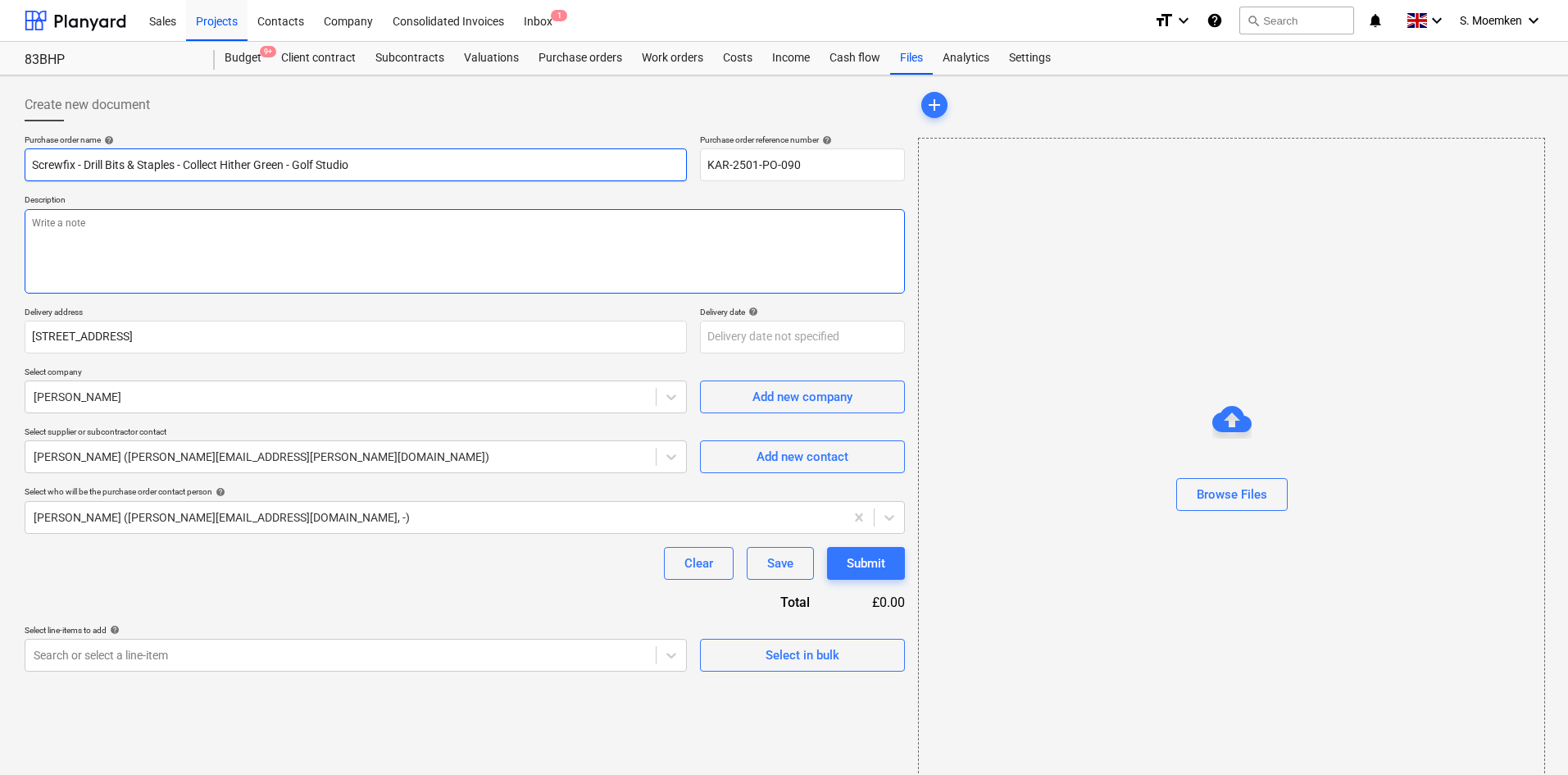
type input "Screwfix - Drill Bits & Staples - Collect Hither Green - Golf Studio"
click at [81, 224] on textarea at bounding box center [465, 251] width 880 height 85
type textarea "x"
type textarea "C"
type textarea "x"
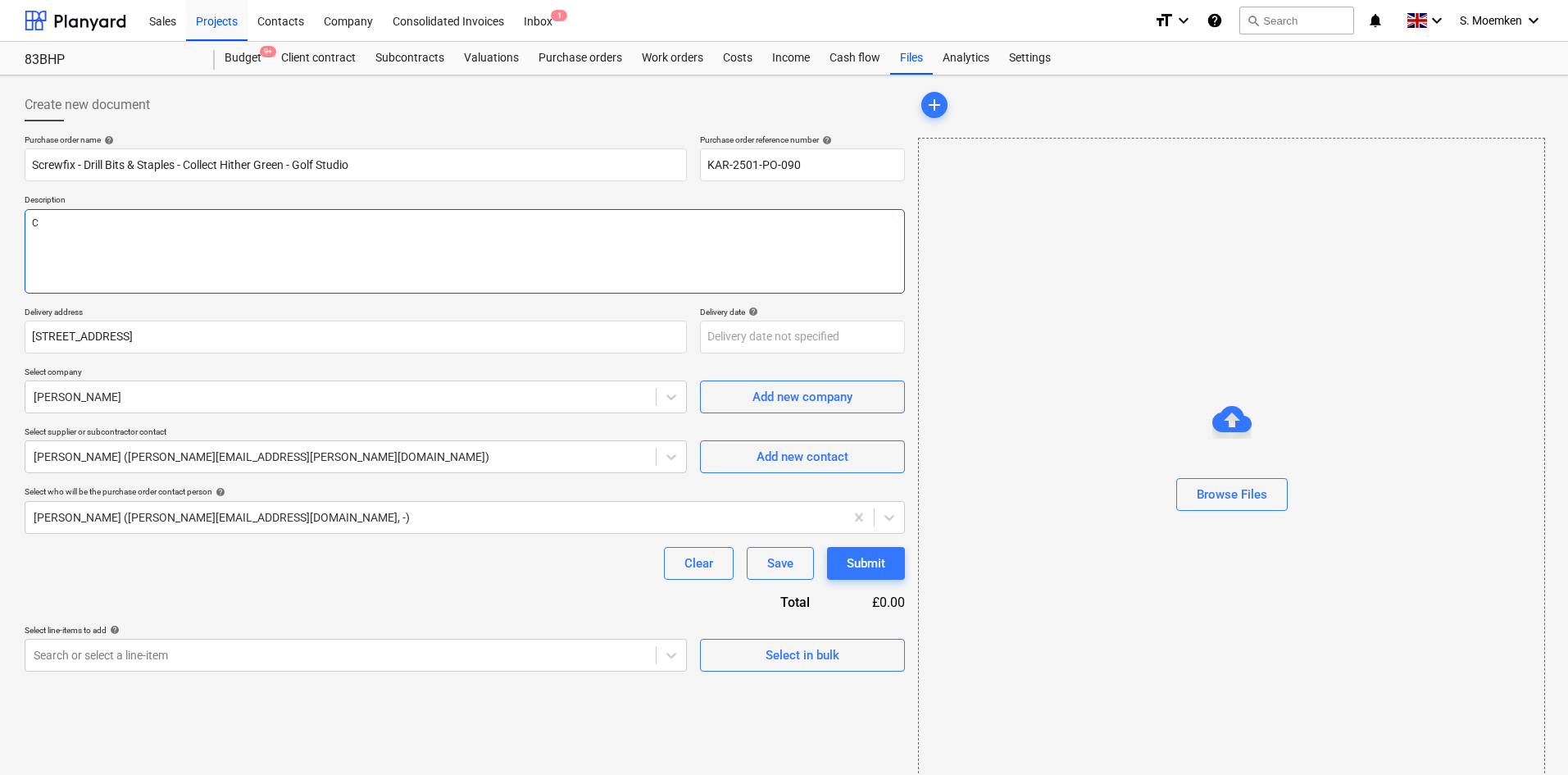
type textarea "Co"
type textarea "x"
type textarea "Col"
type textarea "x"
type textarea "Coll"
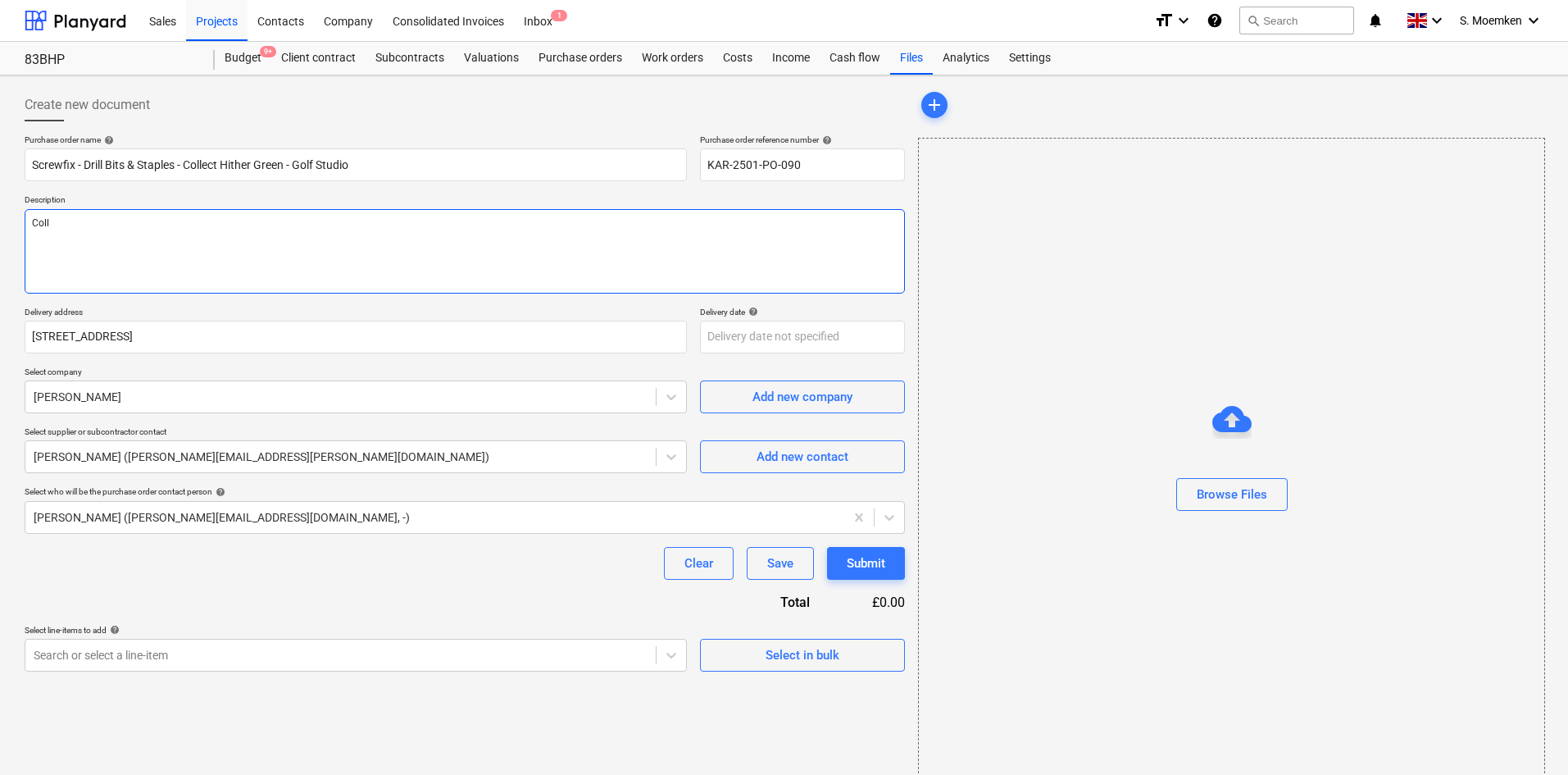
type textarea "x"
type textarea "Colle"
type textarea "x"
type textarea "Collec"
type textarea "x"
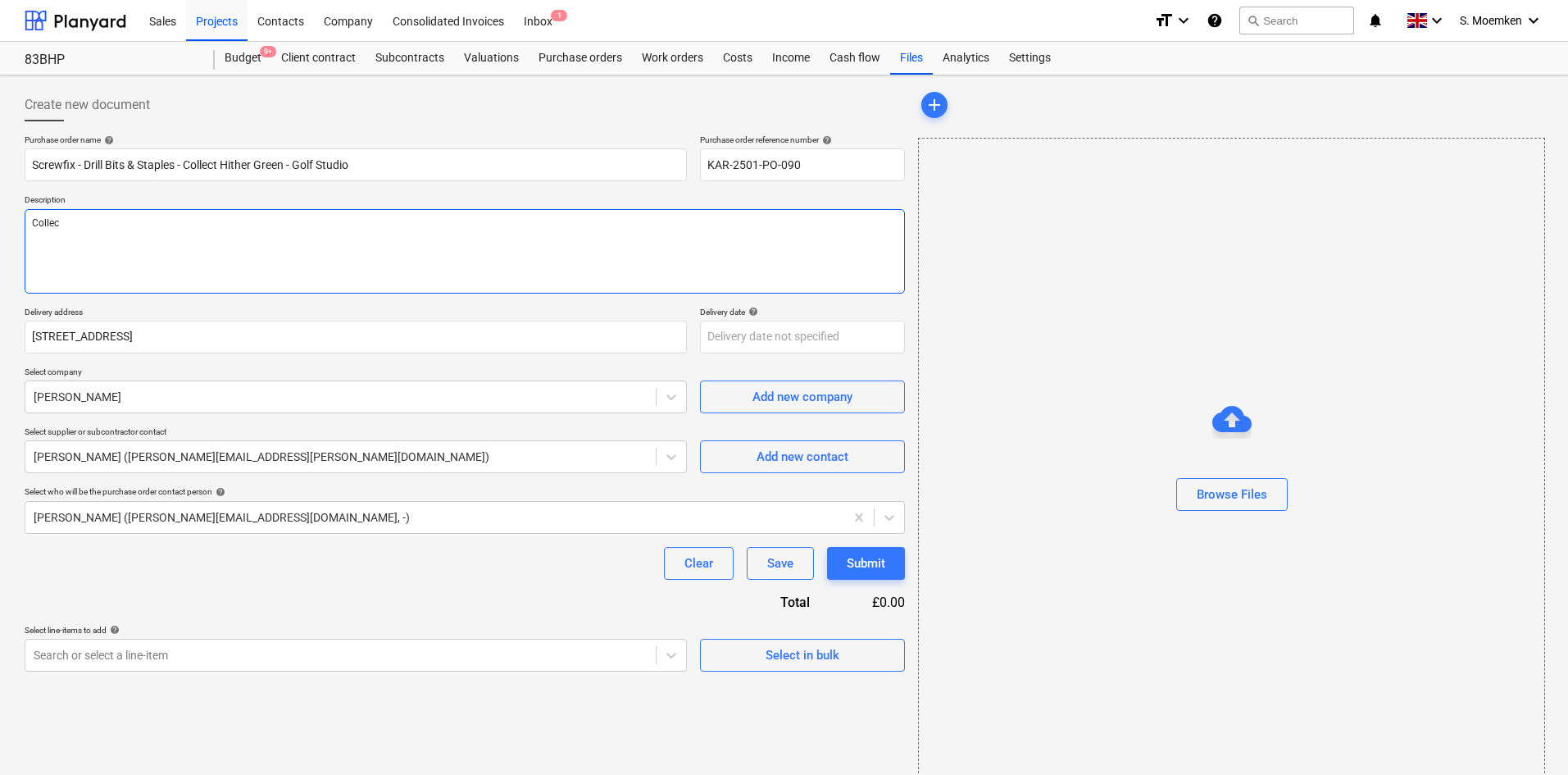
type textarea "Collect"
type textarea "x"
type textarea "Collect"
type textarea "x"
type textarea "Collect f"
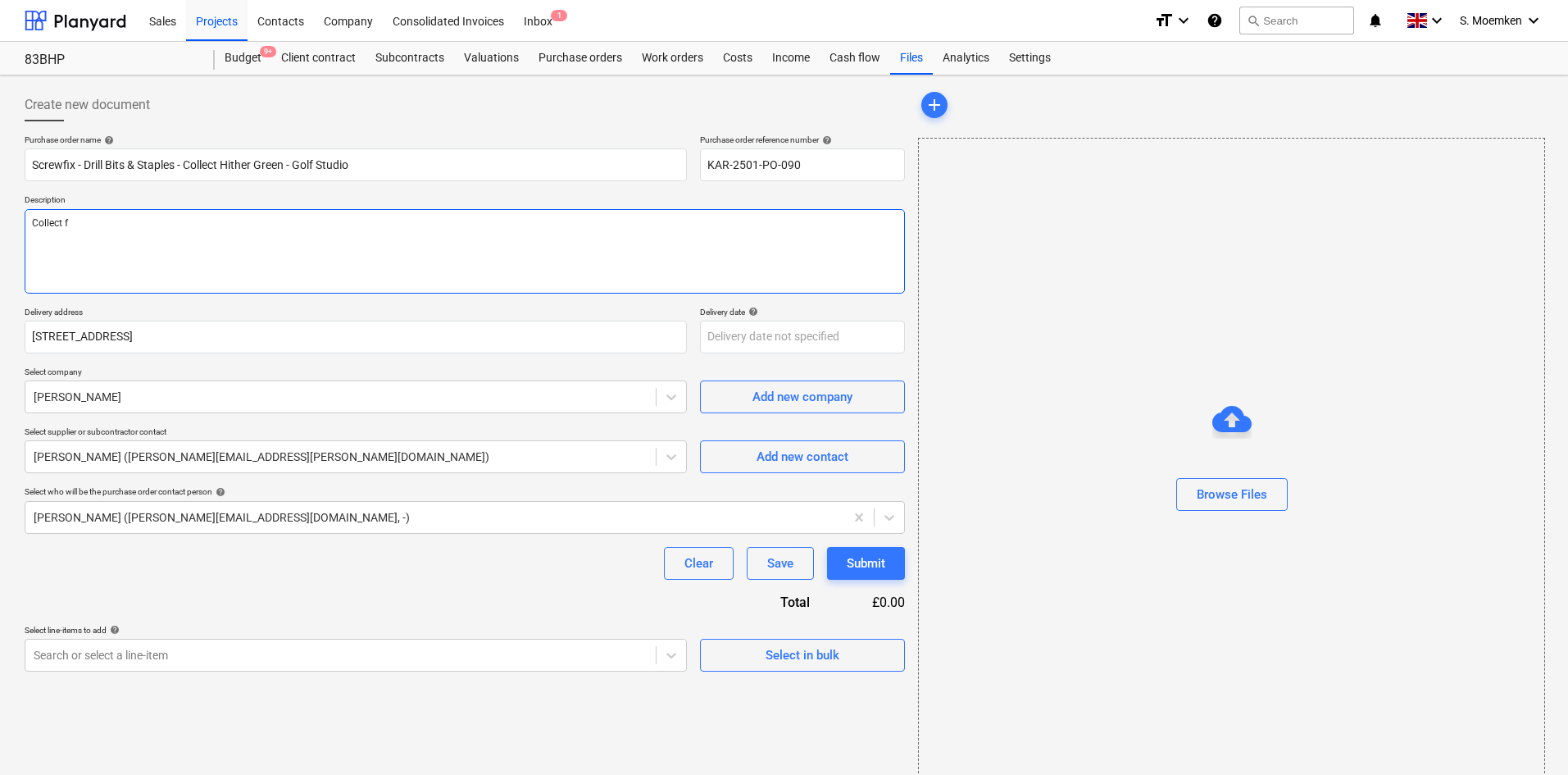
type textarea "x"
type textarea "Collect fr"
type textarea "x"
type textarea "Collect fro"
type textarea "x"
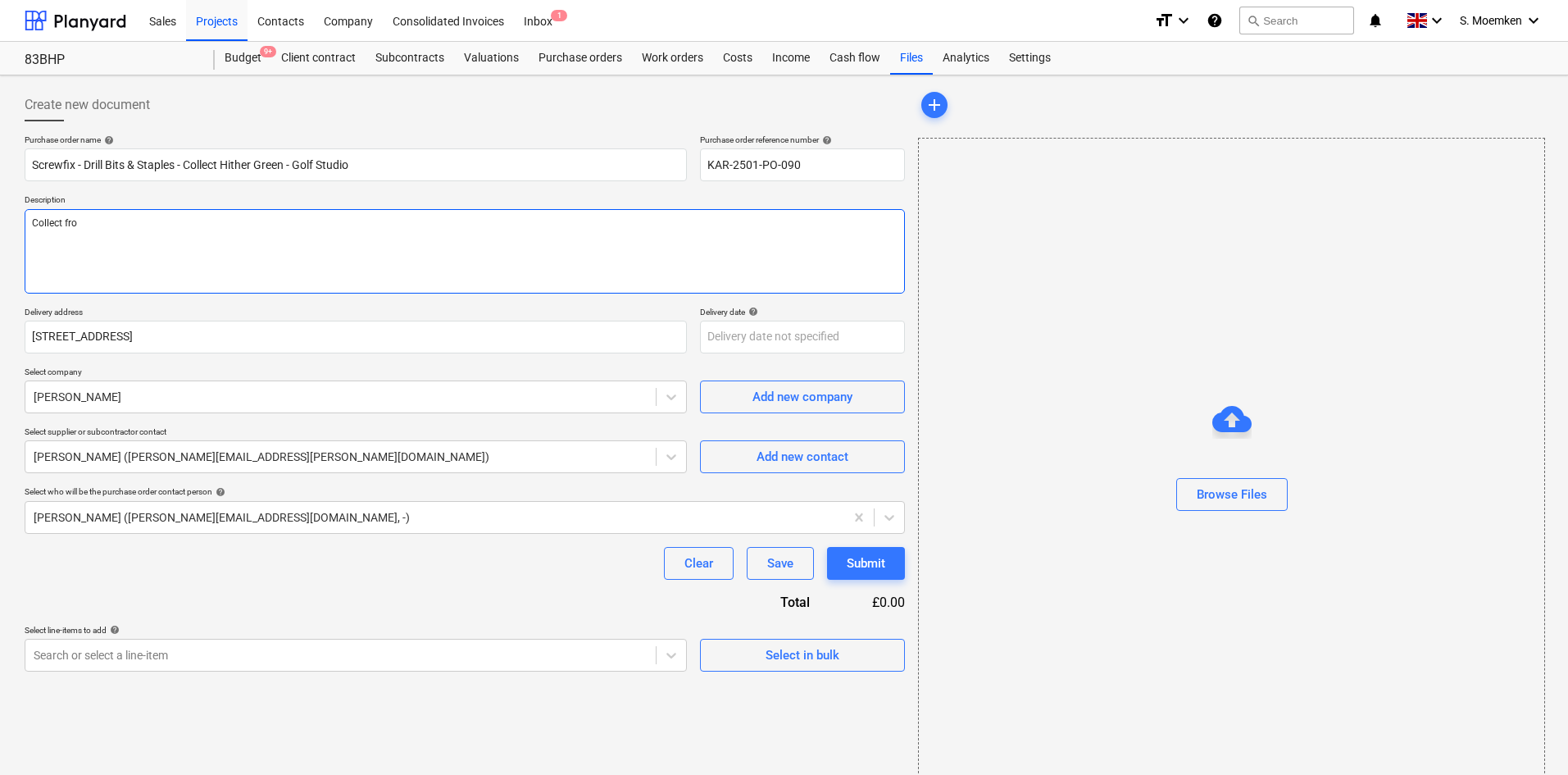
type textarea "Collect from"
type textarea "x"
type textarea "Collect from"
type textarea "x"
type textarea "Collect from H"
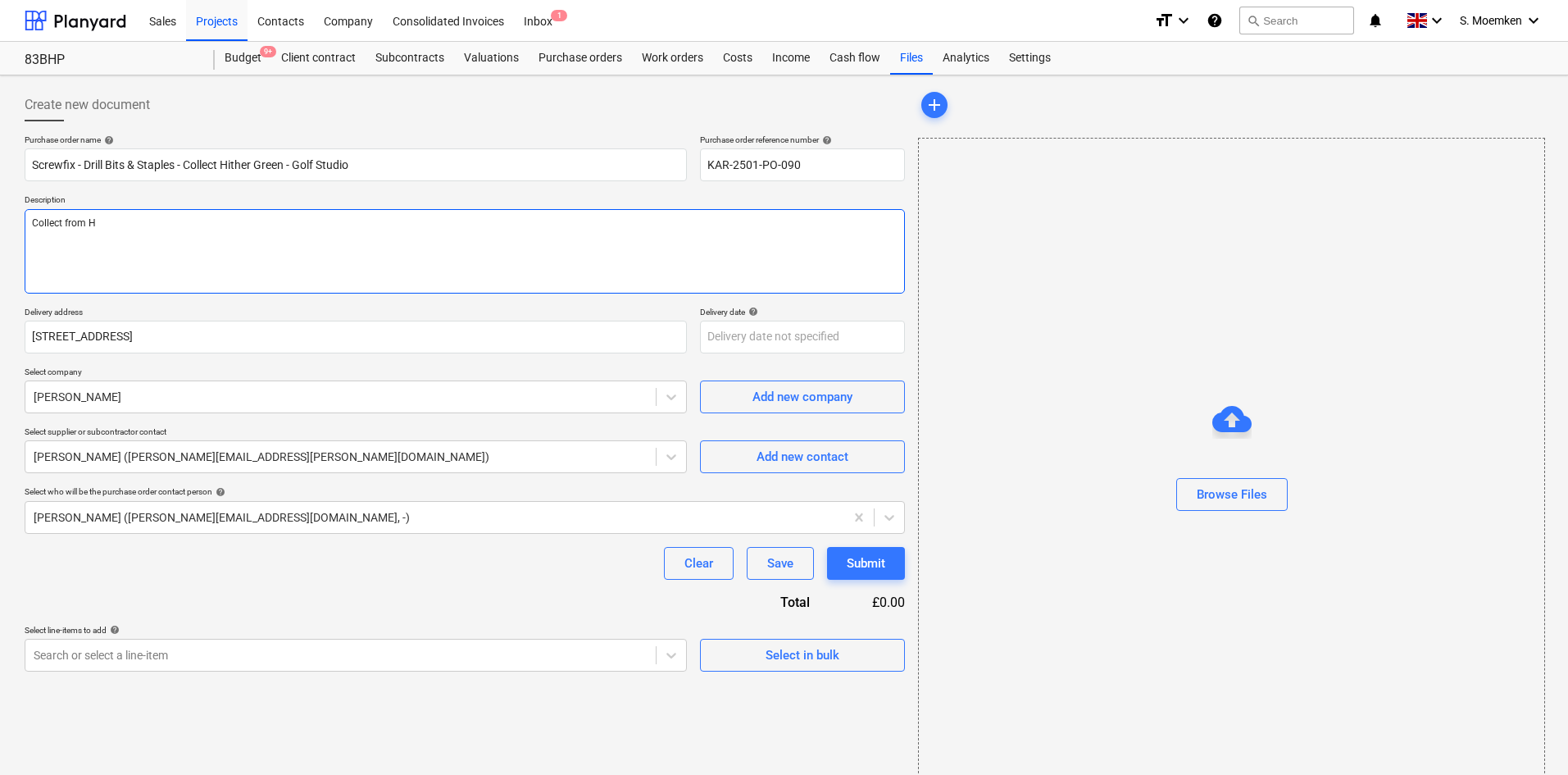
type textarea "x"
type textarea "Collect from Hi"
type textarea "x"
type textarea "Collect from Hit"
type textarea "x"
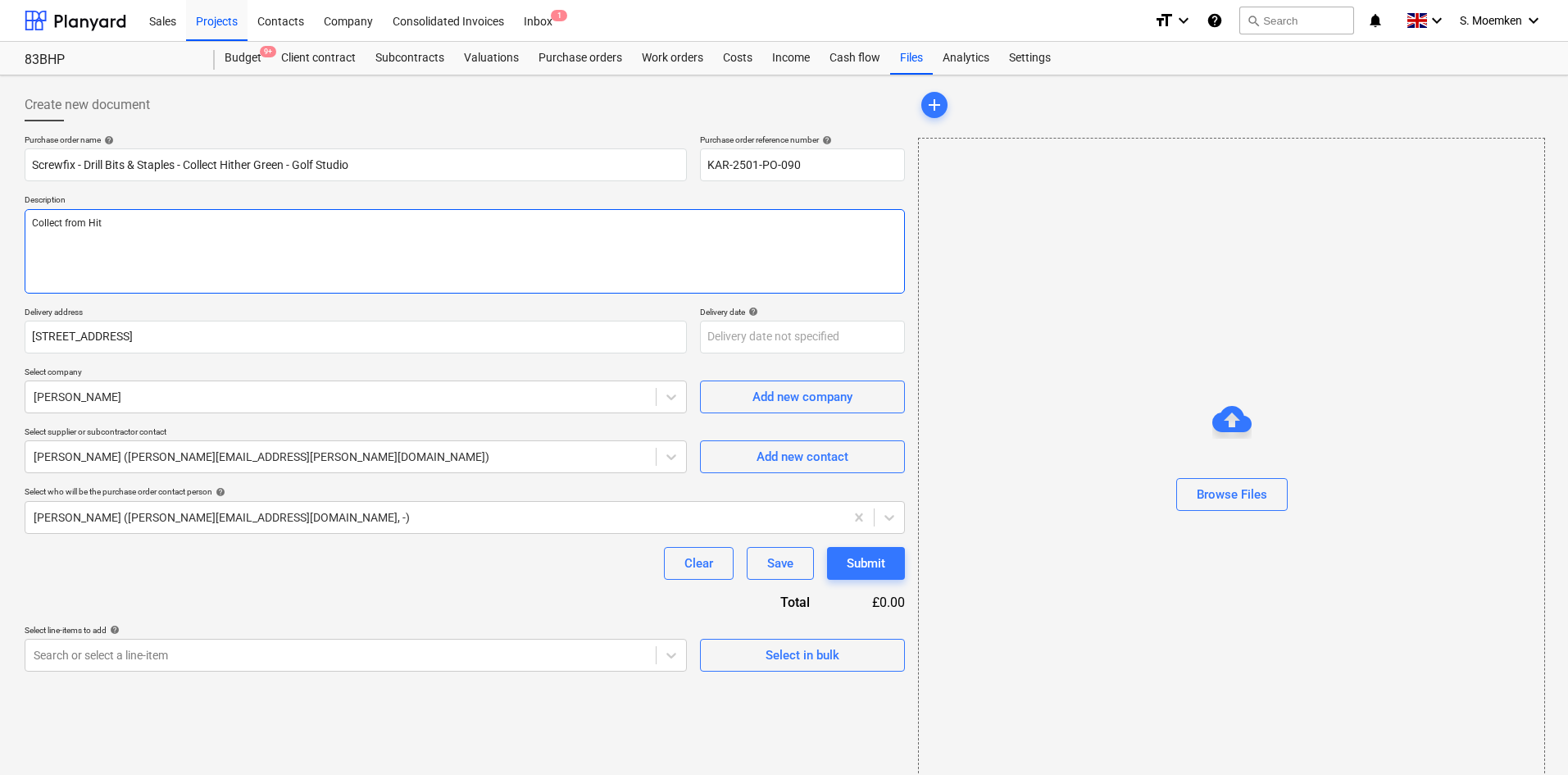
type textarea "Collect from Hith"
type textarea "x"
type textarea "Collect from Hithe"
type textarea "x"
type textarea "Collect from Hither"
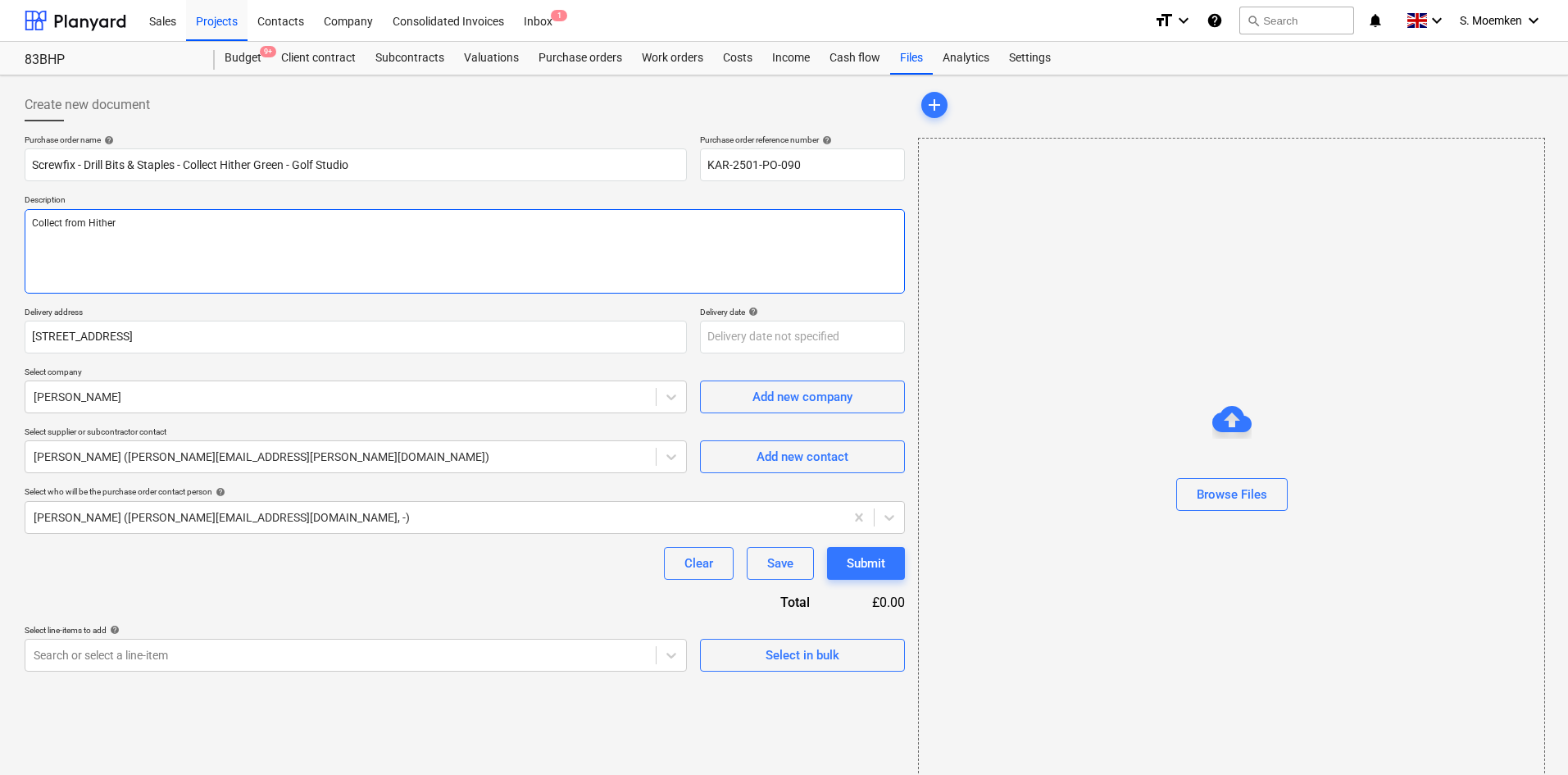
type textarea "x"
type textarea "Collect from Hither"
paste textarea "Golf Studio"
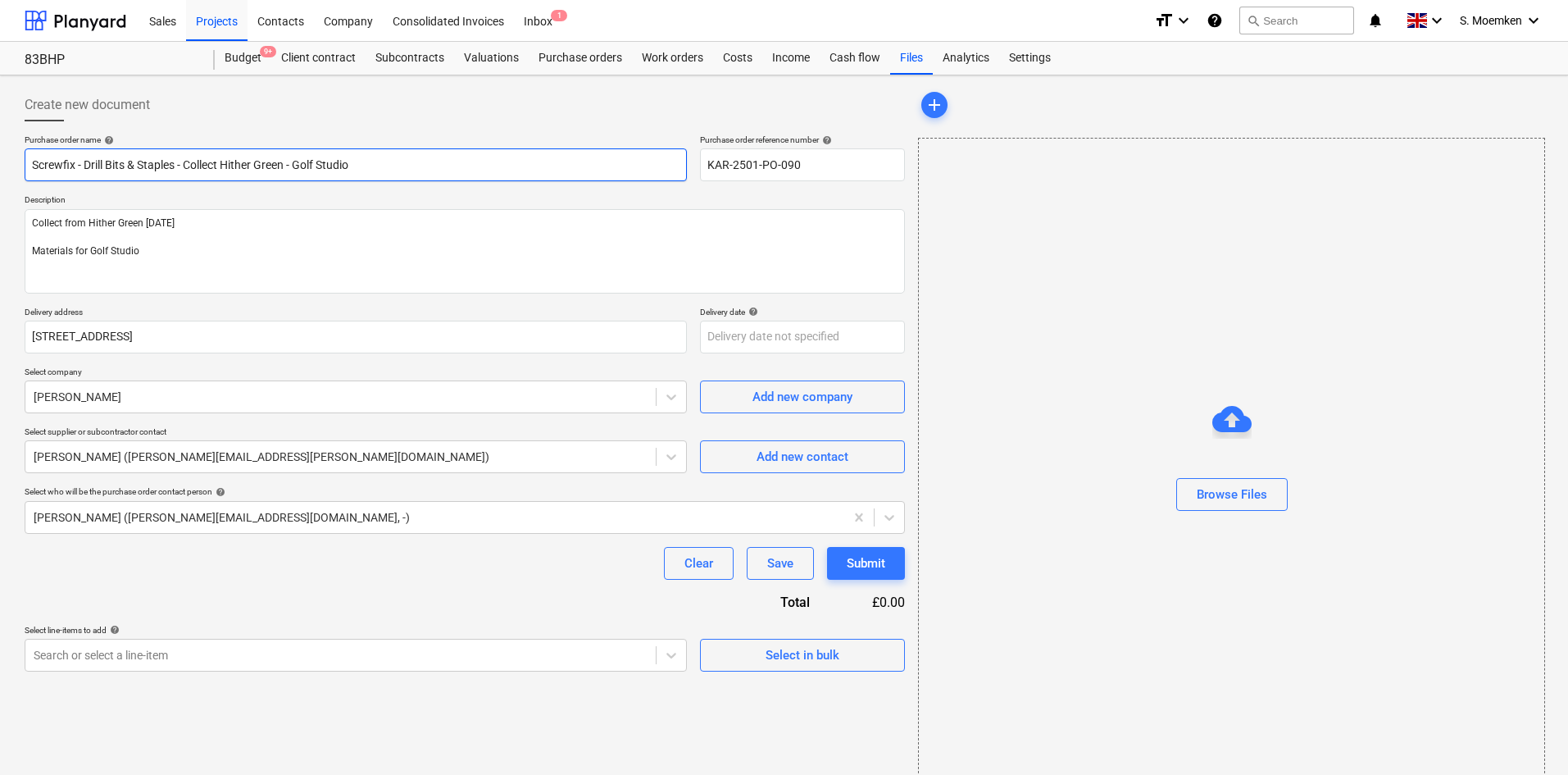
drag, startPoint x: 371, startPoint y: 162, endPoint x: 224, endPoint y: 166, distance: 147.1
click at [224, 166] on input "Screwfix - Drill Bits & Staples - Collect Hither Green - Golf Studio" at bounding box center [355, 164] width 662 height 33
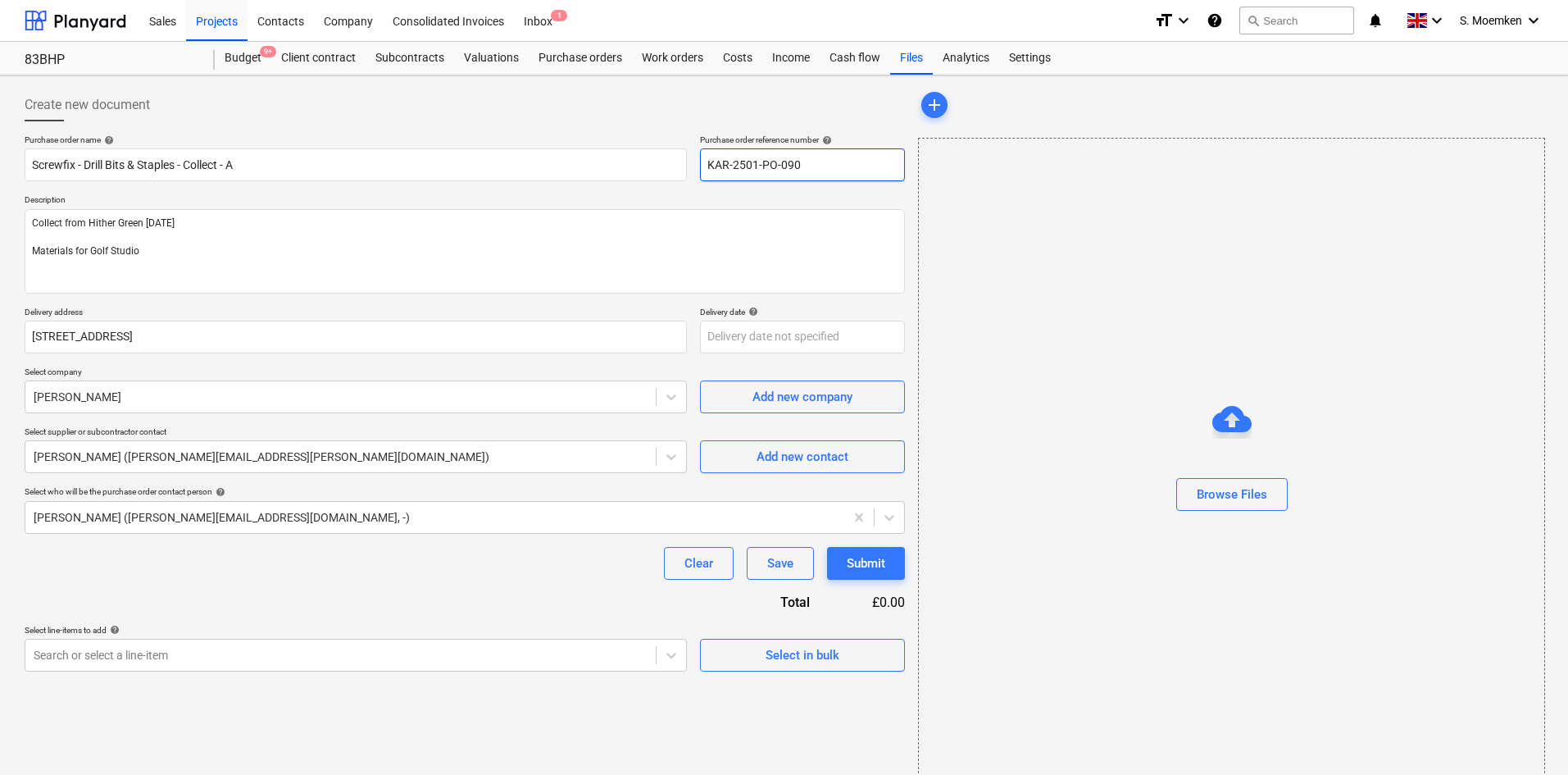
drag, startPoint x: 777, startPoint y: 164, endPoint x: 694, endPoint y: 169, distance: 83.2
click at [694, 169] on div "Purchase order name help Screwfix - Drill Bits & Staples - Collect - A Purchase…" at bounding box center [465, 157] width 880 height 47
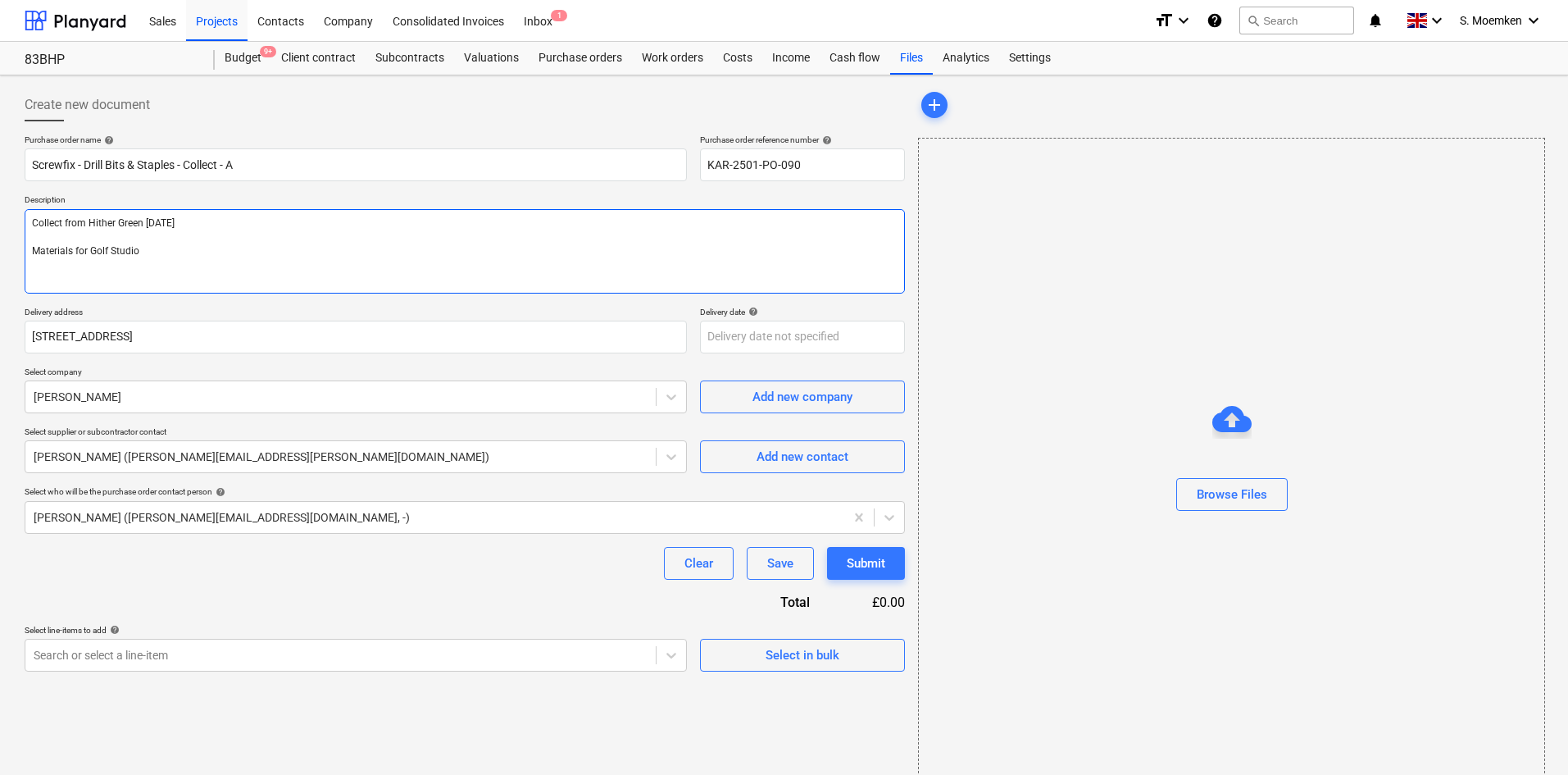
click at [162, 249] on textarea "Collect from Hither Green [DATE] Materials for Golf Studio" at bounding box center [465, 251] width 880 height 85
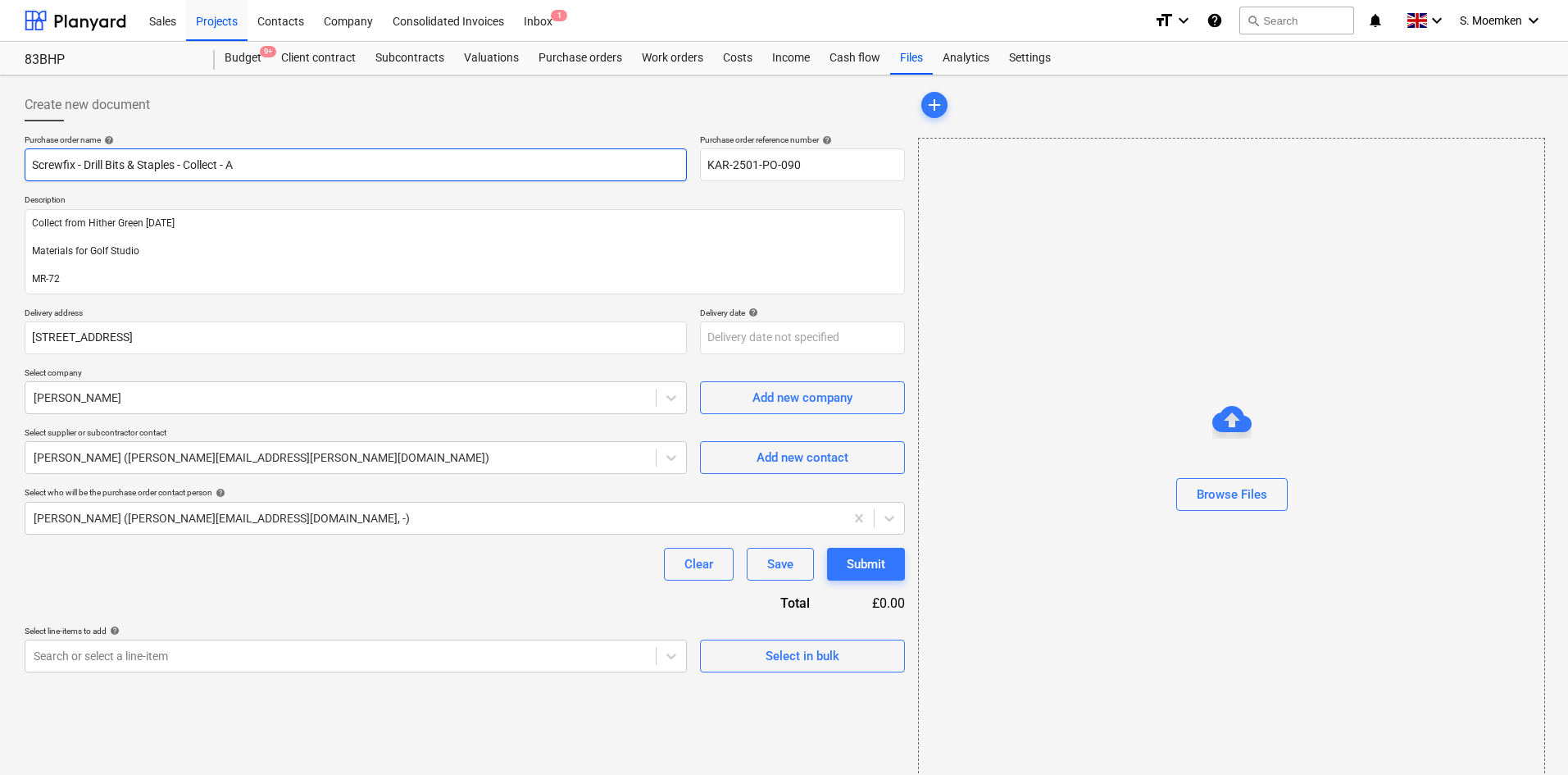
click at [275, 164] on input "Screwfix - Drill Bits & Staples - Collect - A" at bounding box center [355, 164] width 662 height 33
drag, startPoint x: 802, startPoint y: 171, endPoint x: 694, endPoint y: 169, distance: 108.0
click at [694, 169] on div "Purchase order name help Screwfix - Drill Bits & Staples - Collect - A Purchase…" at bounding box center [465, 157] width 880 height 47
click at [272, 161] on input "Screwfix - Drill Bits & Staples - Collect - A" at bounding box center [355, 164] width 662 height 33
paste input "A23299130440"
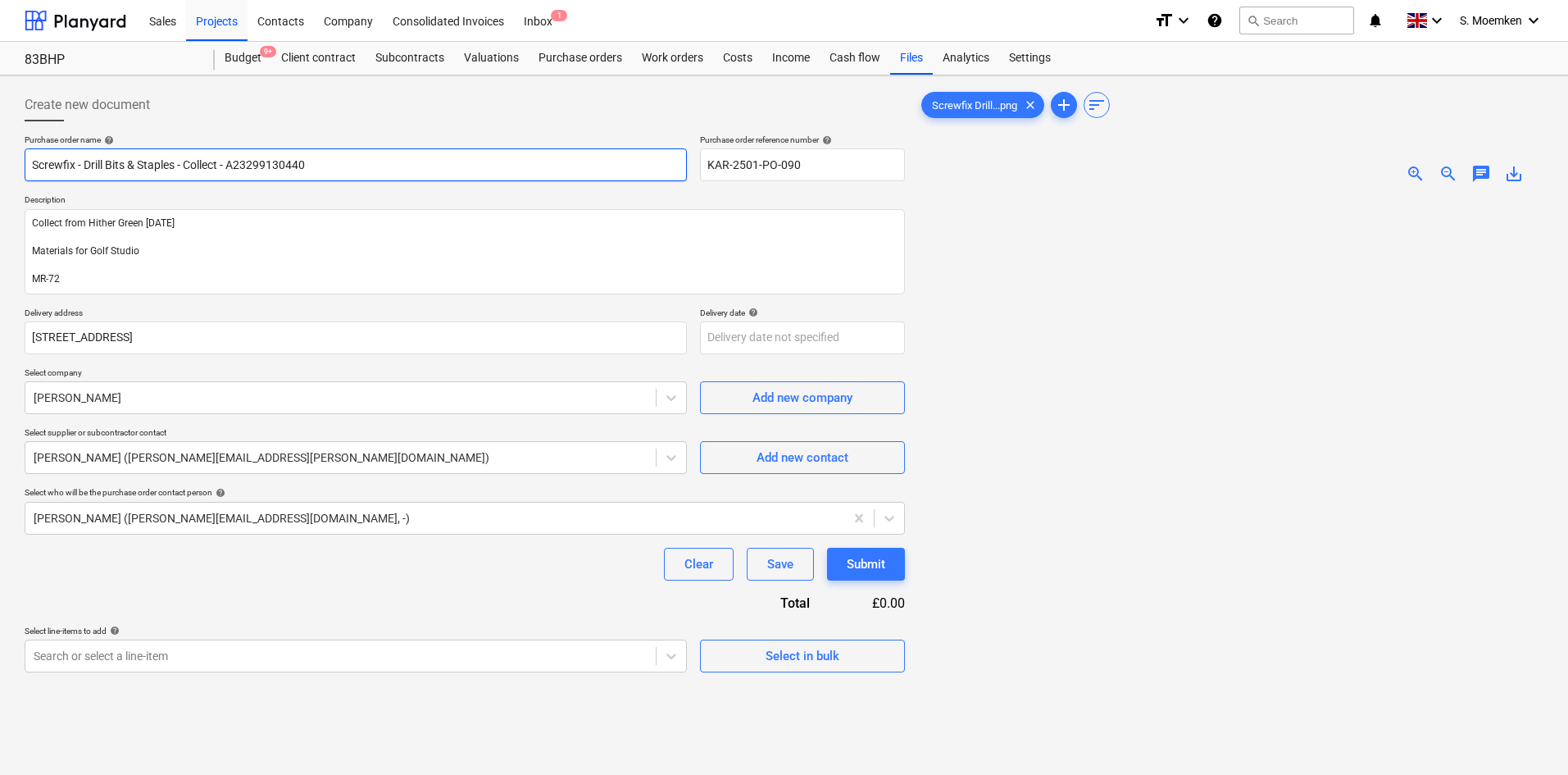
drag, startPoint x: 321, startPoint y: 164, endPoint x: 29, endPoint y: 157, distance: 292.1
click at [29, 157] on input "Screwfix - Drill Bits & Staples - Collect - A23299130440" at bounding box center [355, 164] width 662 height 33
click at [252, 396] on div at bounding box center [340, 397] width 614 height 16
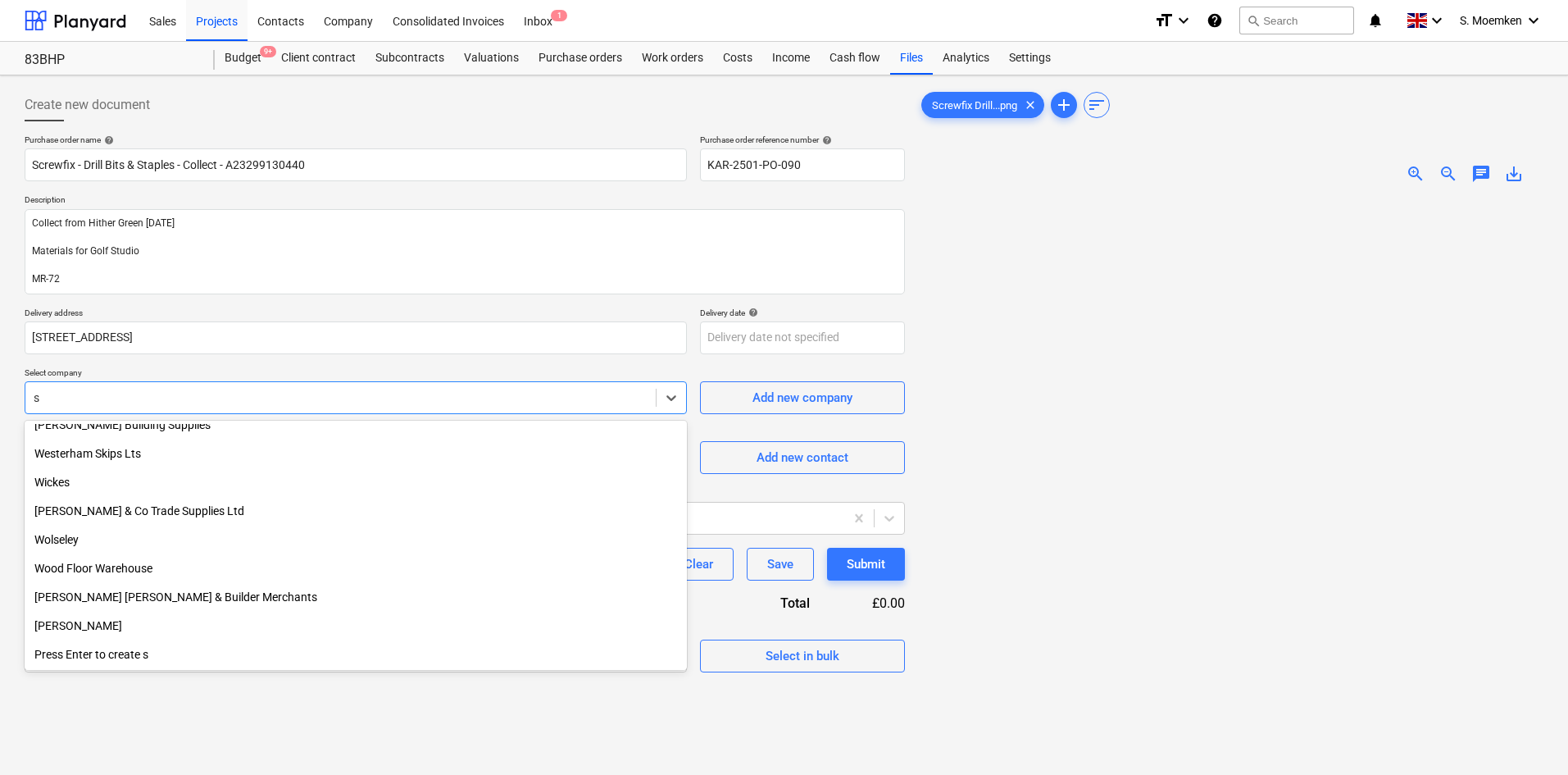
scroll to position [8365, 0]
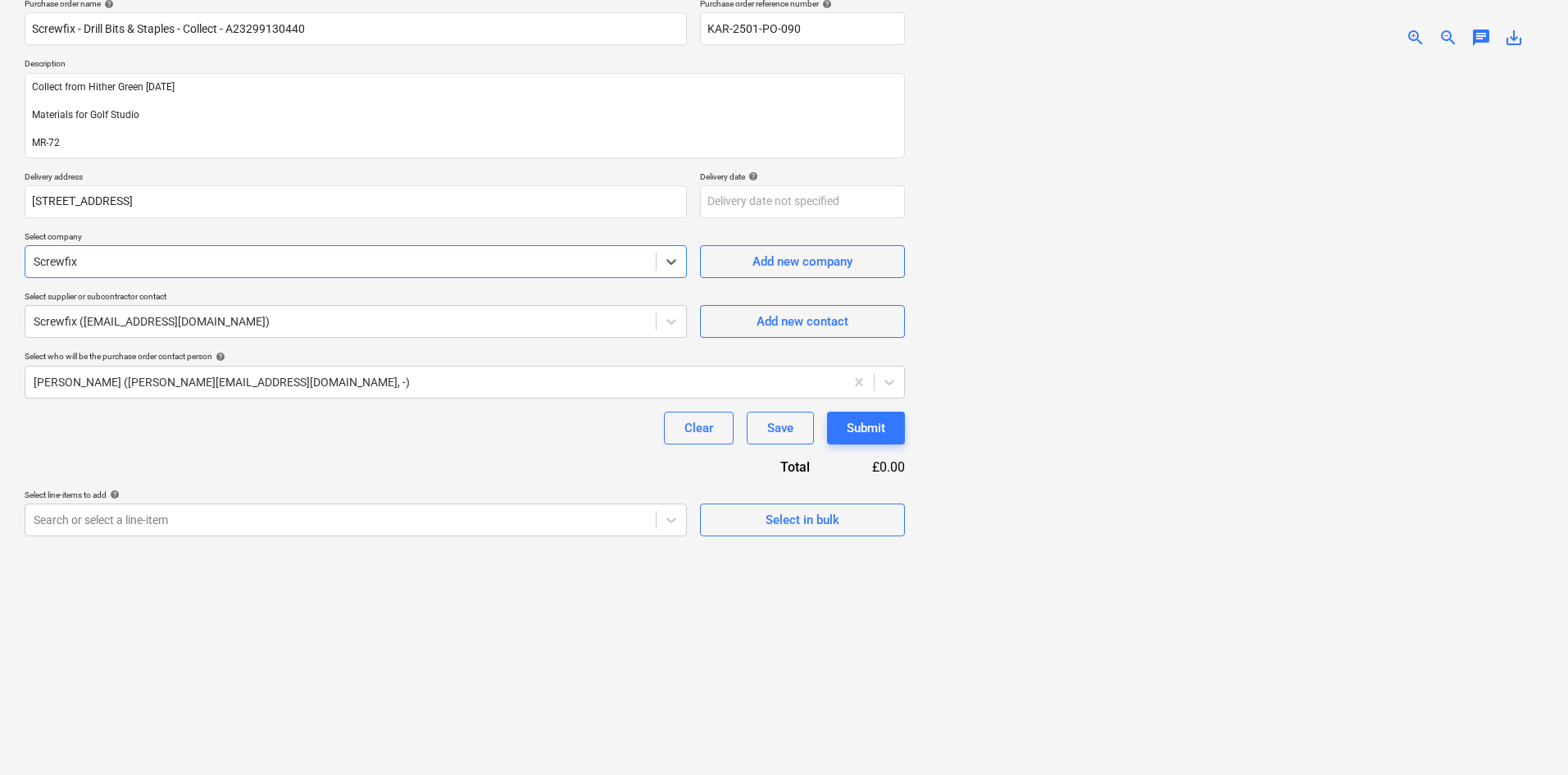
scroll to position [164, 0]
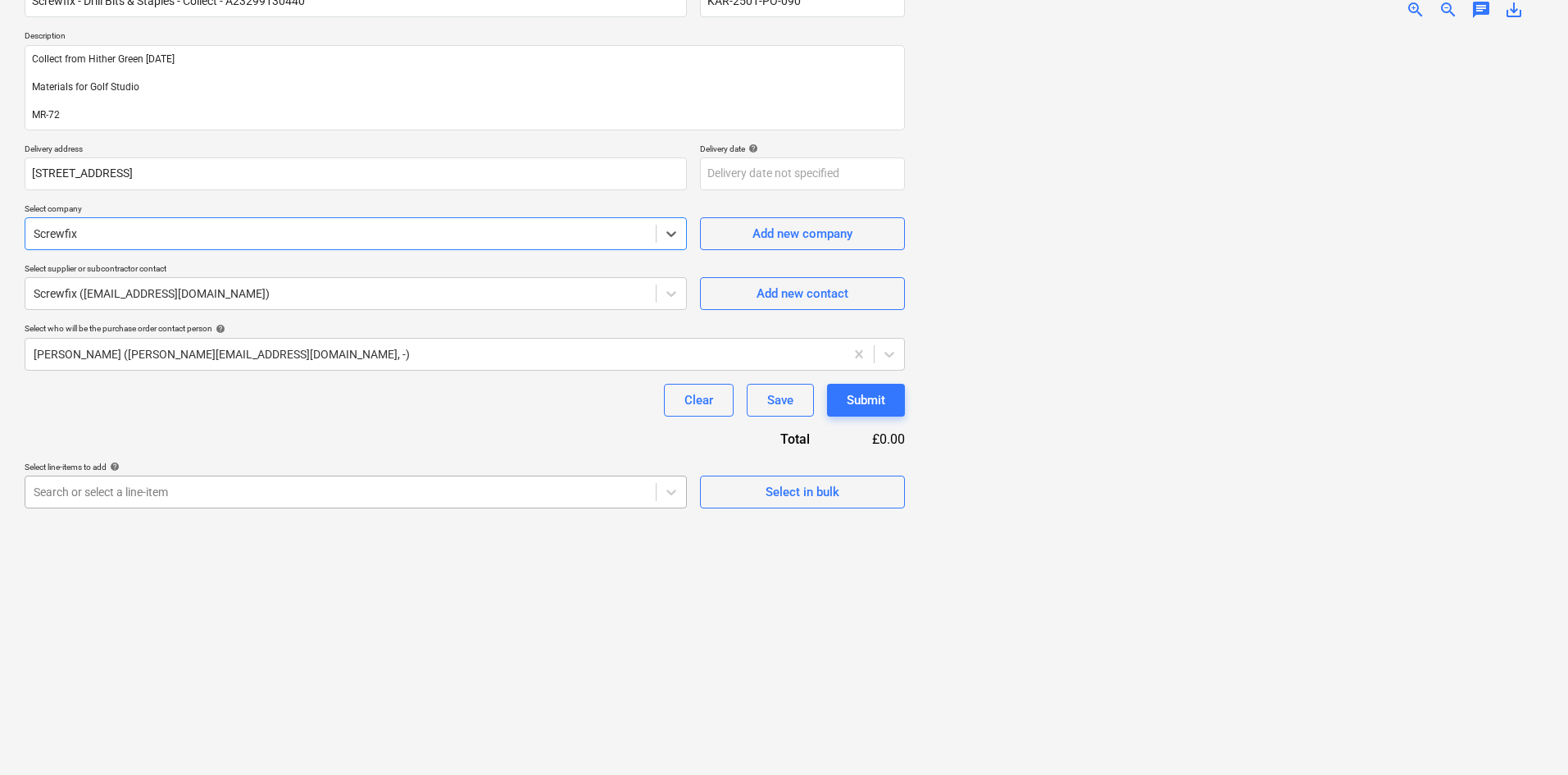
click at [542, 494] on div at bounding box center [340, 492] width 614 height 16
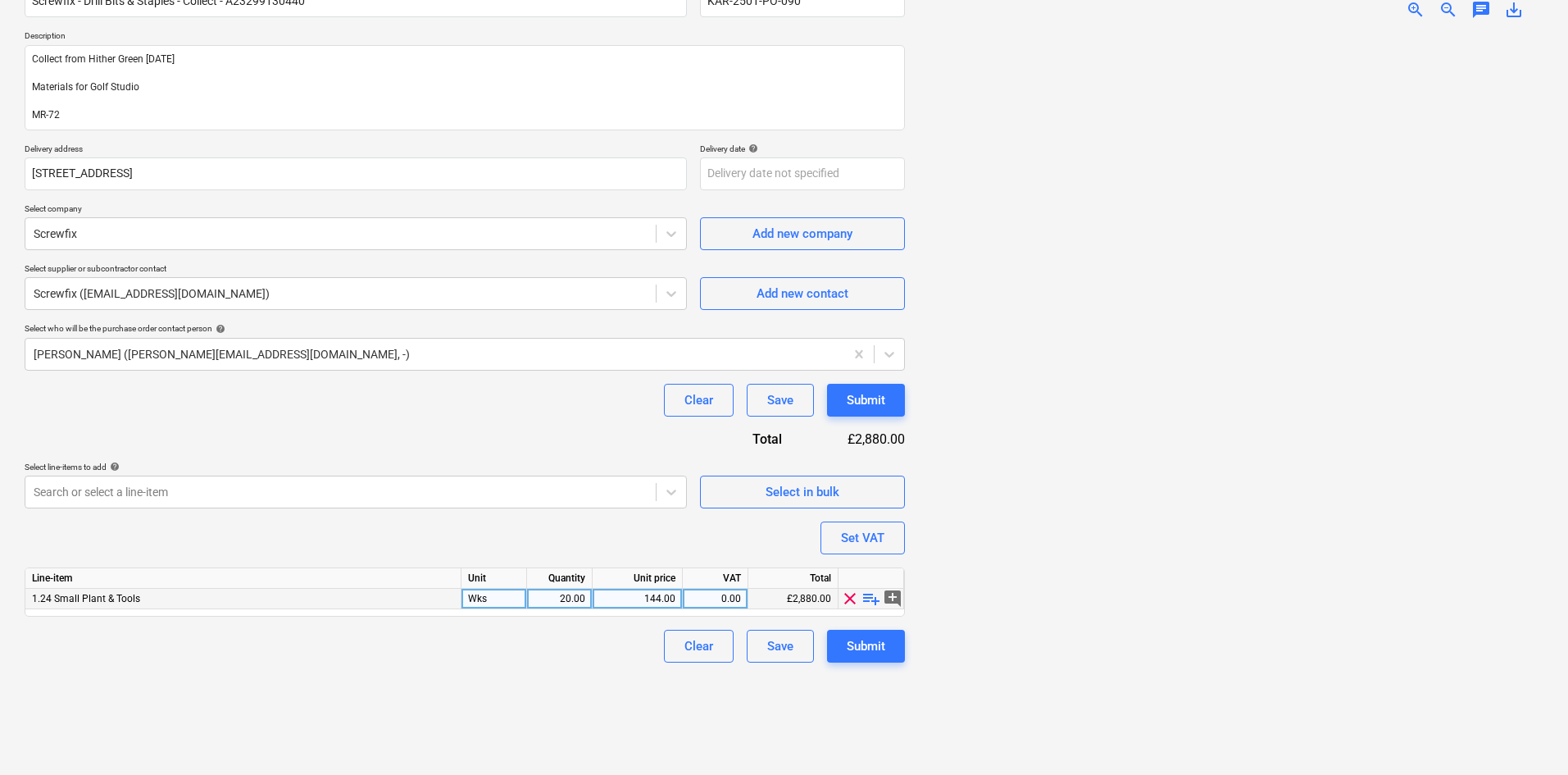
click at [870, 597] on span "playlist_add" at bounding box center [871, 599] width 20 height 20
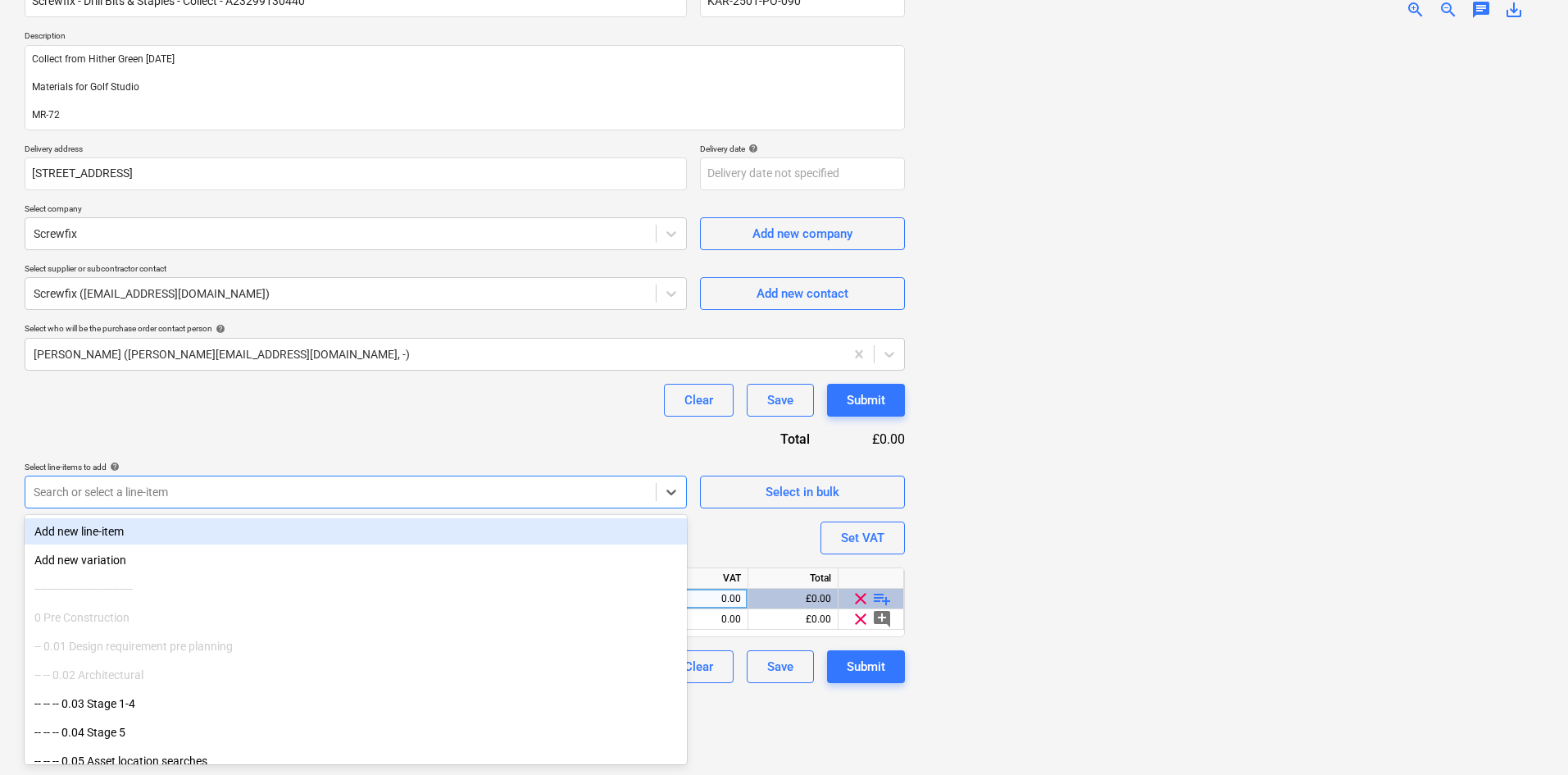
click at [330, 488] on div at bounding box center [340, 492] width 614 height 16
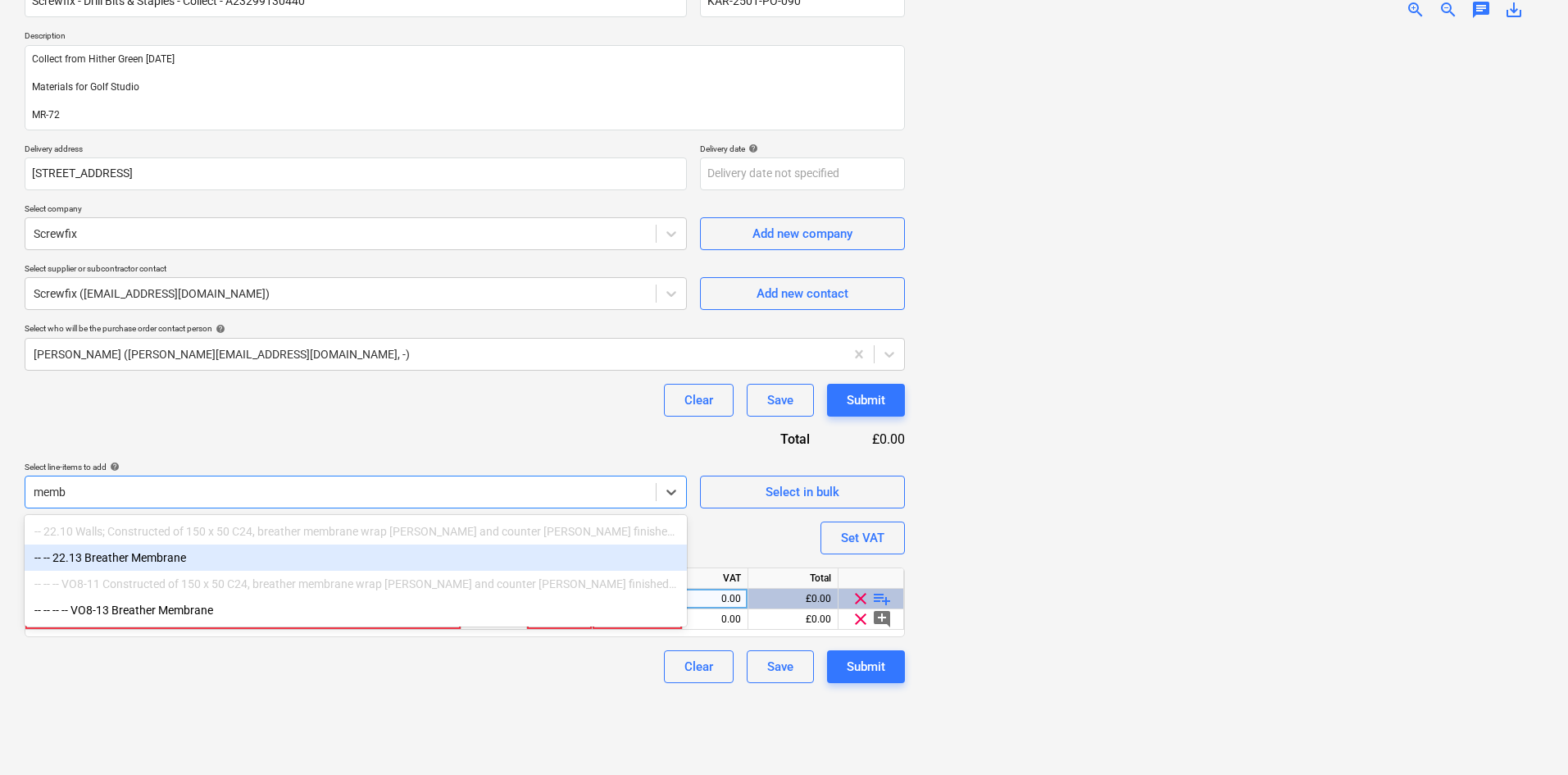
click at [130, 563] on div "-- -- 22.13 Breather Membrane" at bounding box center [355, 558] width 662 height 26
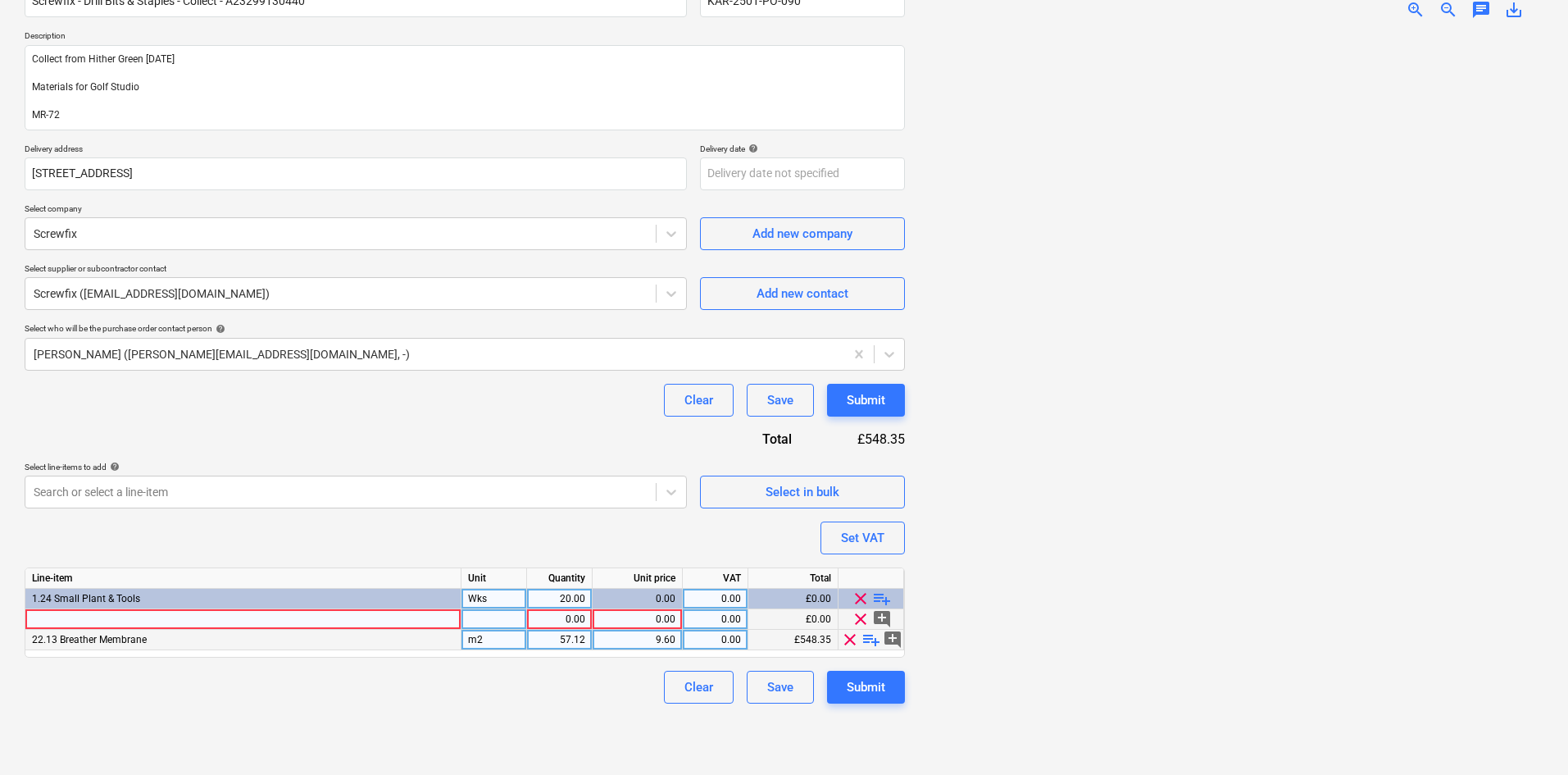
click at [262, 618] on div at bounding box center [244, 620] width 436 height 21
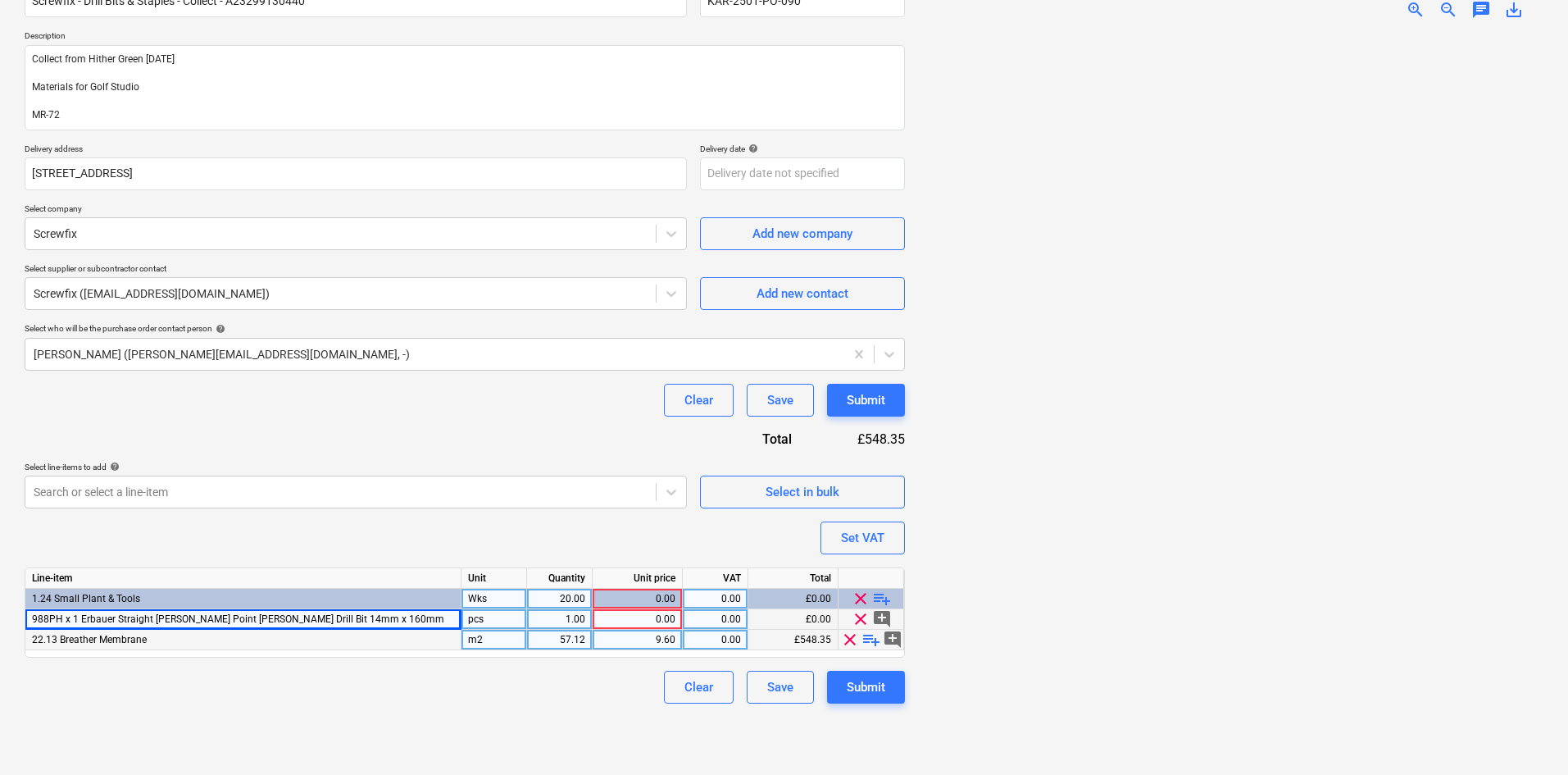
click at [879, 596] on span "playlist_add" at bounding box center [882, 599] width 20 height 20
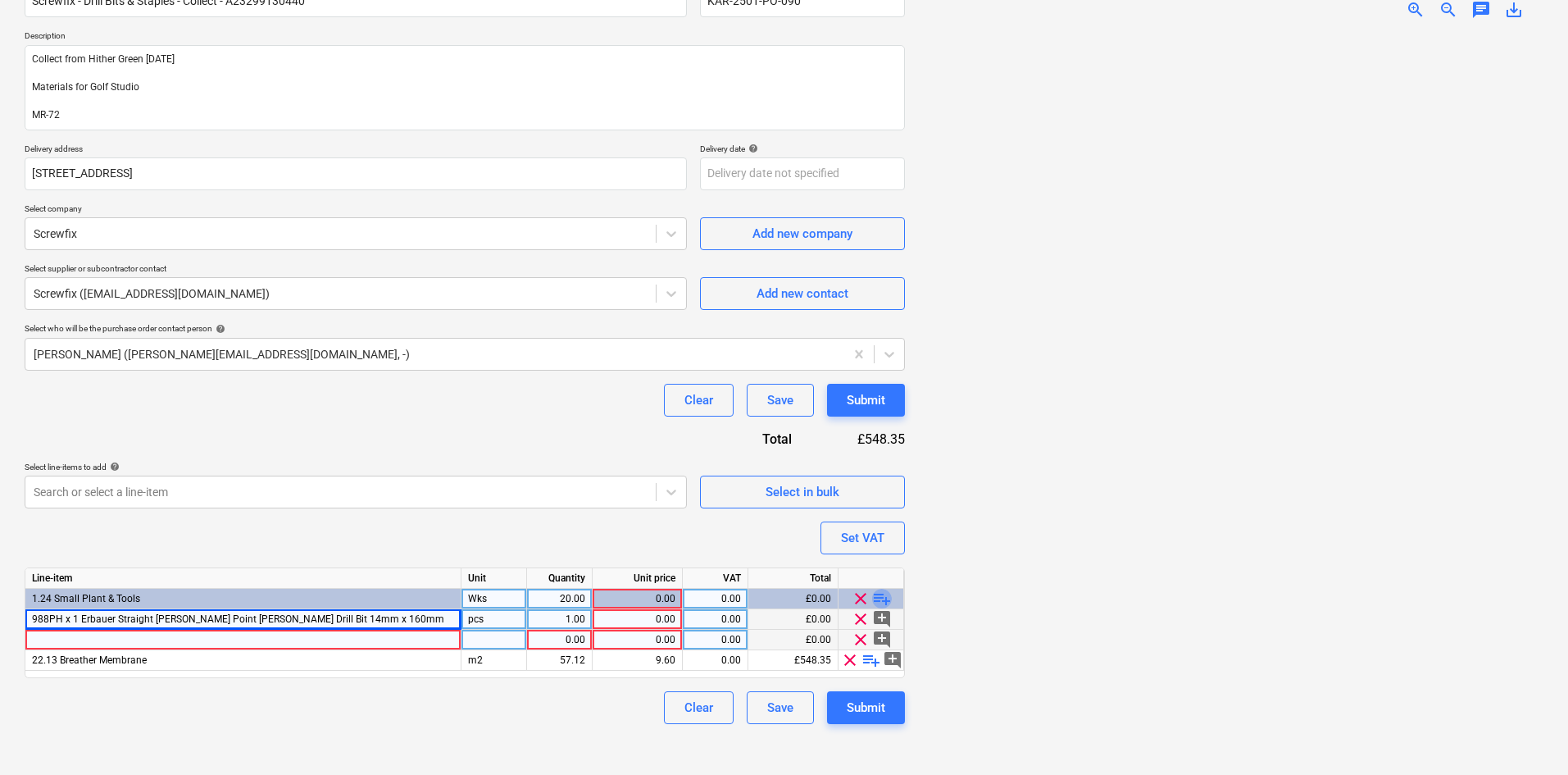
click at [879, 596] on span "playlist_add" at bounding box center [882, 599] width 20 height 20
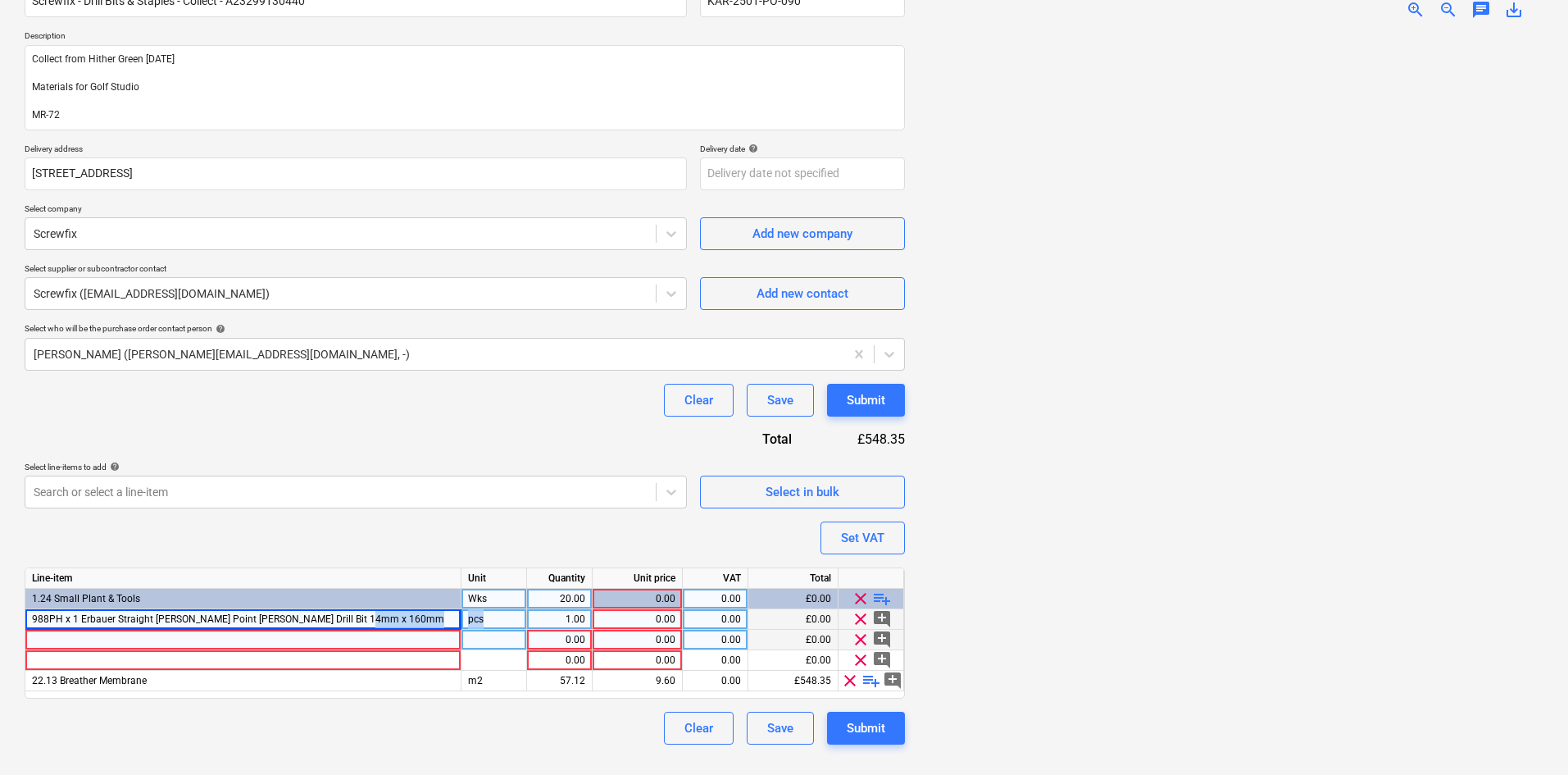
drag, startPoint x: 492, startPoint y: 619, endPoint x: 460, endPoint y: 619, distance: 32.0
click at [0, 0] on div "988PH x 1 Erbauer Straight [PERSON_NAME] Point [PERSON_NAME] Drill Bit 14mm x 1…" at bounding box center [0, 0] width 0 height 0
click at [433, 539] on div "Purchase order name help Screwfix - Drill Bits & Staples - Collect - A232991304…" at bounding box center [465, 357] width 880 height 774
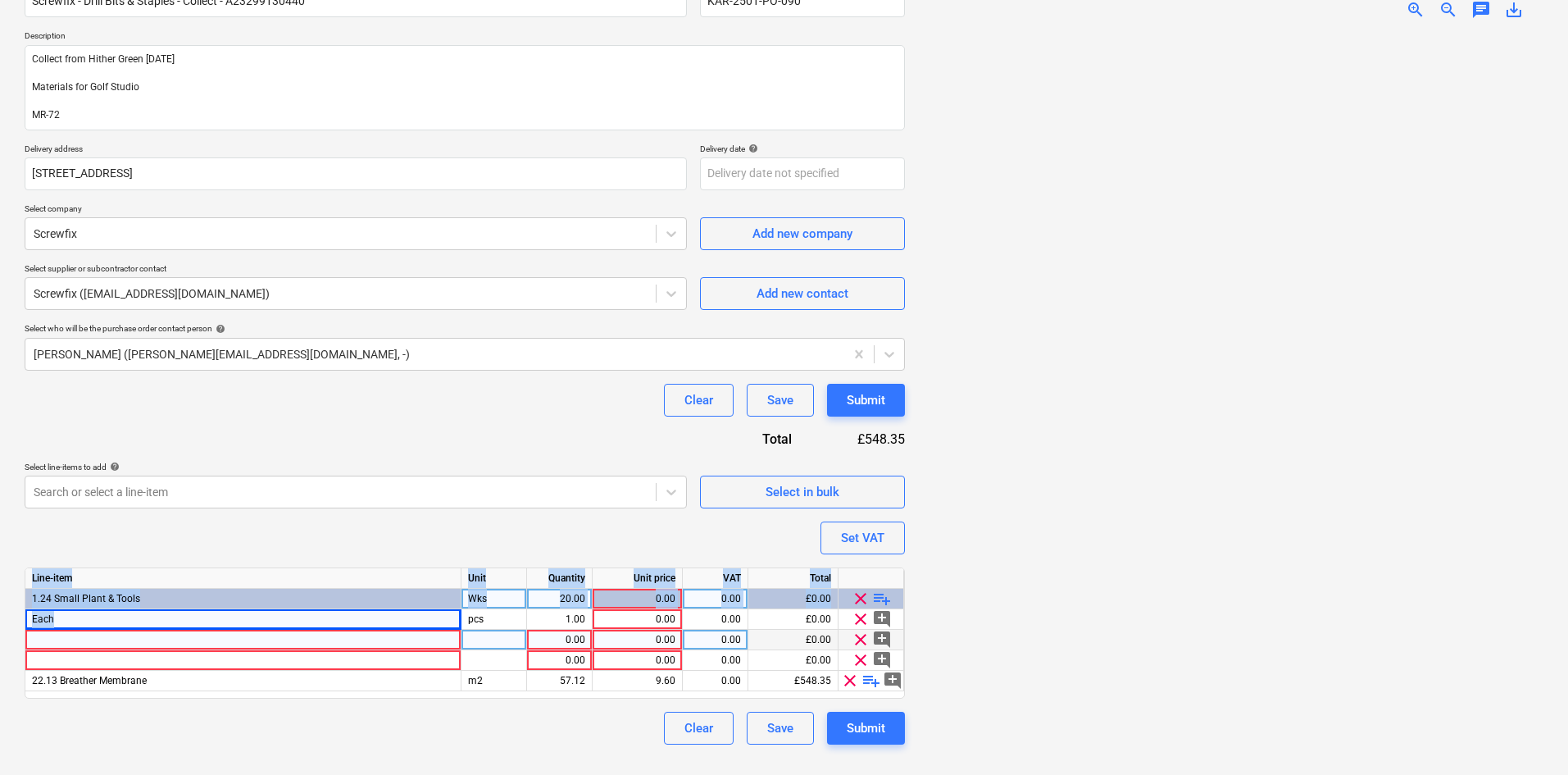
drag, startPoint x: 230, startPoint y: 617, endPoint x: 21, endPoint y: 625, distance: 209.2
click at [21, 625] on div "Create new document Purchase order name help Screwfix - Drill Bits & Staples - …" at bounding box center [464, 344] width 893 height 851
click at [53, 625] on div "Each" at bounding box center [244, 620] width 436 height 21
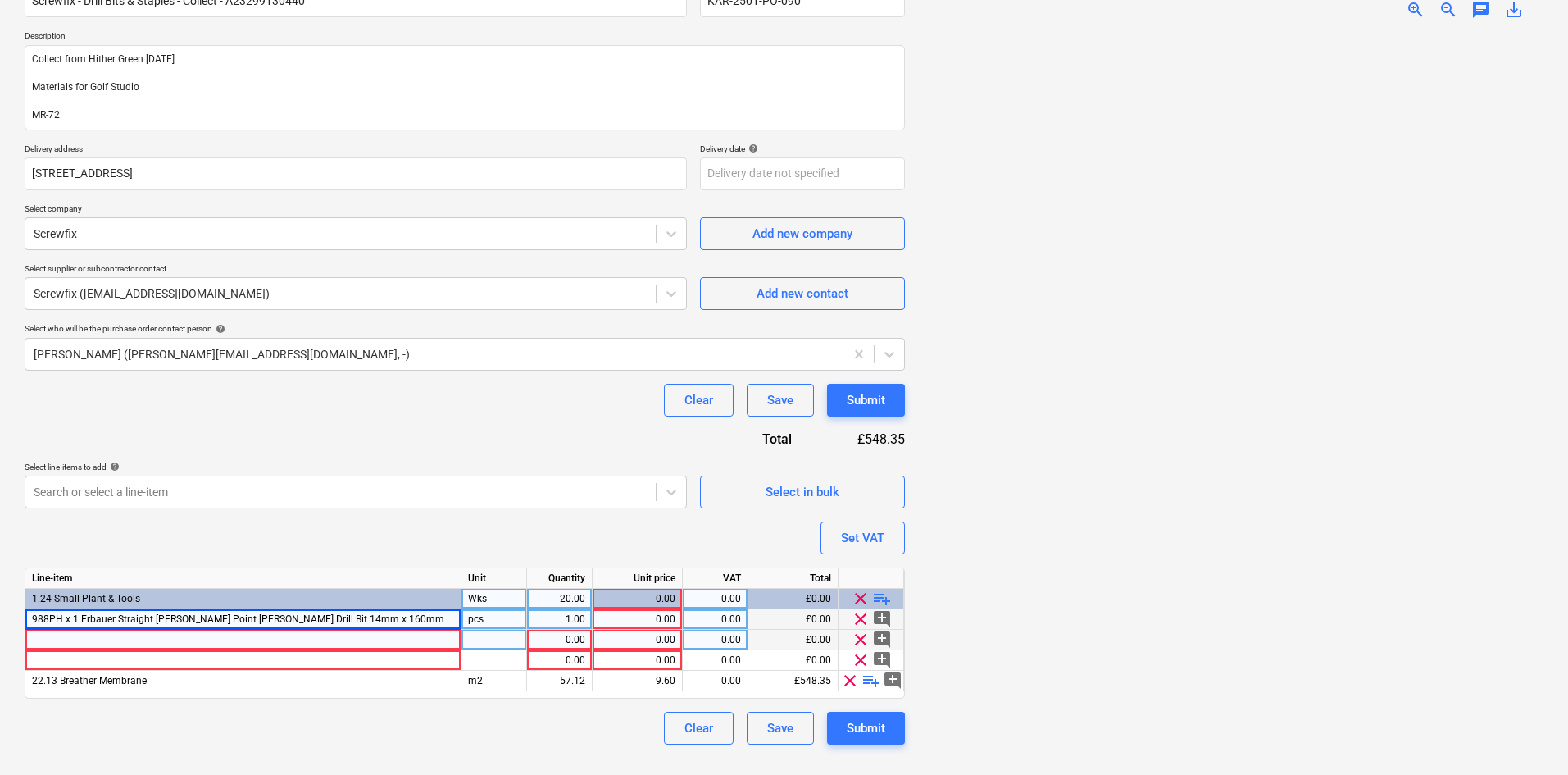
click at [498, 615] on div "pcs" at bounding box center [495, 620] width 66 height 21
click at [109, 638] on div at bounding box center [244, 640] width 436 height 21
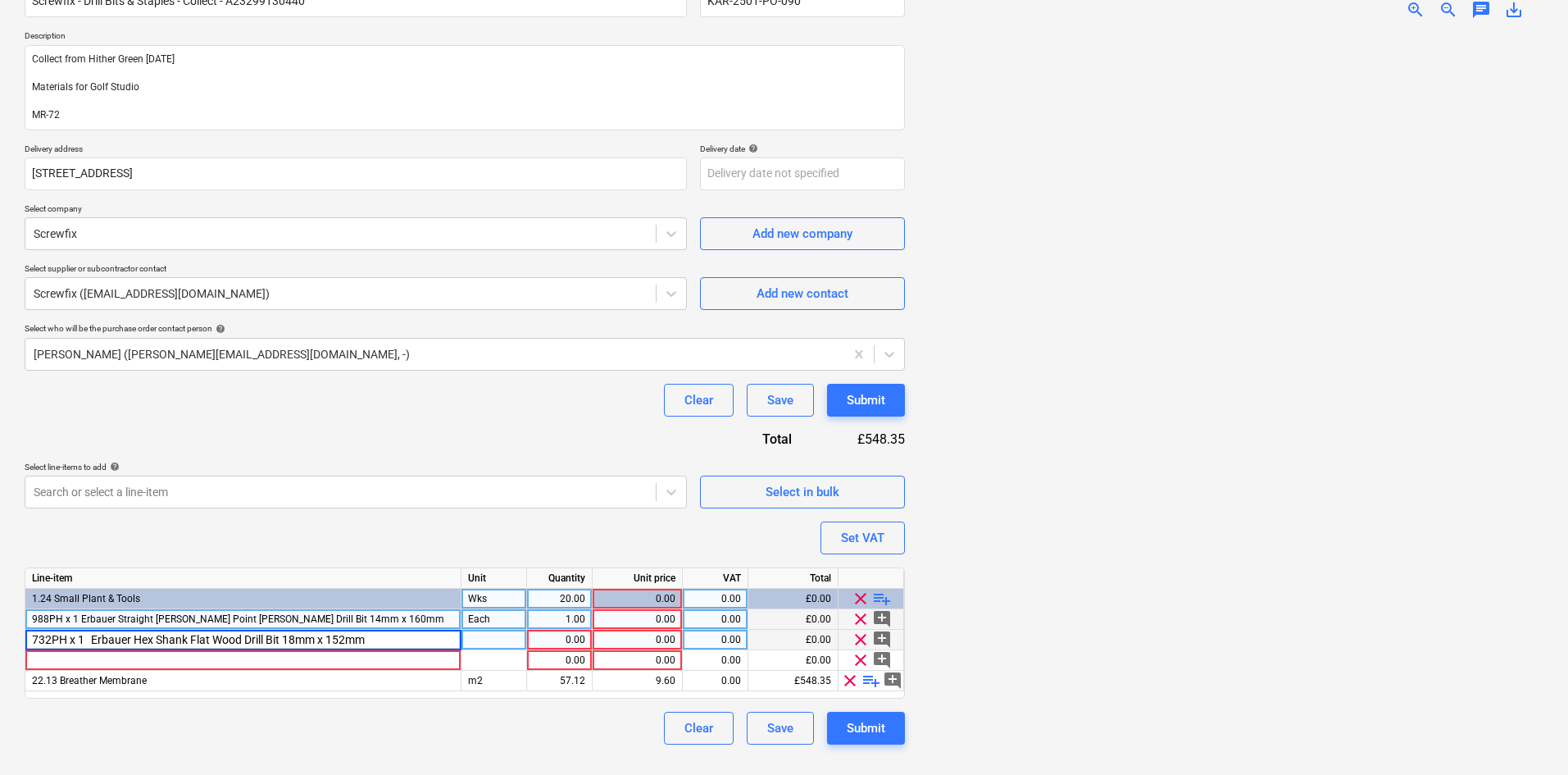
click at [479, 640] on div at bounding box center [495, 640] width 66 height 21
click at [476, 654] on div at bounding box center [495, 660] width 66 height 21
click at [360, 658] on div at bounding box center [244, 660] width 436 height 21
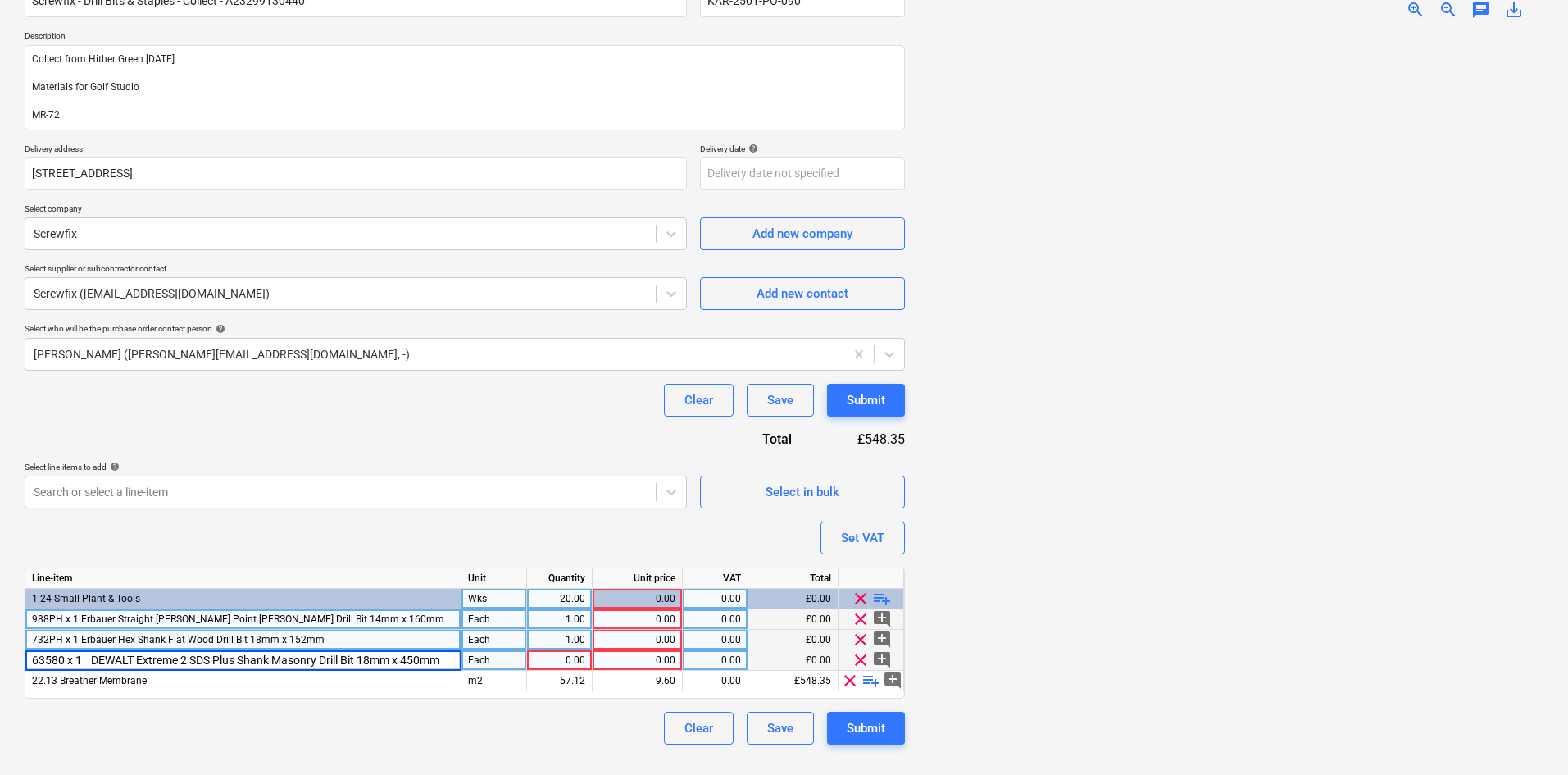
scroll to position [0, 2]
click at [564, 659] on div "0.00" at bounding box center [560, 660] width 52 height 21
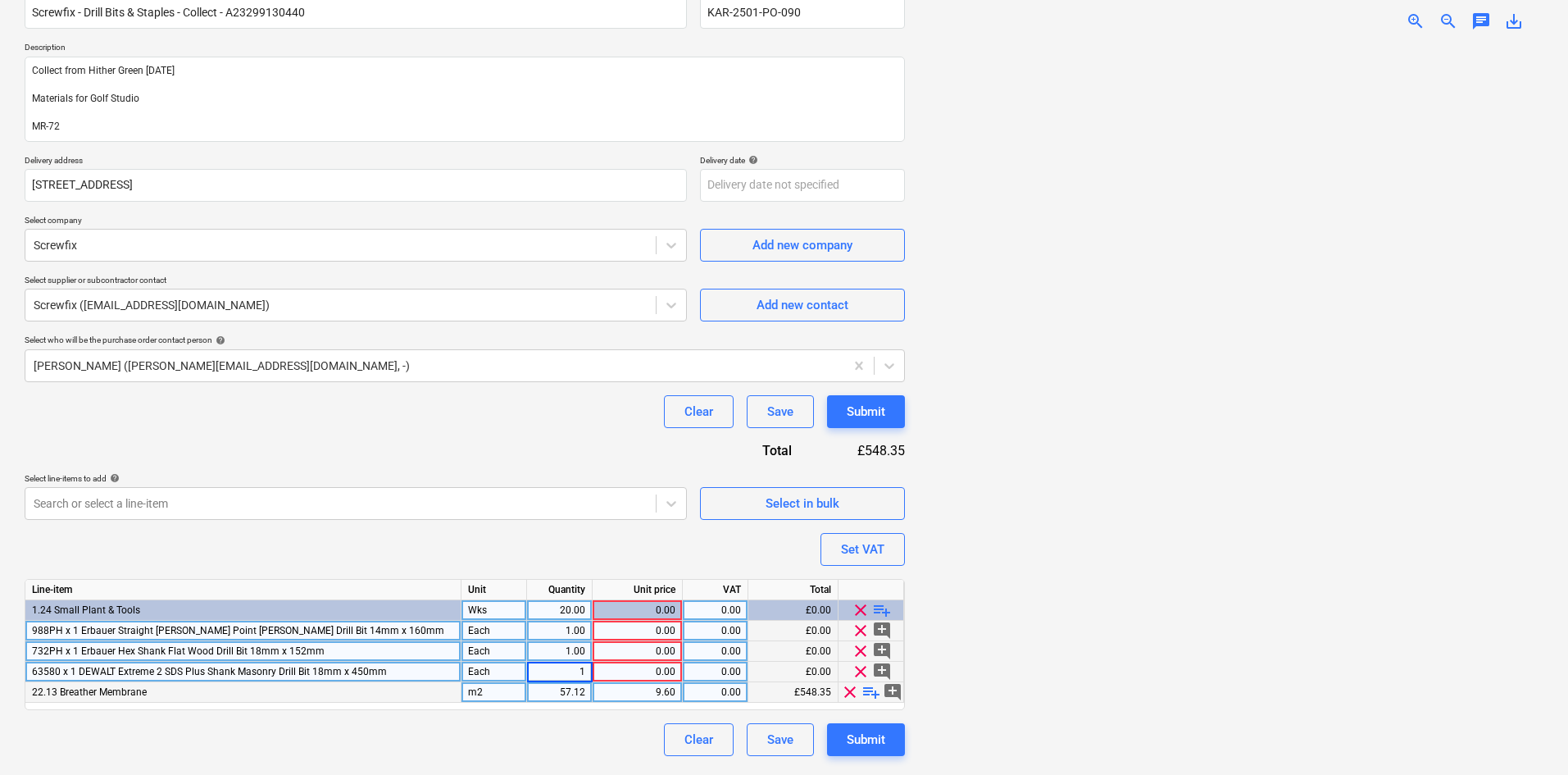
scroll to position [164, 0]
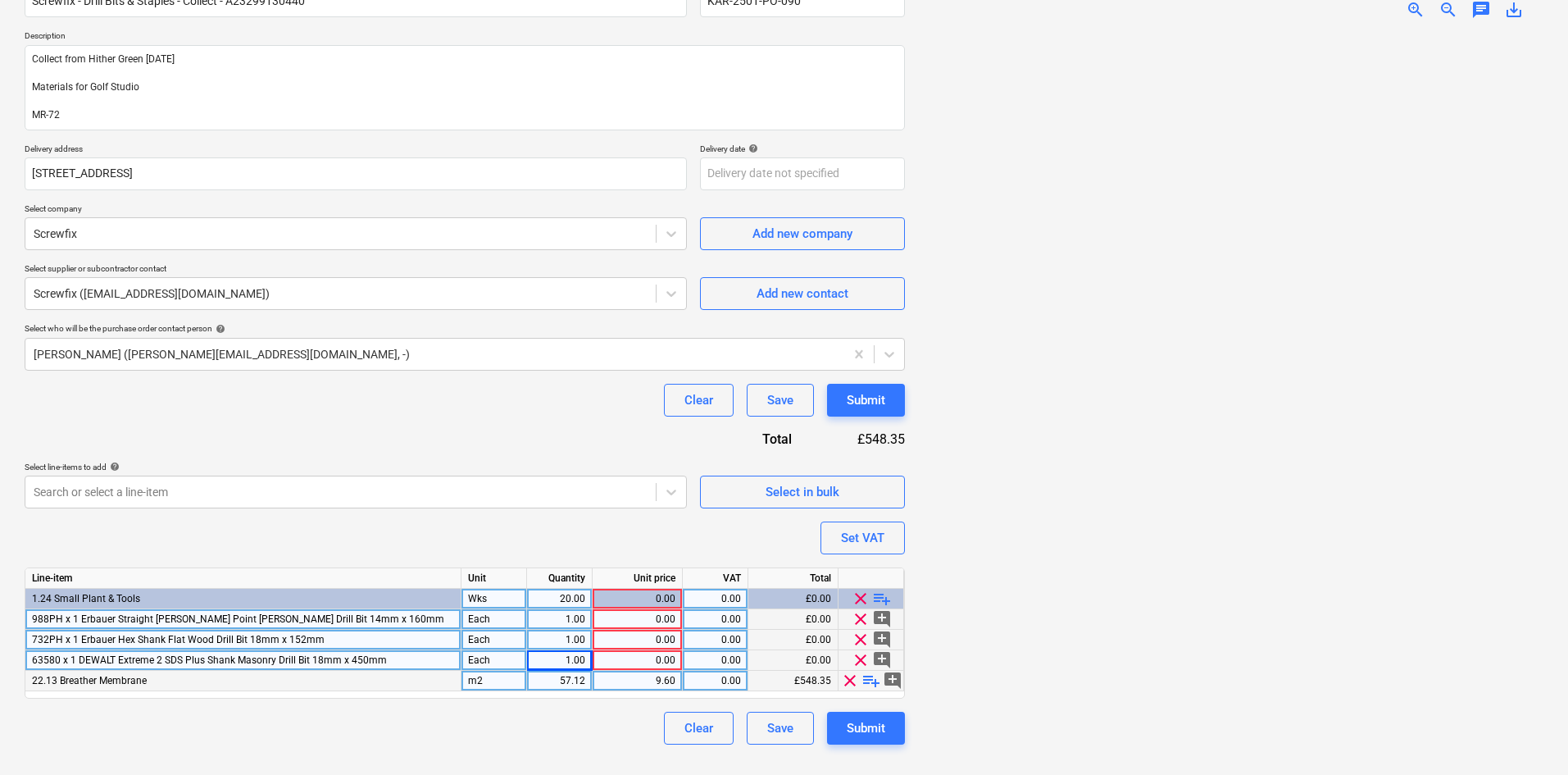
click at [870, 681] on span "playlist_add" at bounding box center [871, 680] width 20 height 20
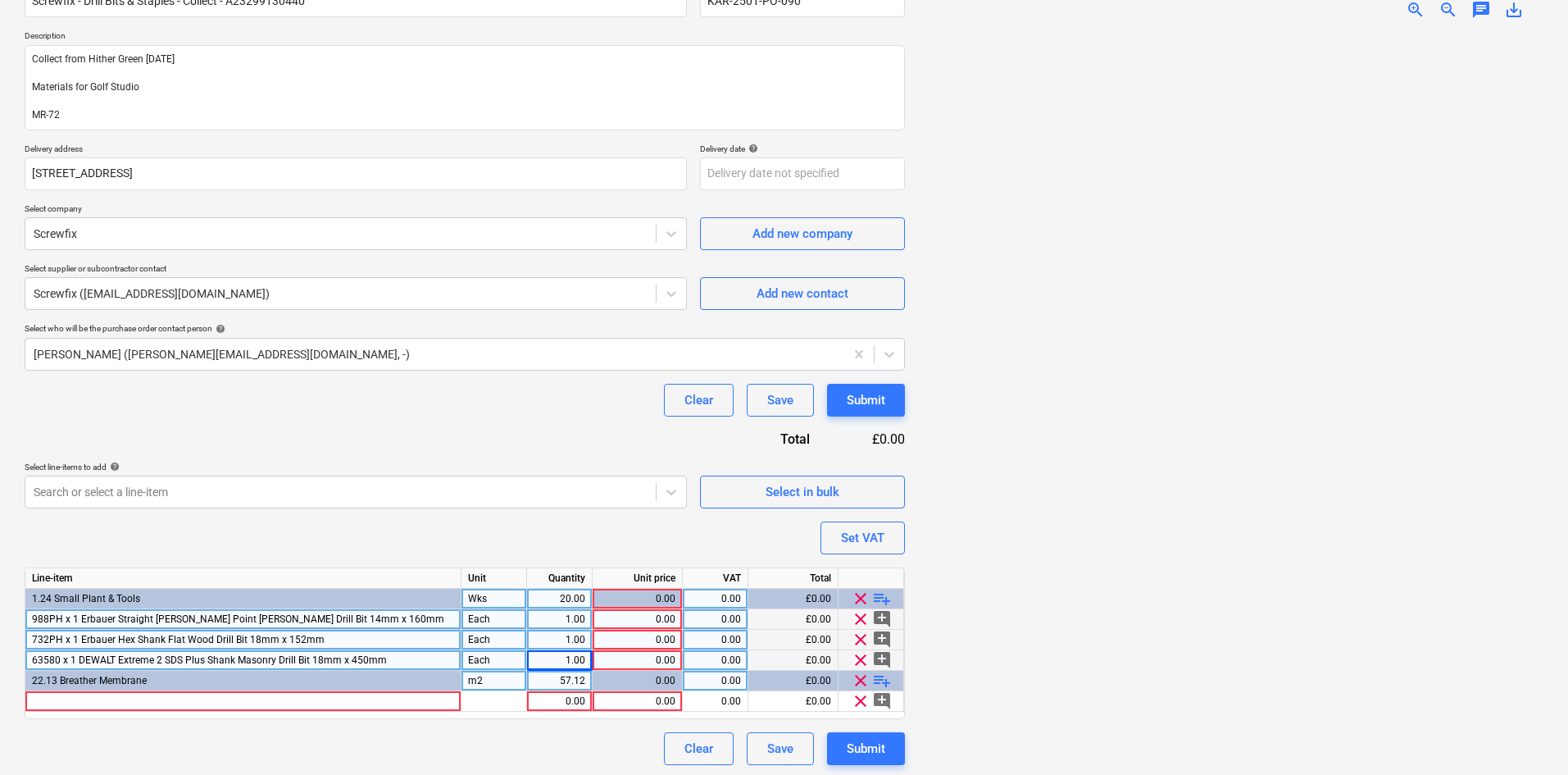
scroll to position [167, 0]
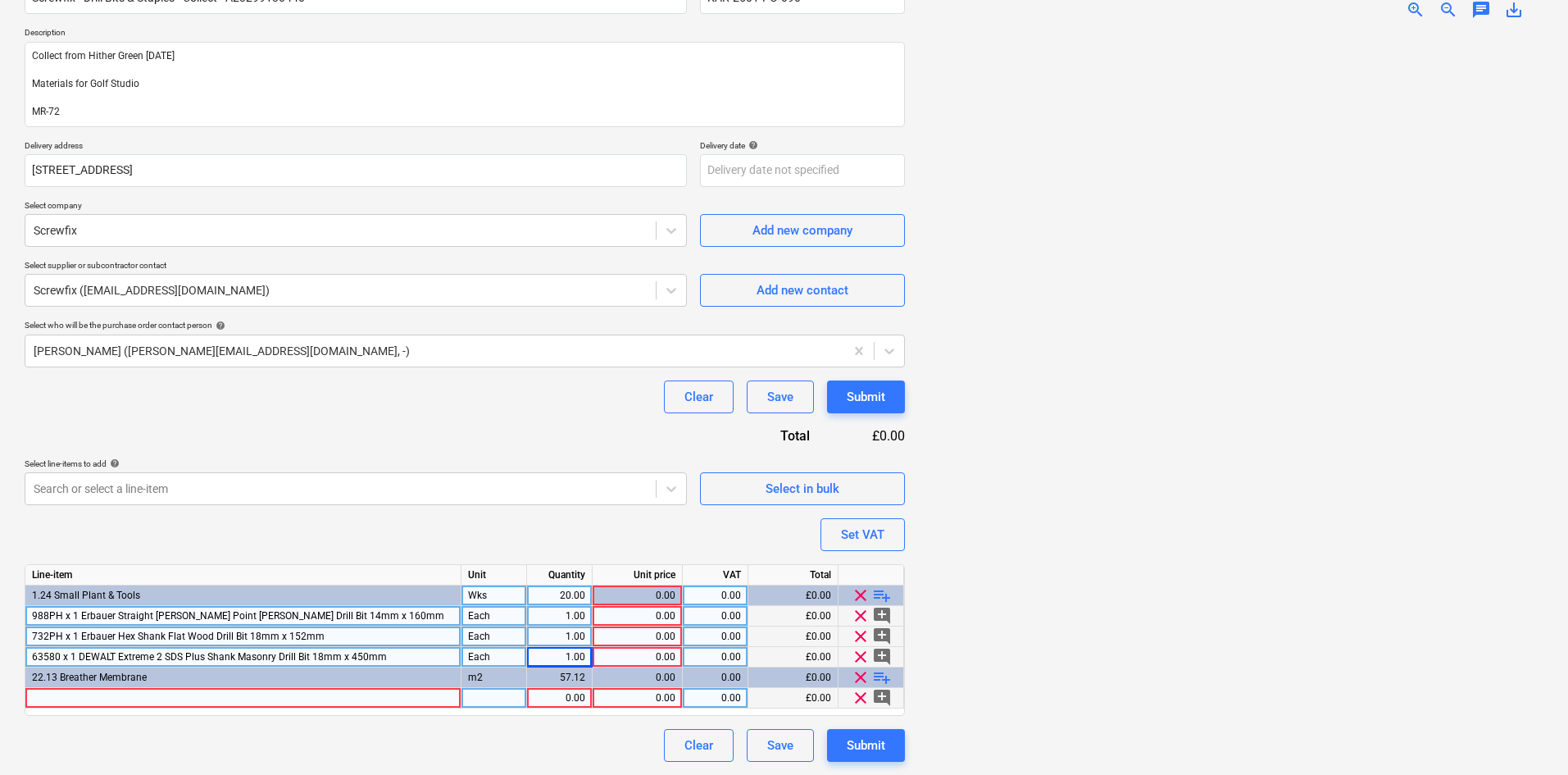
click at [299, 691] on div at bounding box center [244, 698] width 436 height 21
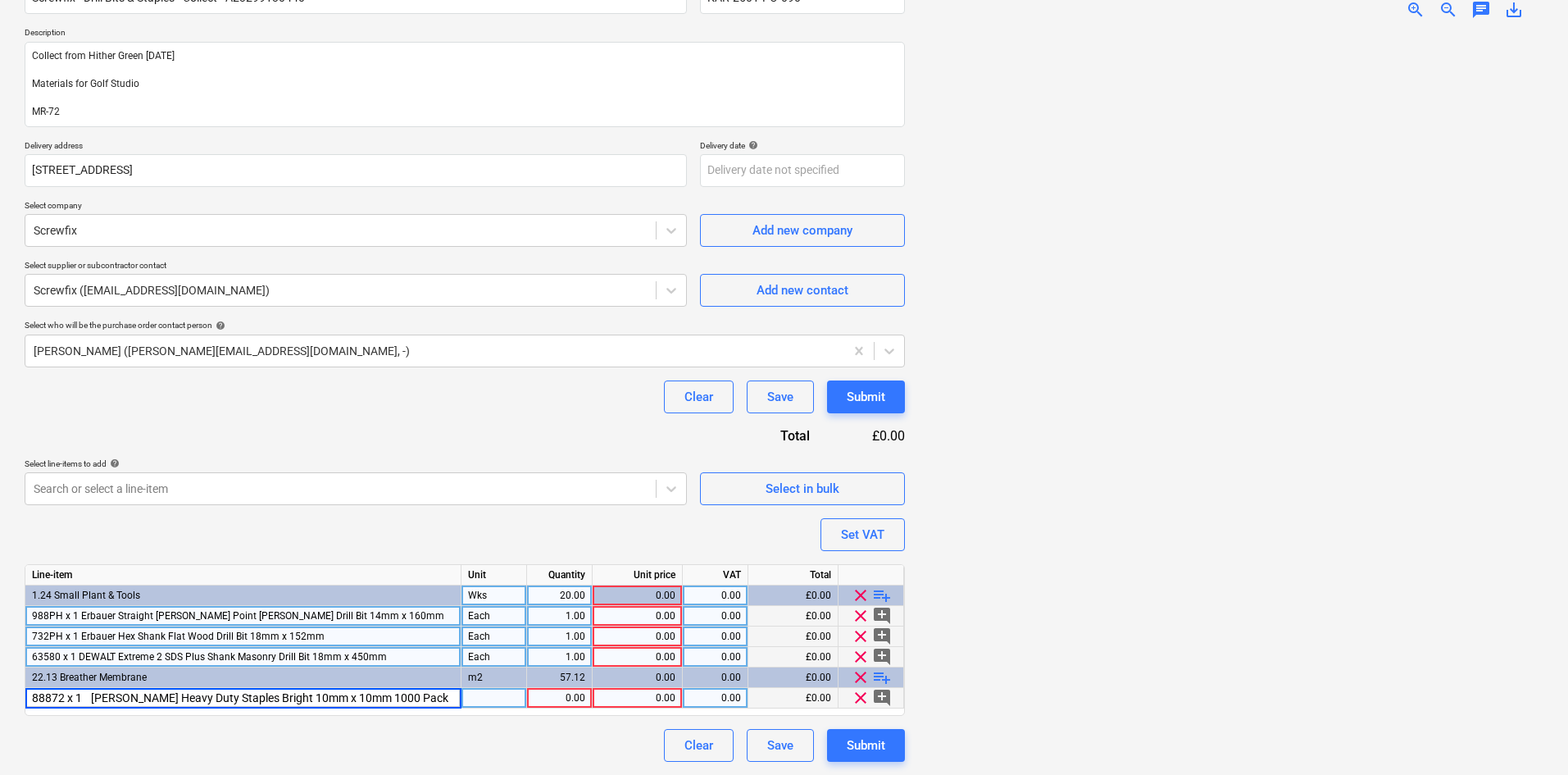
click at [504, 698] on div at bounding box center [495, 698] width 66 height 21
click at [717, 612] on div "0.00" at bounding box center [715, 616] width 52 height 21
click at [649, 617] on div "0.00" at bounding box center [637, 616] width 77 height 21
click at [672, 656] on div "0.00" at bounding box center [637, 657] width 77 height 21
click at [882, 592] on span "playlist_add" at bounding box center [882, 596] width 20 height 20
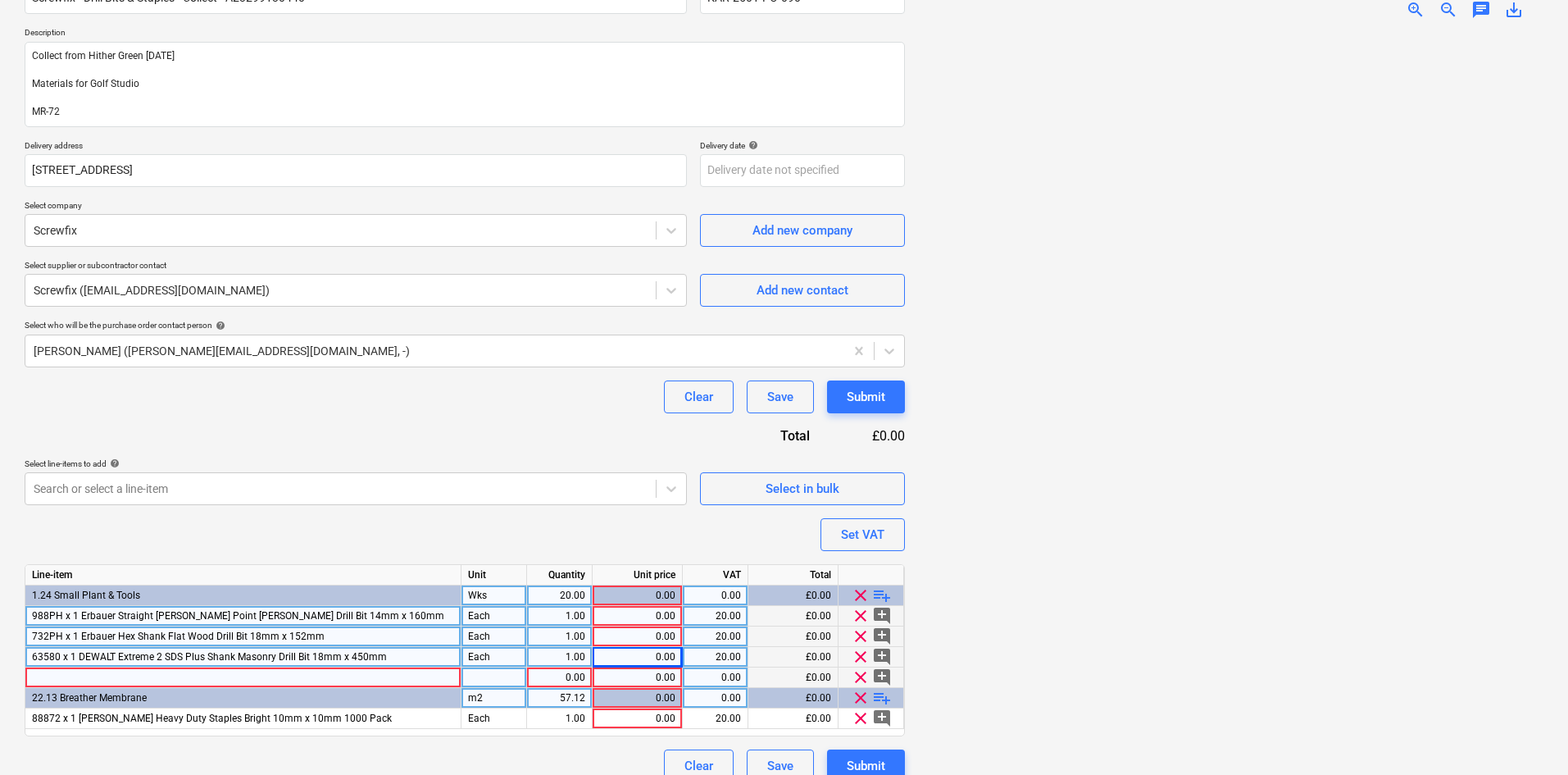
click at [169, 675] on div at bounding box center [244, 677] width 436 height 21
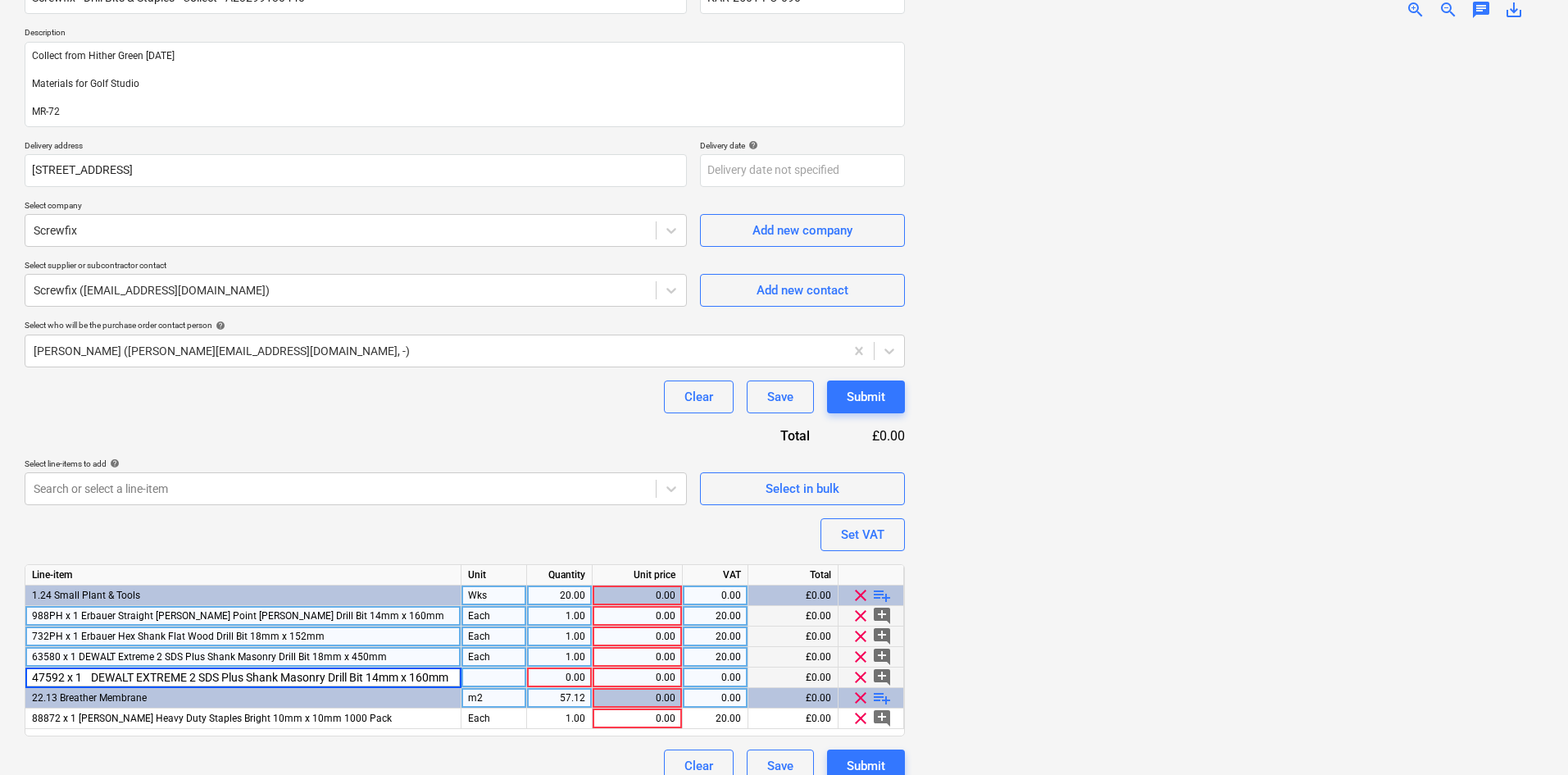
scroll to position [0, 11]
click at [486, 675] on div at bounding box center [495, 677] width 66 height 21
click at [609, 673] on div "0.00" at bounding box center [637, 677] width 77 height 21
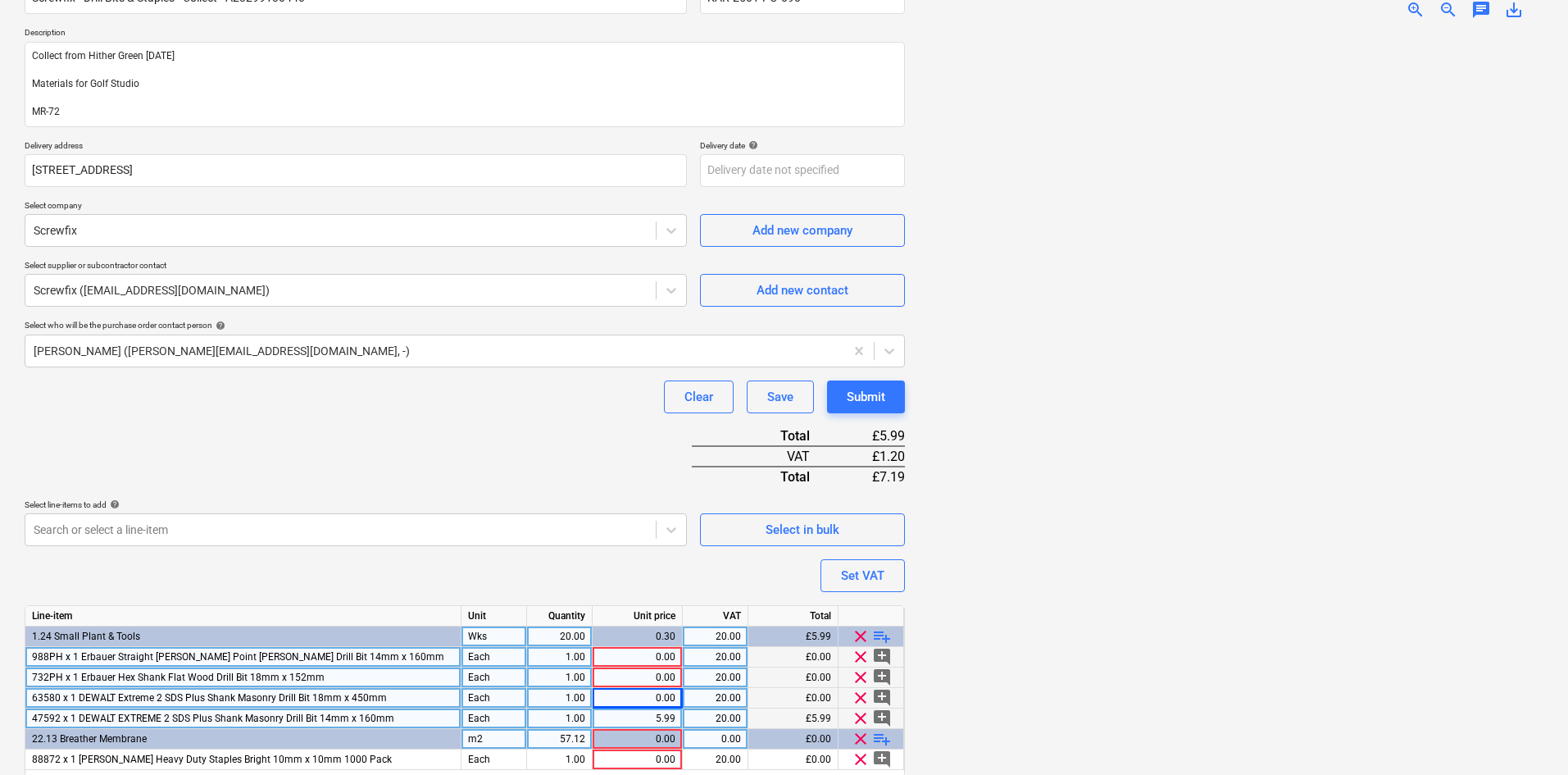
click at [668, 698] on div "0.00" at bounding box center [637, 698] width 77 height 21
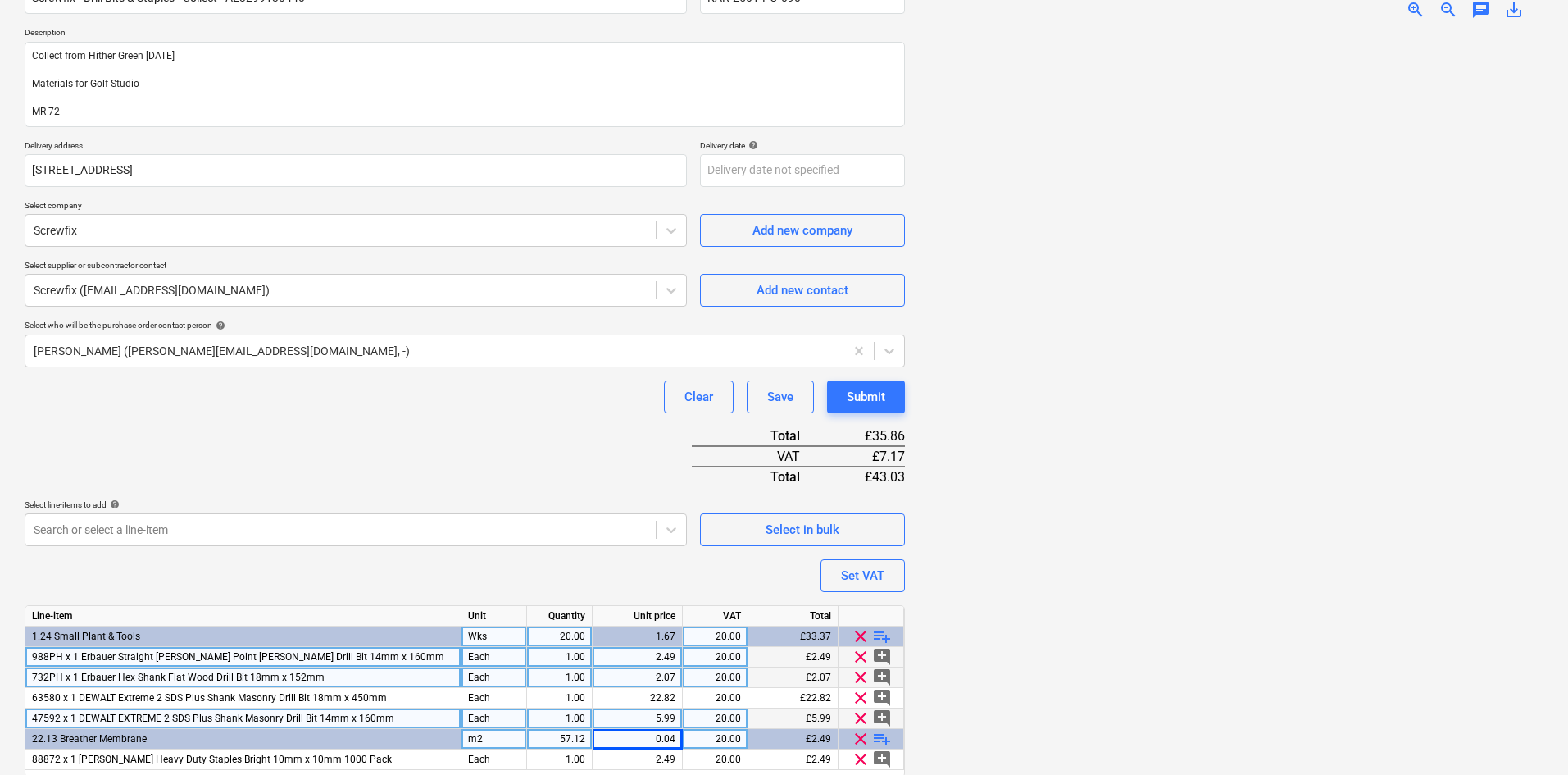
click at [488, 464] on div "Purchase order name help Screwfix - Drill Bits & Staples - Collect - A232991304…" at bounding box center [465, 395] width 880 height 857
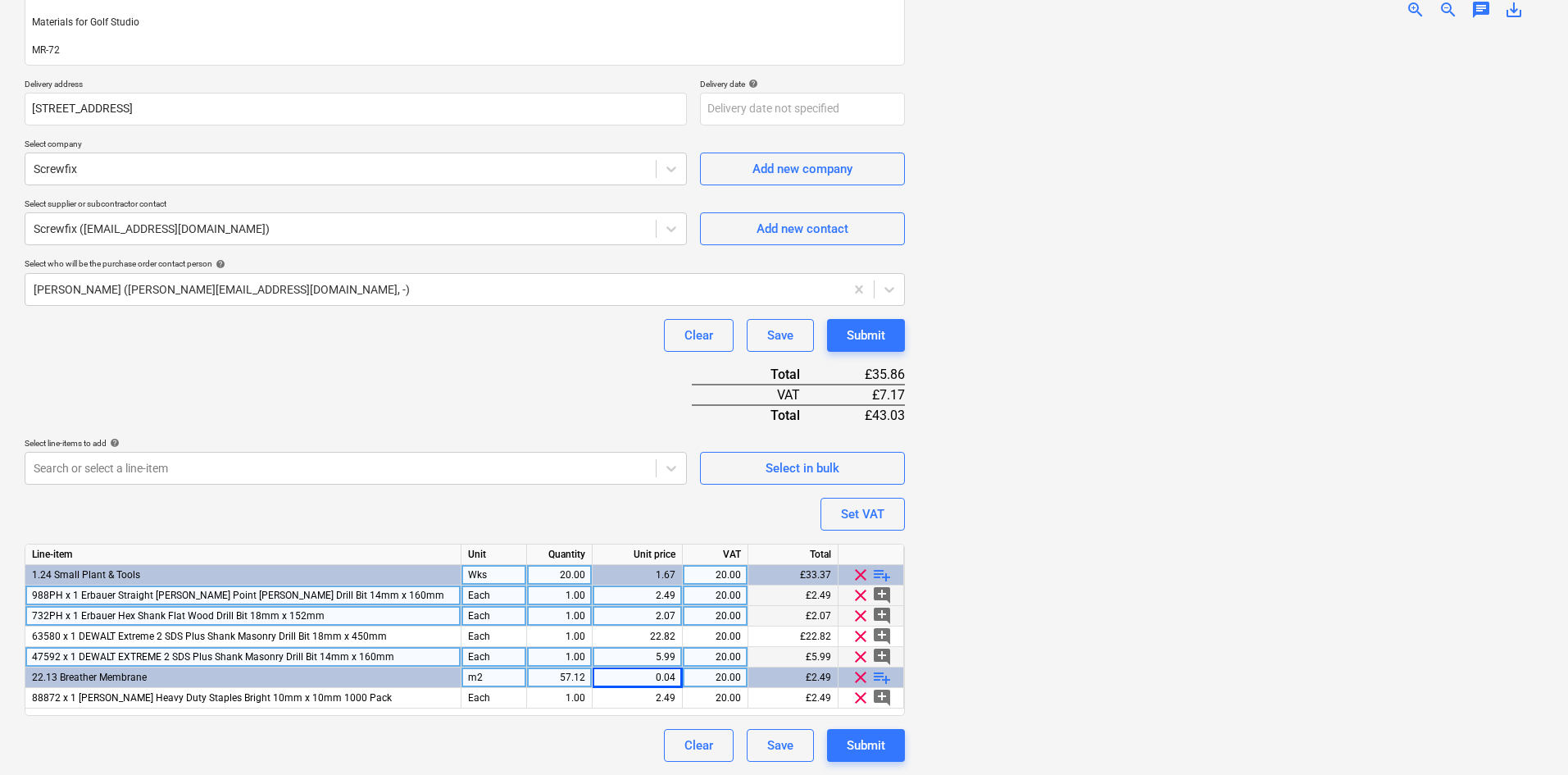
click at [724, 596] on div "20.00" at bounding box center [715, 596] width 52 height 21
click at [718, 615] on div "20.00" at bounding box center [715, 616] width 52 height 21
click at [606, 381] on div "Purchase order name help Screwfix - Drill Bits & Staples - Collect - A232991304…" at bounding box center [465, 334] width 880 height 857
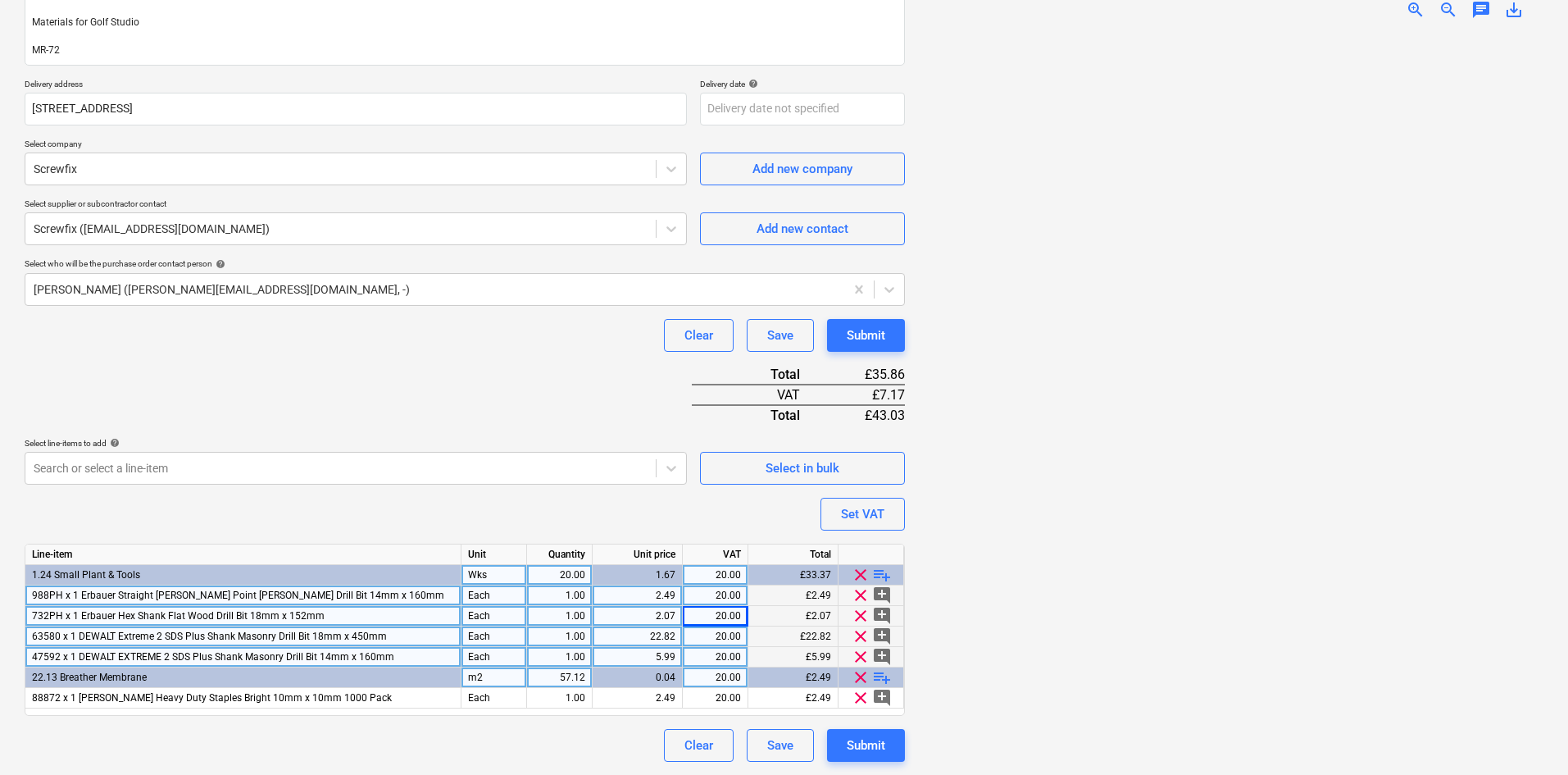
click at [670, 637] on div "22.82" at bounding box center [637, 637] width 77 height 21
click at [670, 636] on input "22.82" at bounding box center [637, 637] width 90 height 20
click at [676, 639] on input "22.82" at bounding box center [637, 637] width 90 height 20
click at [679, 636] on div "22.82" at bounding box center [637, 637] width 91 height 21
click at [679, 636] on input "22.821" at bounding box center [637, 637] width 90 height 20
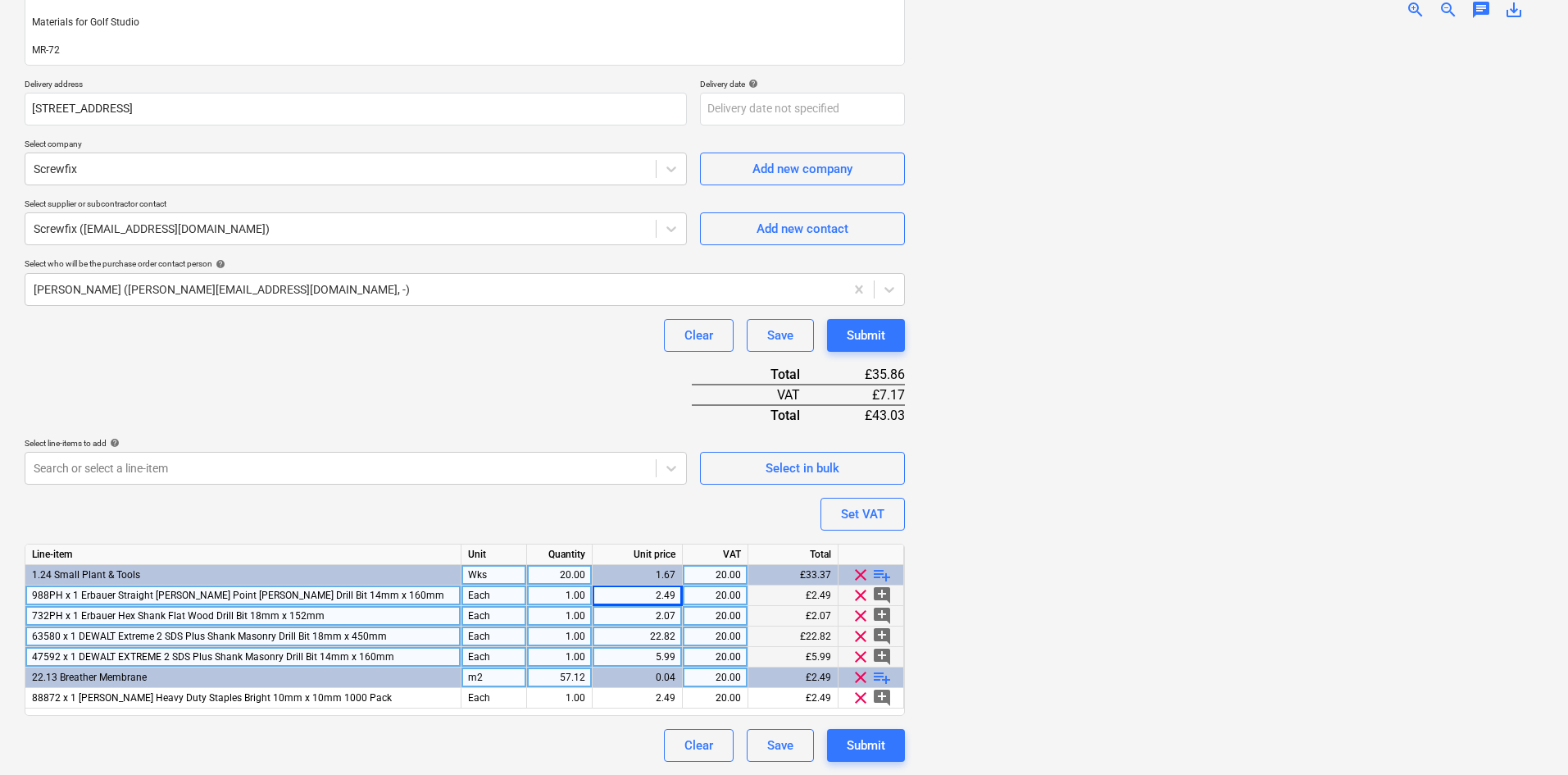
click at [730, 600] on div "20.00" at bounding box center [715, 596] width 52 height 21
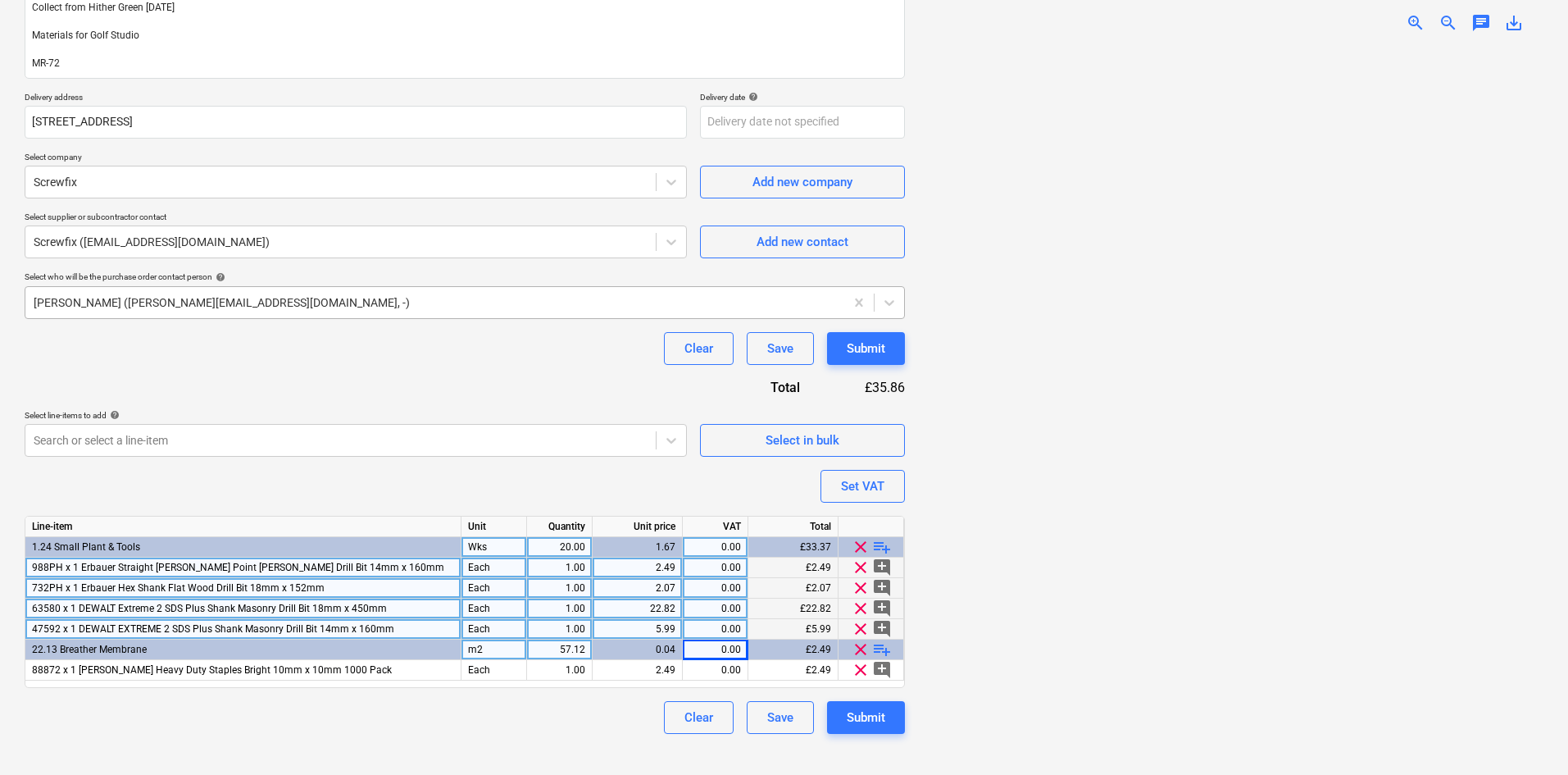
click at [555, 315] on div "[PERSON_NAME] ([PERSON_NAME][EMAIL_ADDRESS][DOMAIN_NAME], -)" at bounding box center [465, 302] width 880 height 33
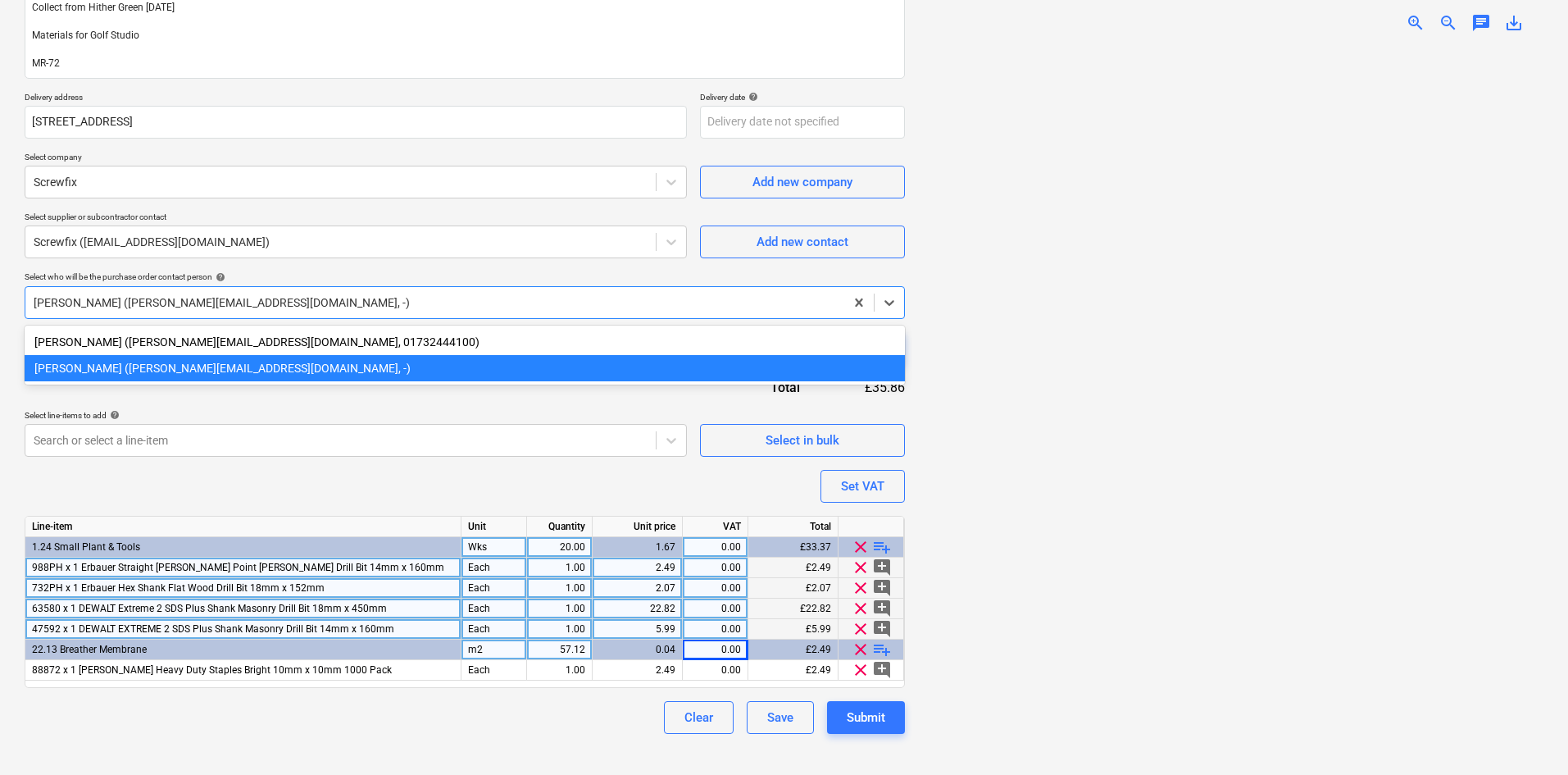
click at [469, 401] on div "Purchase order name help Screwfix - Drill Bits & Staples - Collect - A232991304…" at bounding box center [465, 326] width 880 height 815
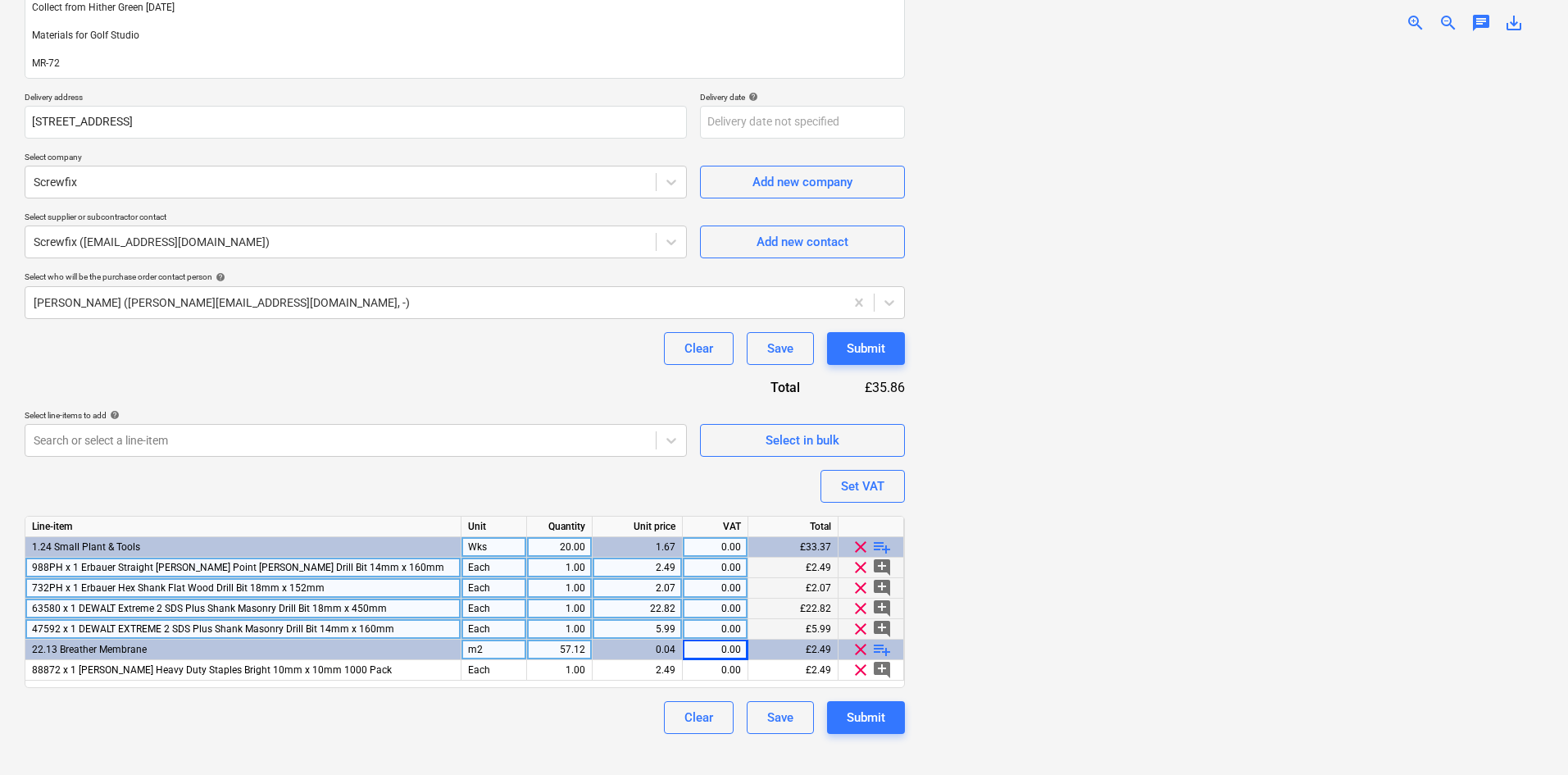
click at [503, 494] on div "Purchase order name help Screwfix - Drill Bits & Staples - Collect - A232991304…" at bounding box center [465, 326] width 880 height 815
click at [623, 598] on div "2.07" at bounding box center [637, 588] width 77 height 21
click at [521, 374] on div "Purchase order name help Screwfix - Drill Bits & Staples - Collect - A232991304…" at bounding box center [465, 326] width 880 height 815
click at [1213, 46] on img at bounding box center [1231, 46] width 313 height 0
click at [1211, 46] on img at bounding box center [1231, 46] width 313 height 0
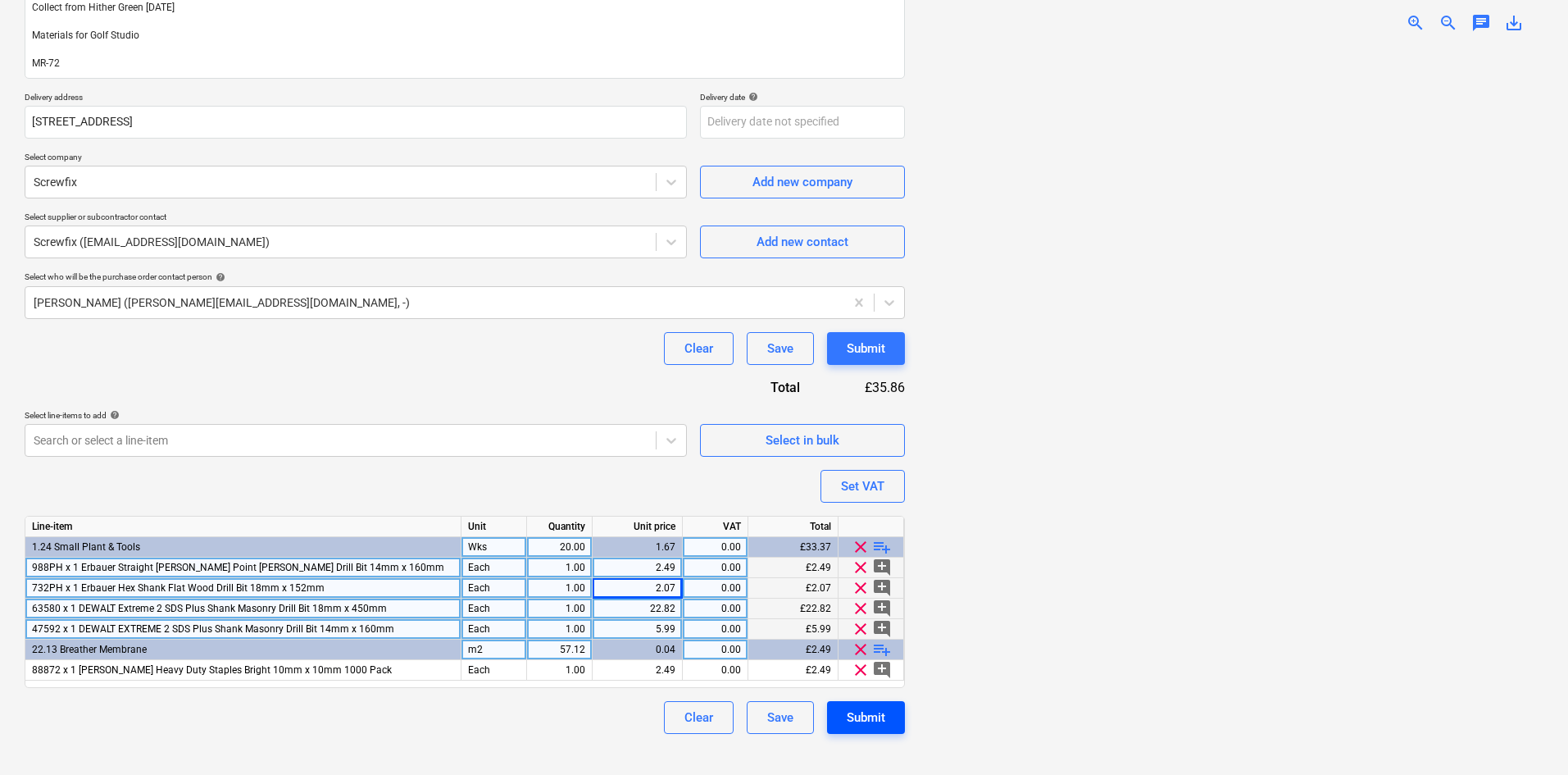
click at [864, 715] on div "Submit" at bounding box center [865, 717] width 39 height 21
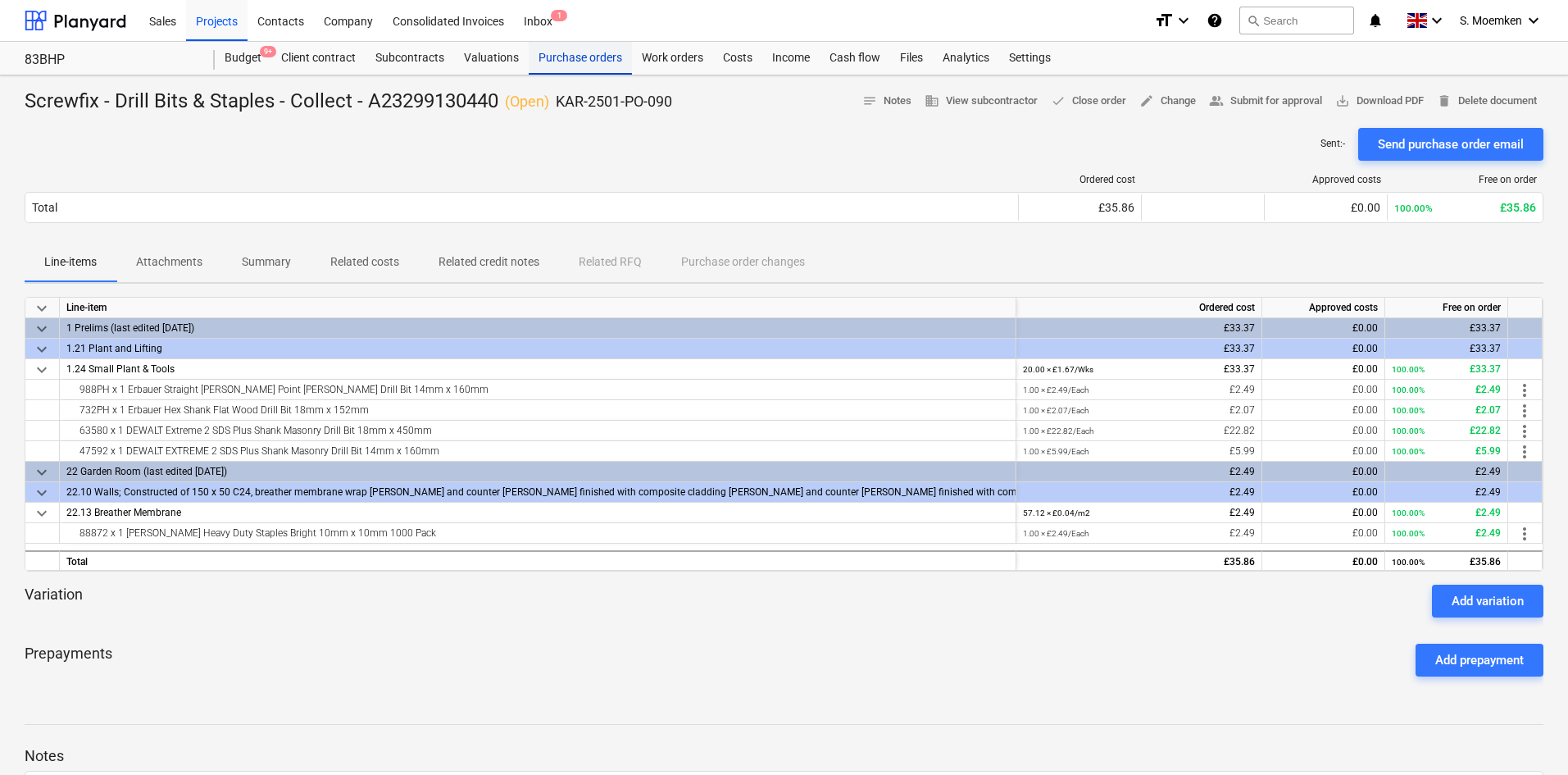
click at [591, 57] on div "Purchase orders" at bounding box center [580, 58] width 104 height 33
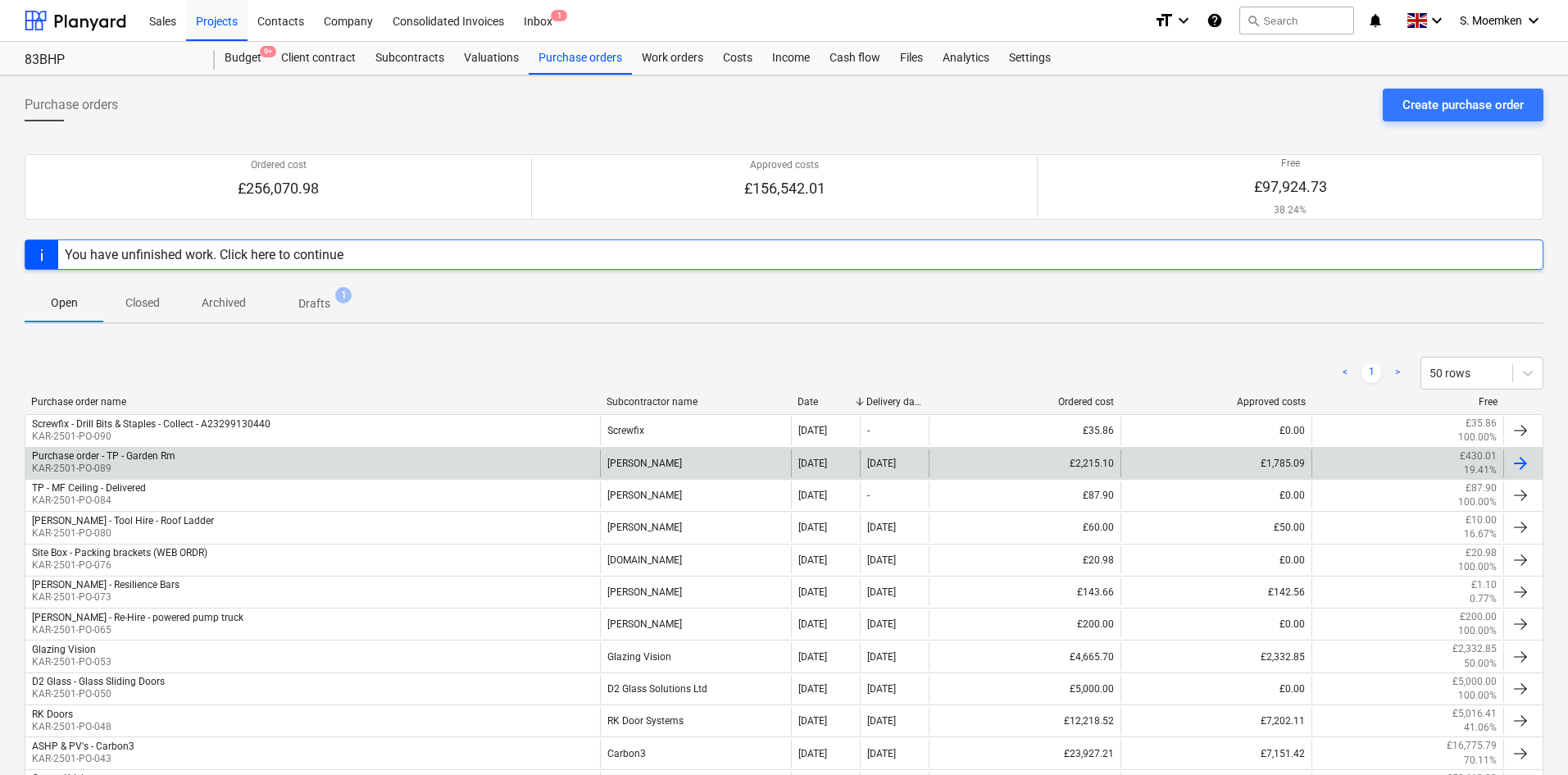
click at [362, 453] on div "Purchase order - TP - Garden Rm KAR-2501-PO-089" at bounding box center [313, 463] width 574 height 28
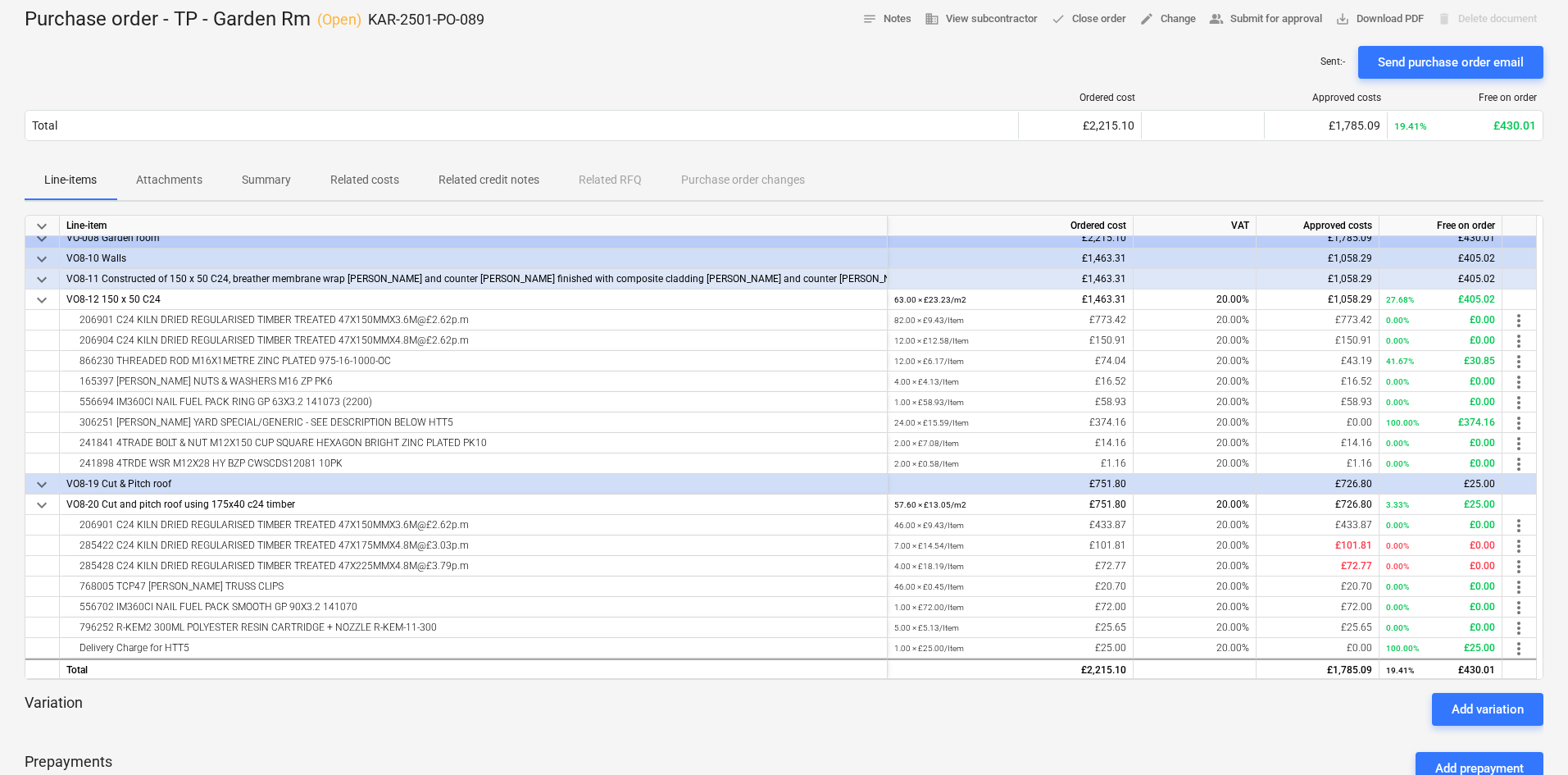
click at [210, 173] on span "Attachments" at bounding box center [169, 179] width 106 height 27
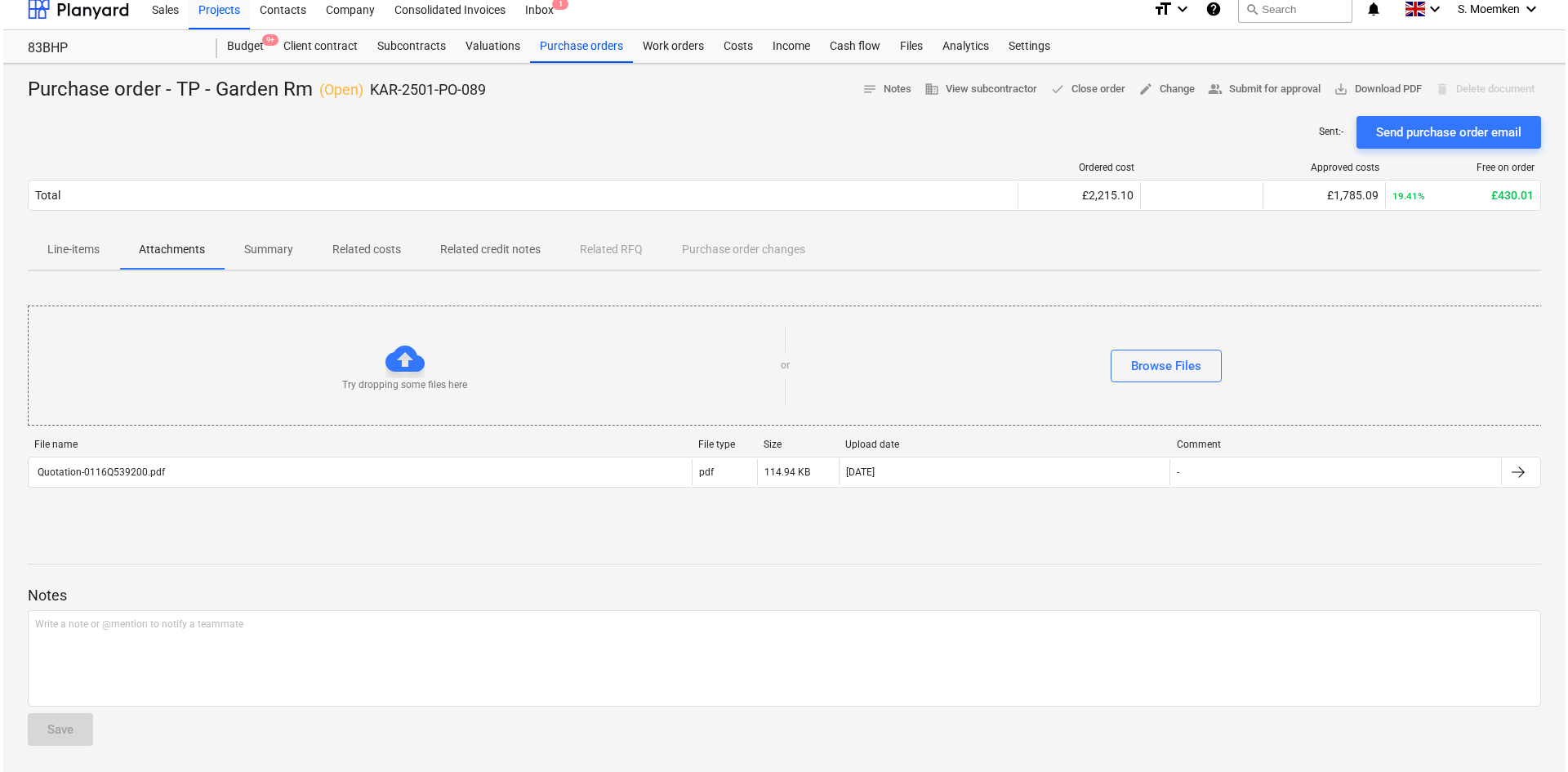
scroll to position [12, 0]
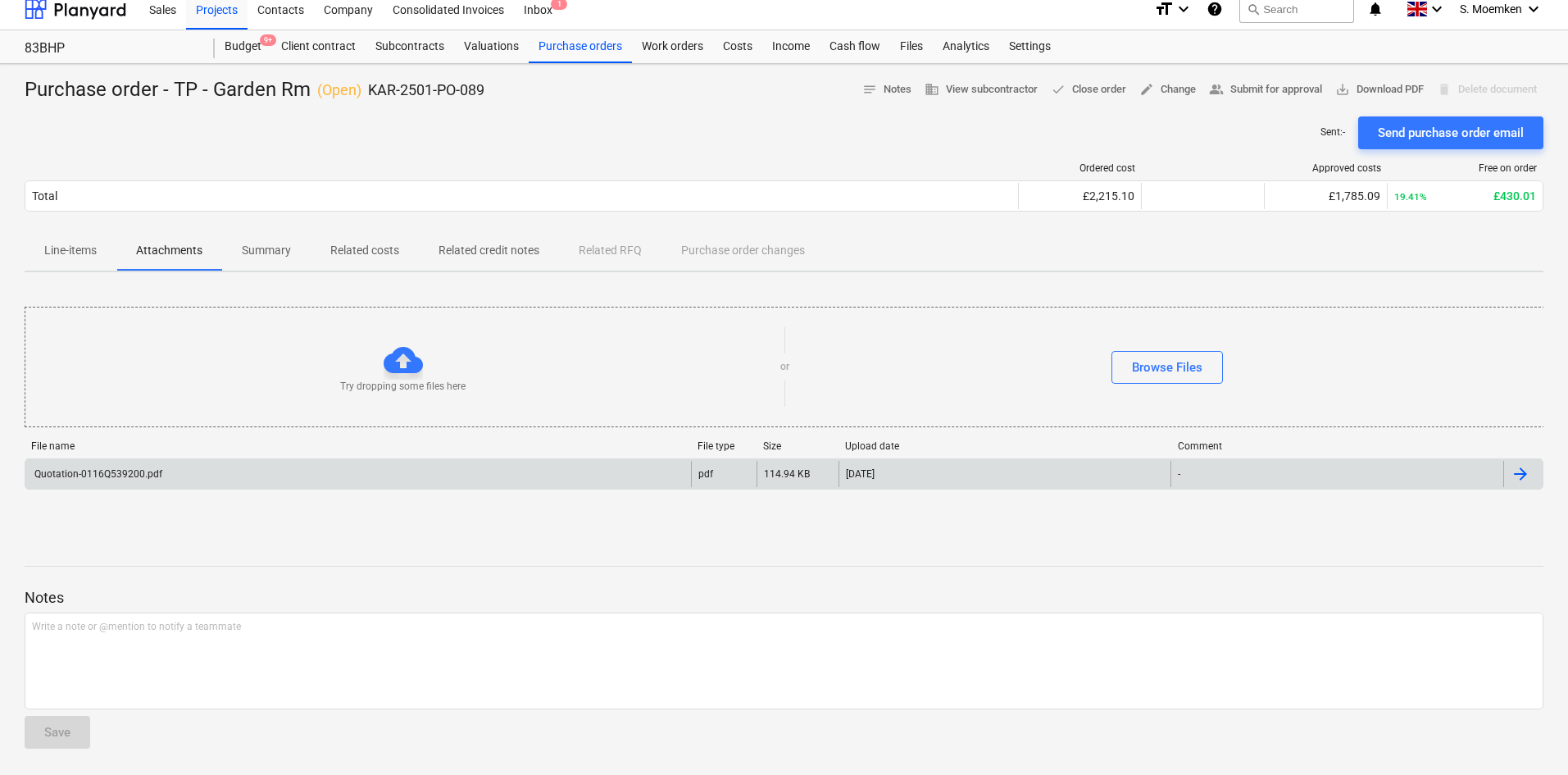
click at [359, 468] on div "Quotation-0116Q539200.pdf" at bounding box center [358, 474] width 666 height 26
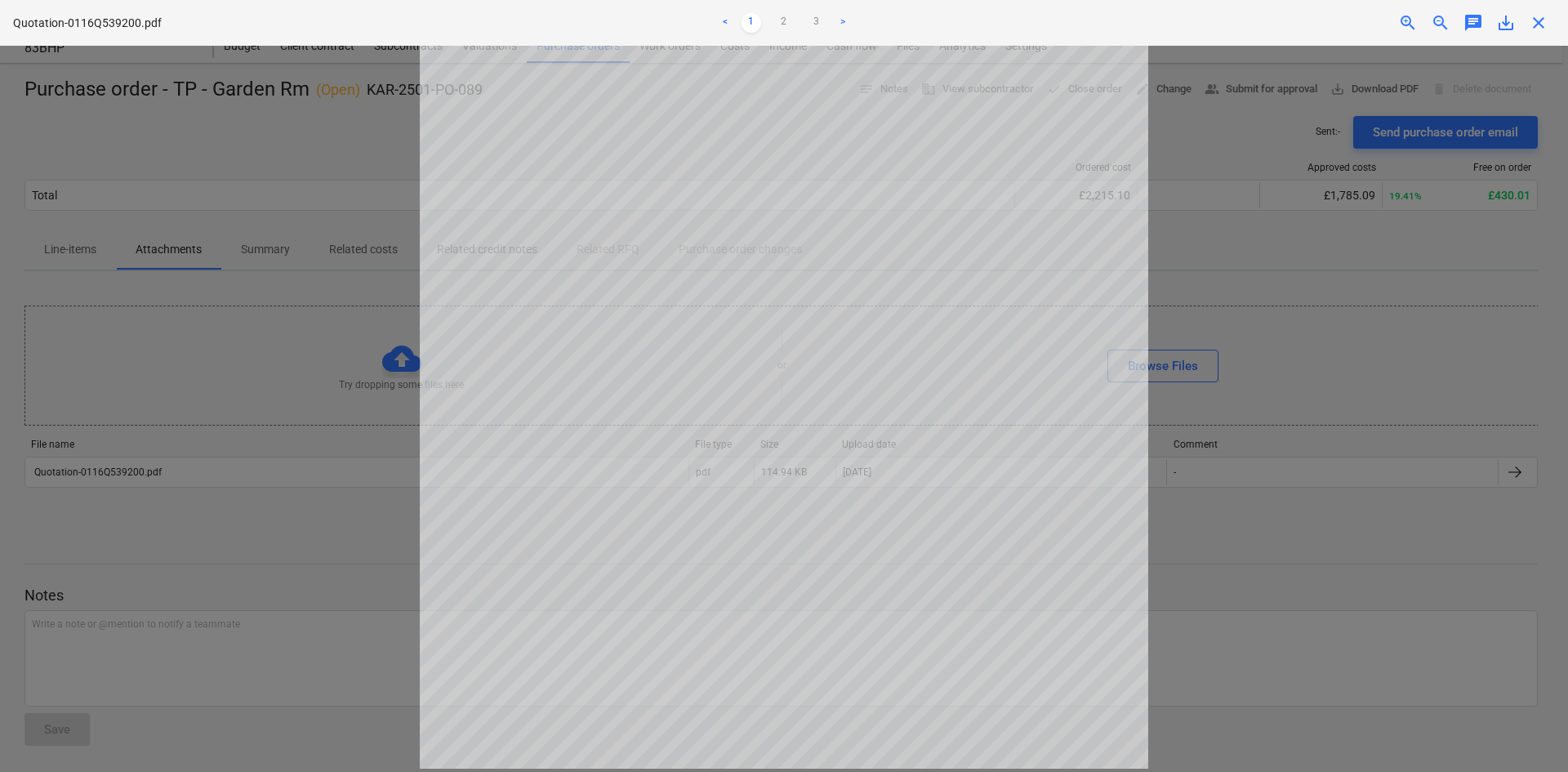
scroll to position [0, 0]
click at [779, 19] on link "2" at bounding box center [784, 23] width 20 height 20
click at [1541, 22] on span "close" at bounding box center [1538, 23] width 20 height 20
